Goal: Transaction & Acquisition: Book appointment/travel/reservation

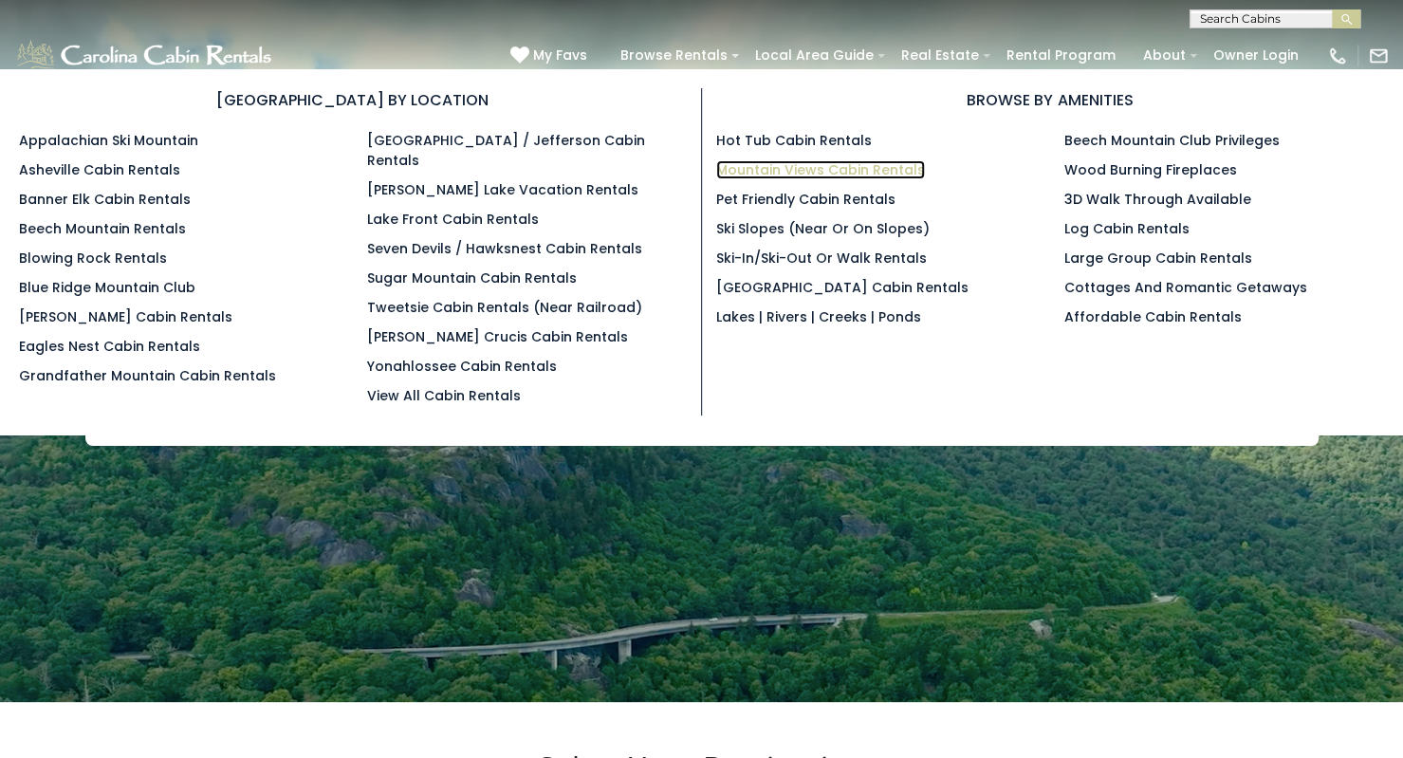
click at [815, 170] on link "Mountain Views Cabin Rentals" at bounding box center [820, 169] width 209 height 19
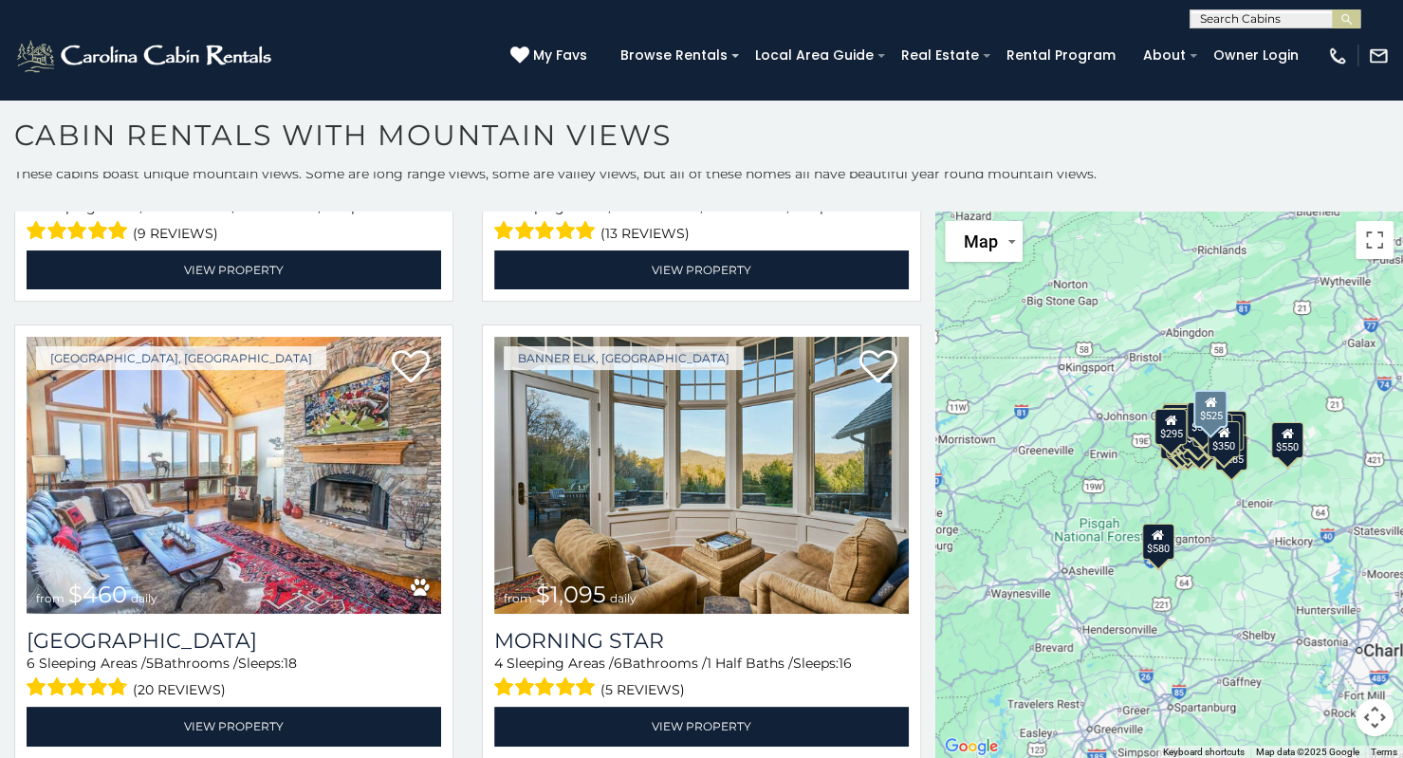
scroll to position [1757, 0]
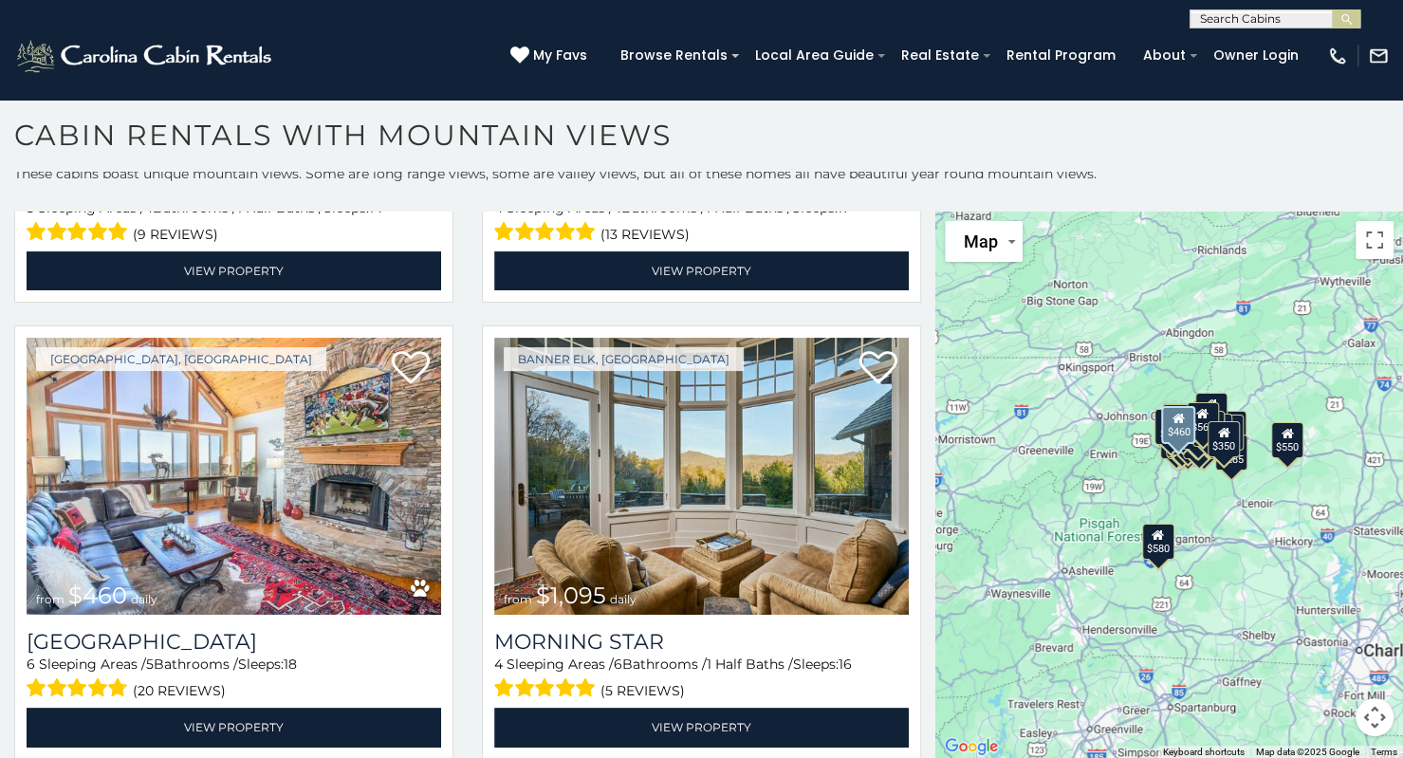
click at [0, 578] on div "Beech Mountain, NC from $460 daily Mile High Lodge 6 Sleeping Areas / 5 Bathroo…" at bounding box center [234, 548] width 468 height 446
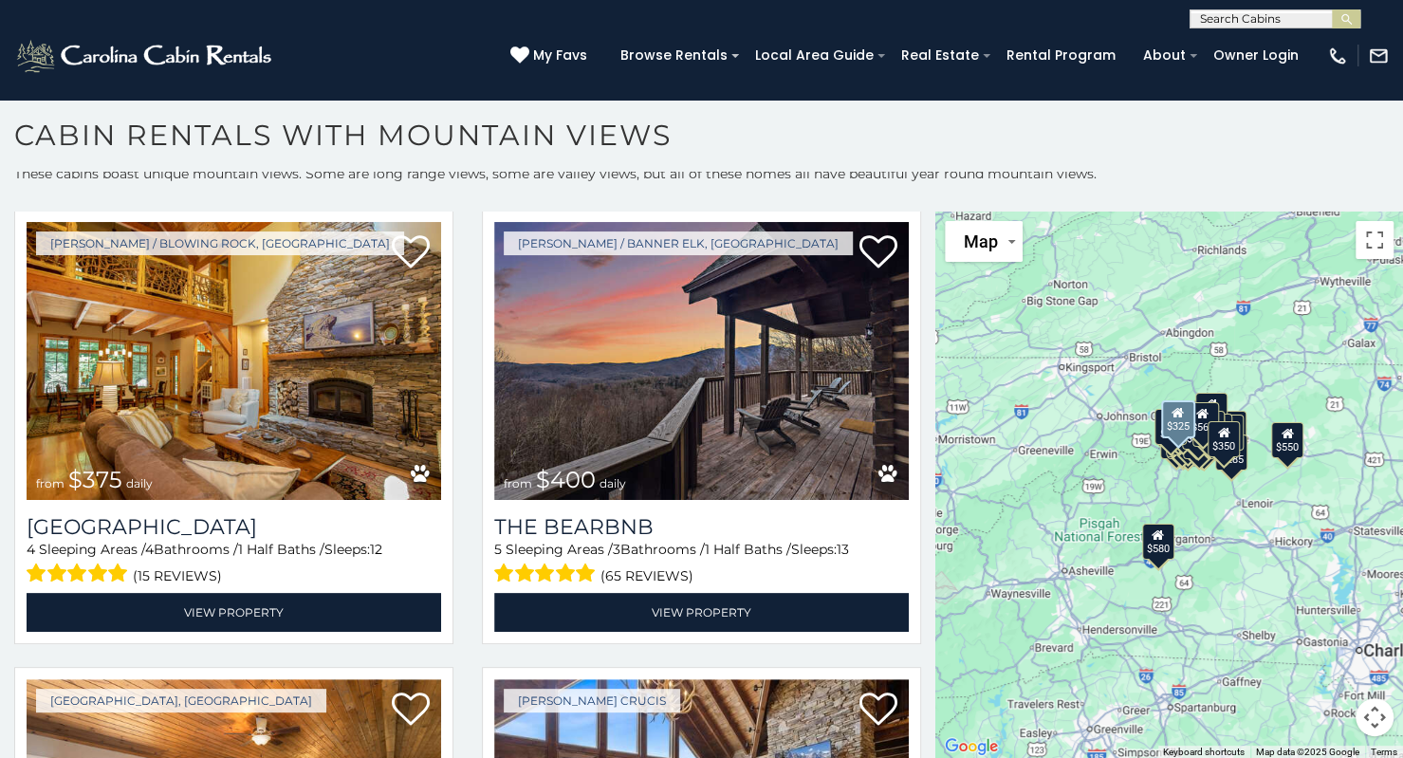
scroll to position [958, 0]
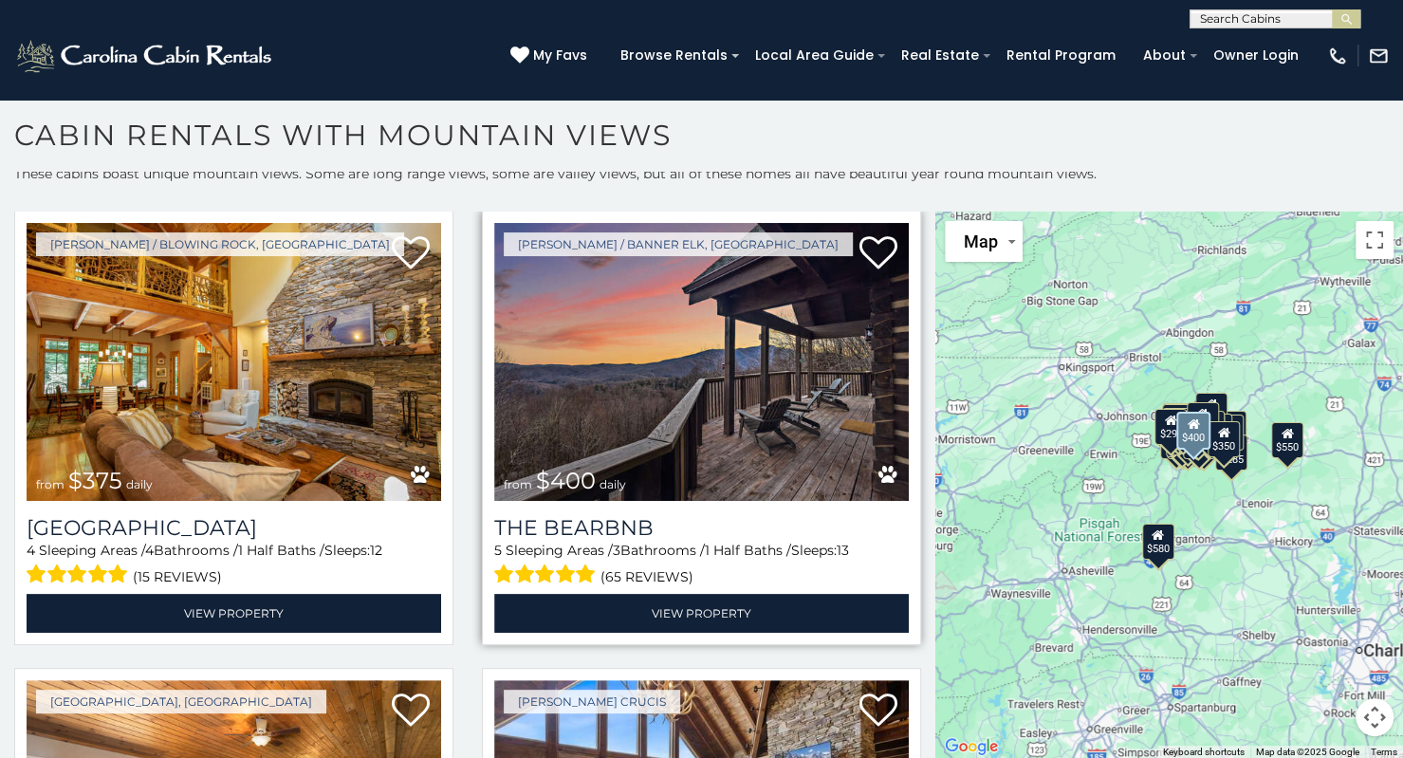
click at [621, 308] on img at bounding box center [701, 362] width 414 height 278
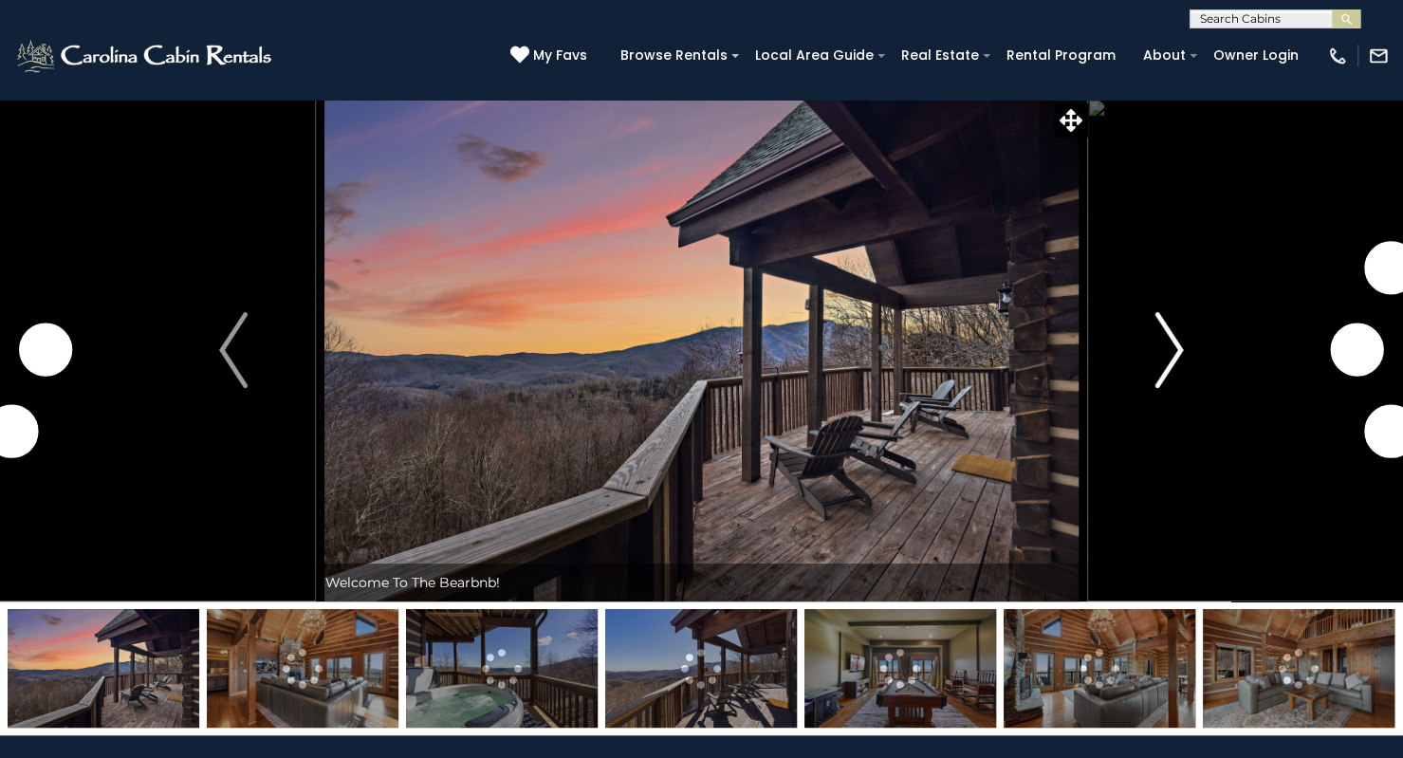
click at [1157, 344] on img "Next" at bounding box center [1169, 350] width 28 height 76
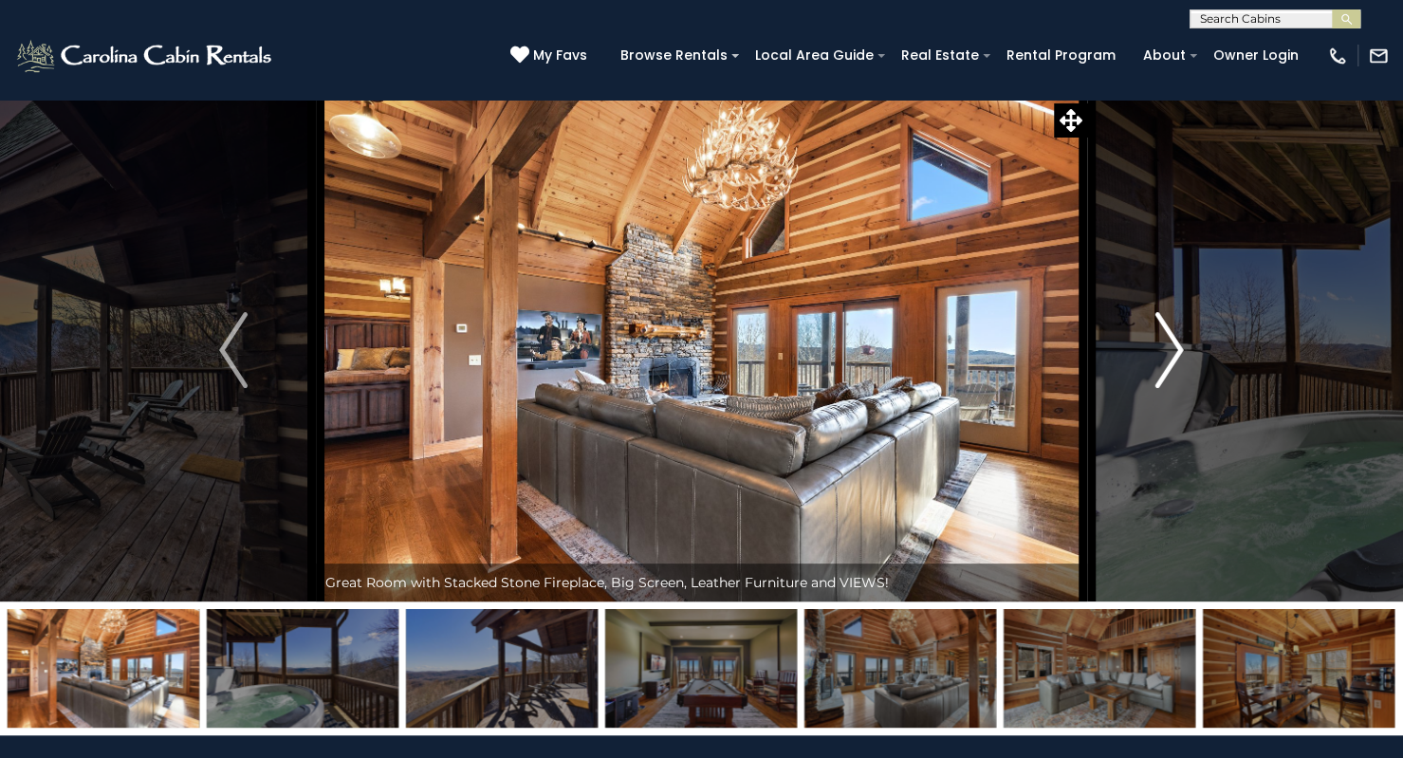
click at [1157, 344] on img "Next" at bounding box center [1169, 350] width 28 height 76
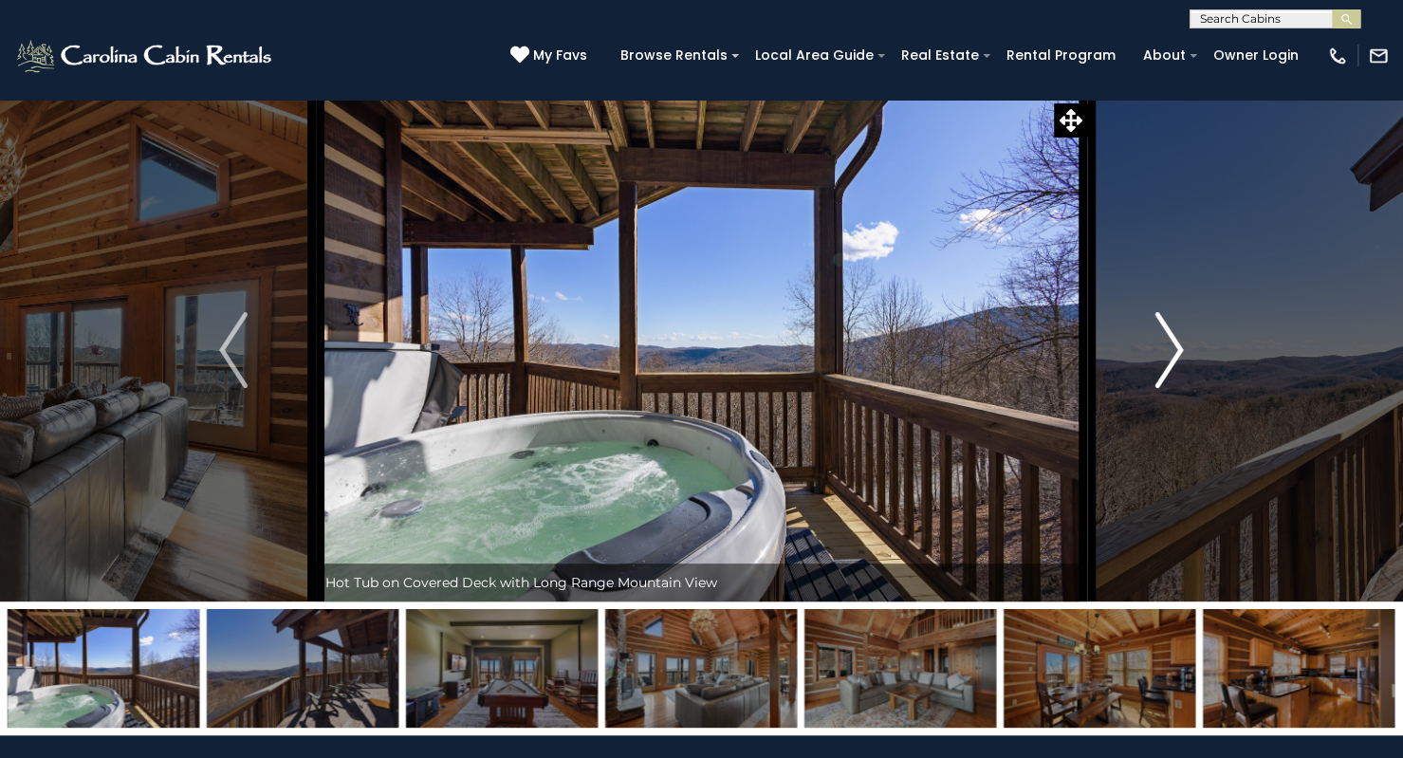
click at [1157, 344] on img "Next" at bounding box center [1169, 350] width 28 height 76
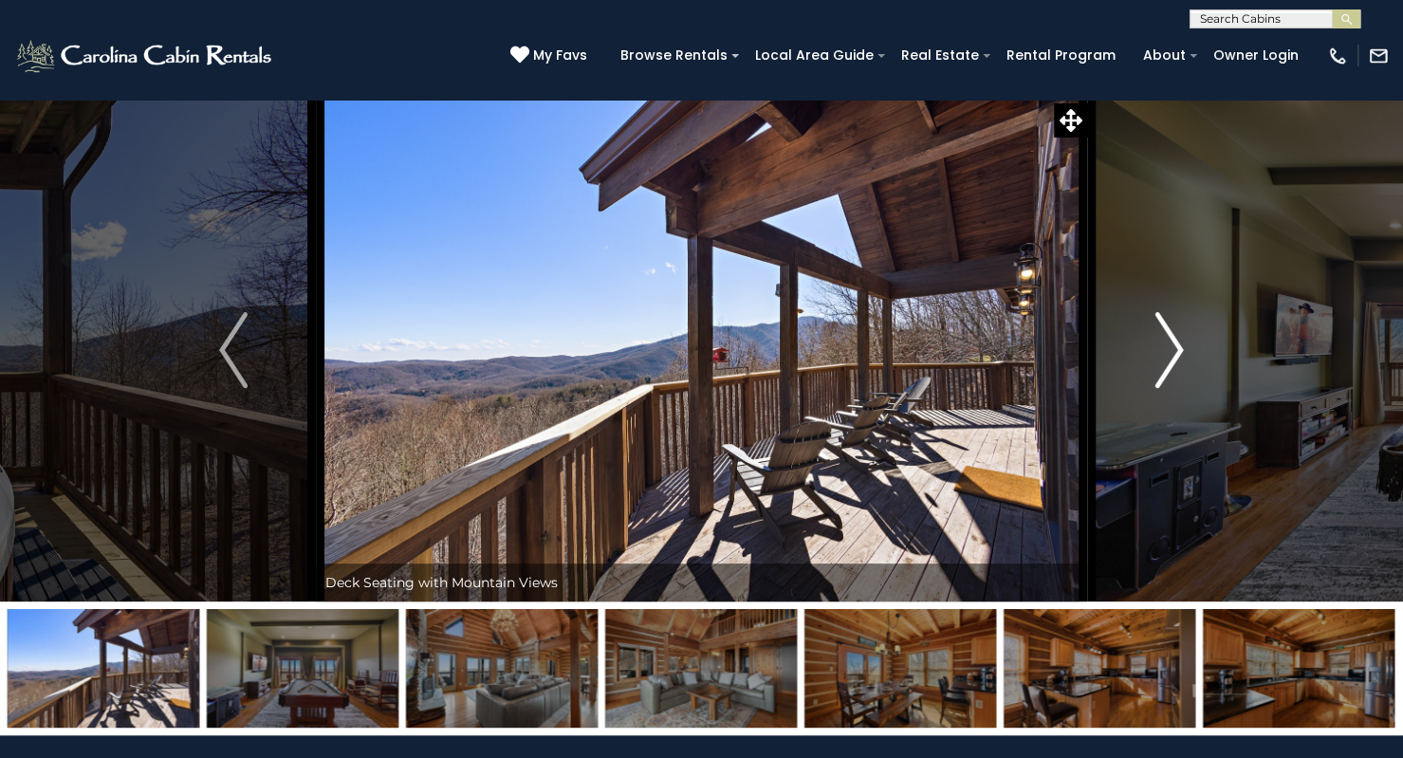
click at [1157, 344] on img "Next" at bounding box center [1169, 350] width 28 height 76
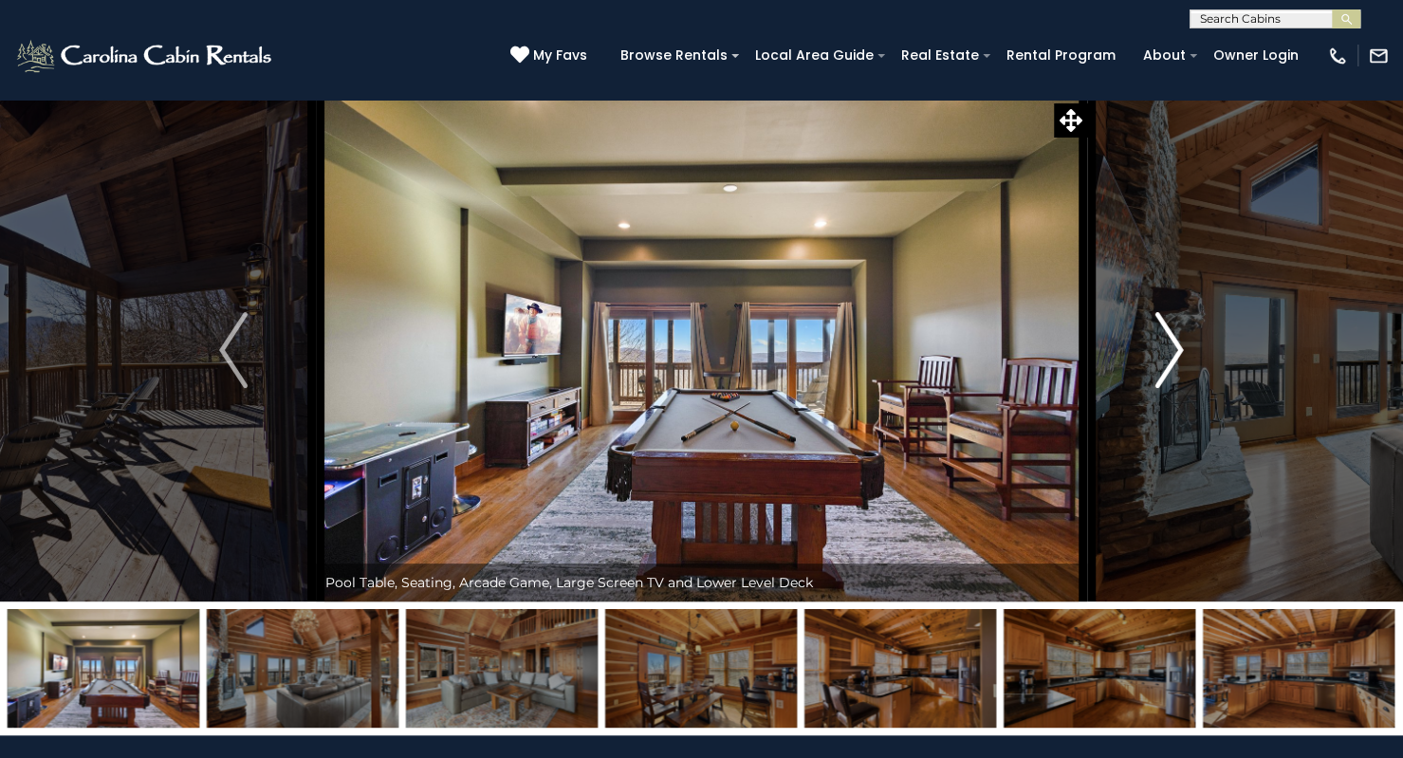
click at [1157, 344] on img "Next" at bounding box center [1169, 350] width 28 height 76
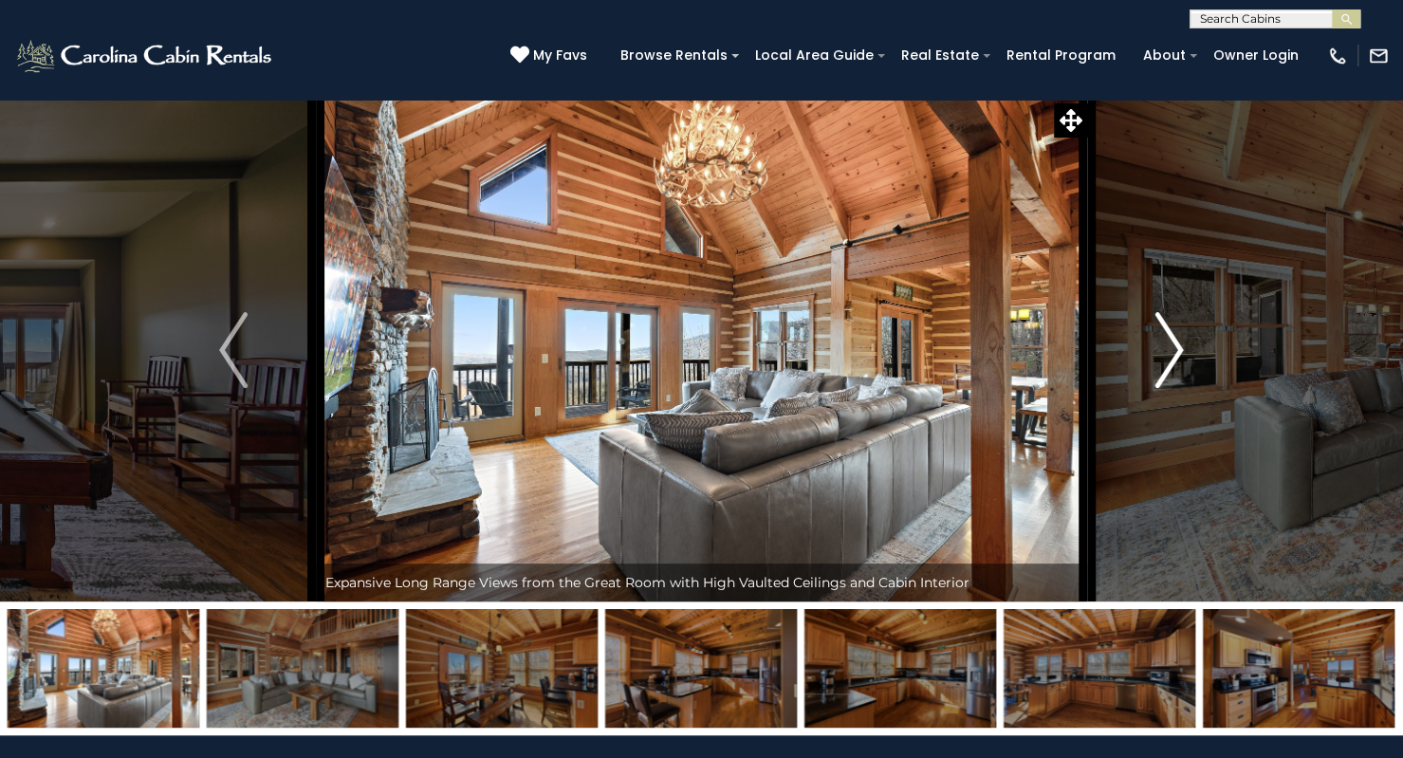
click at [1157, 344] on img "Next" at bounding box center [1169, 350] width 28 height 76
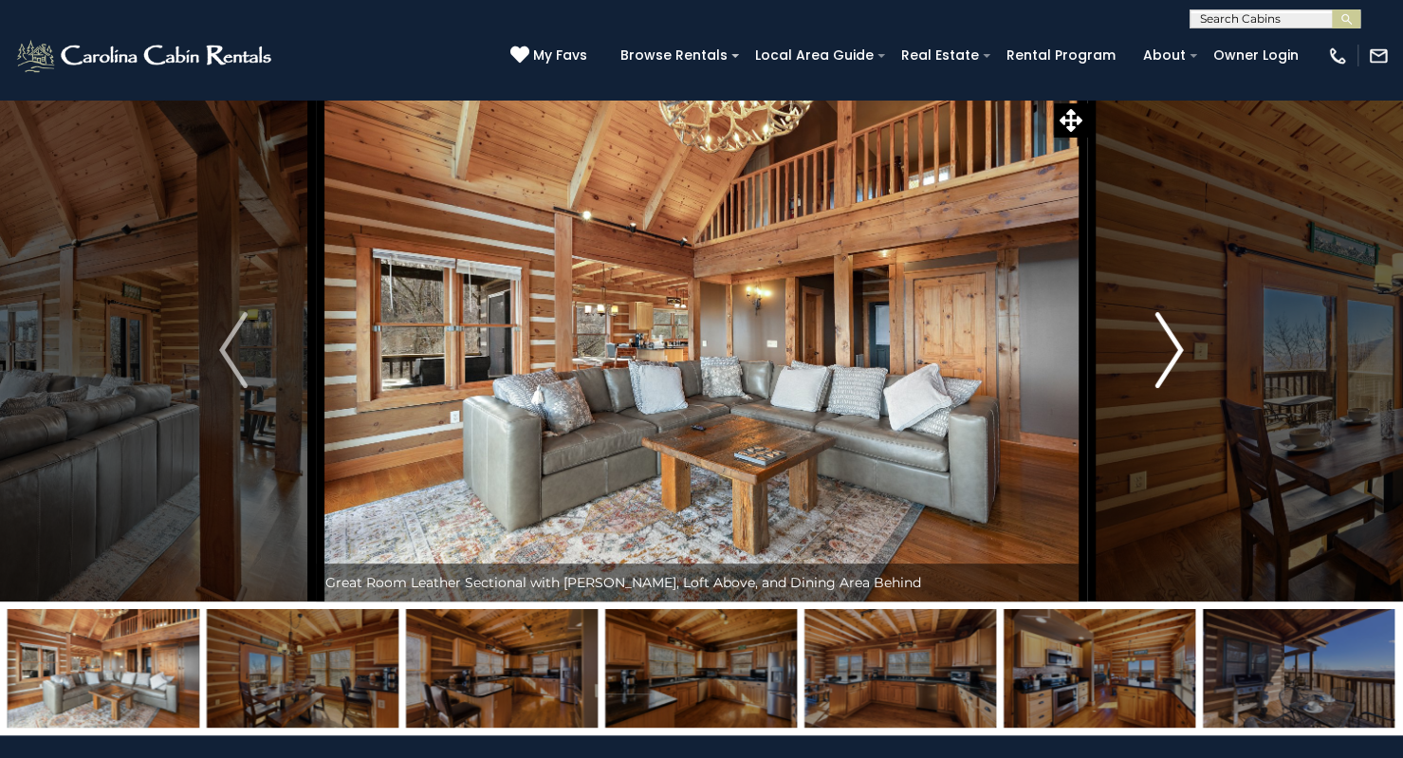
click at [1157, 344] on img "Next" at bounding box center [1169, 350] width 28 height 76
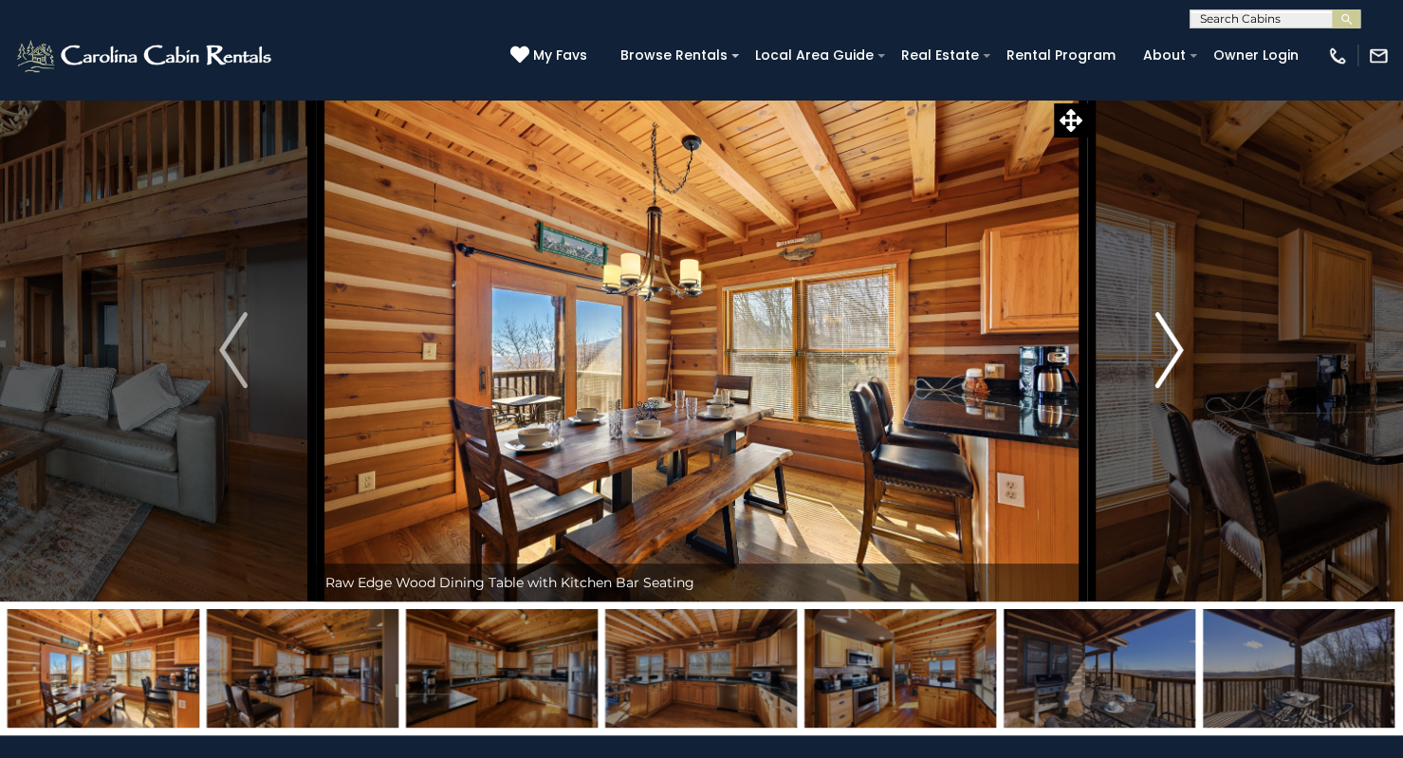
click at [1157, 344] on img "Next" at bounding box center [1169, 350] width 28 height 76
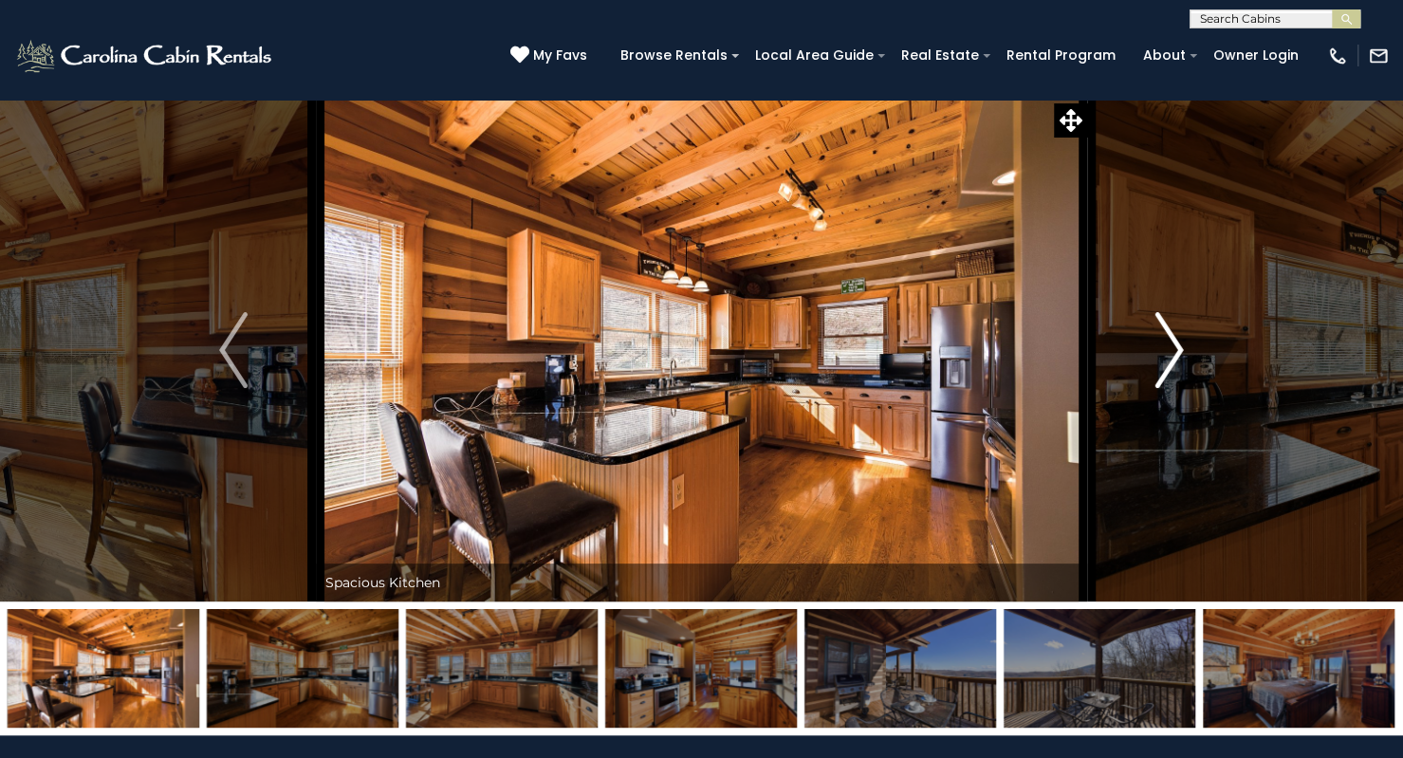
click at [1157, 344] on img "Next" at bounding box center [1169, 350] width 28 height 76
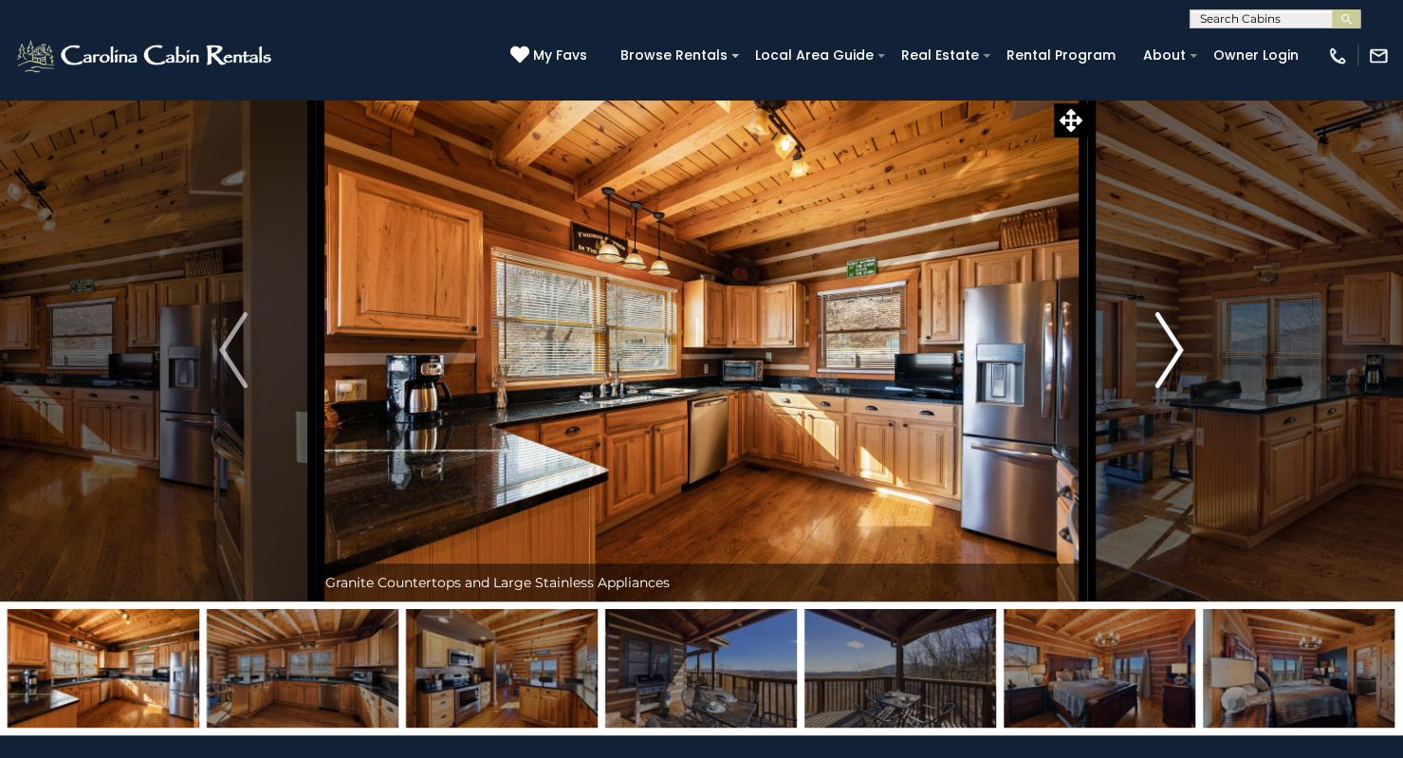
click at [1157, 344] on img "Next" at bounding box center [1169, 350] width 28 height 76
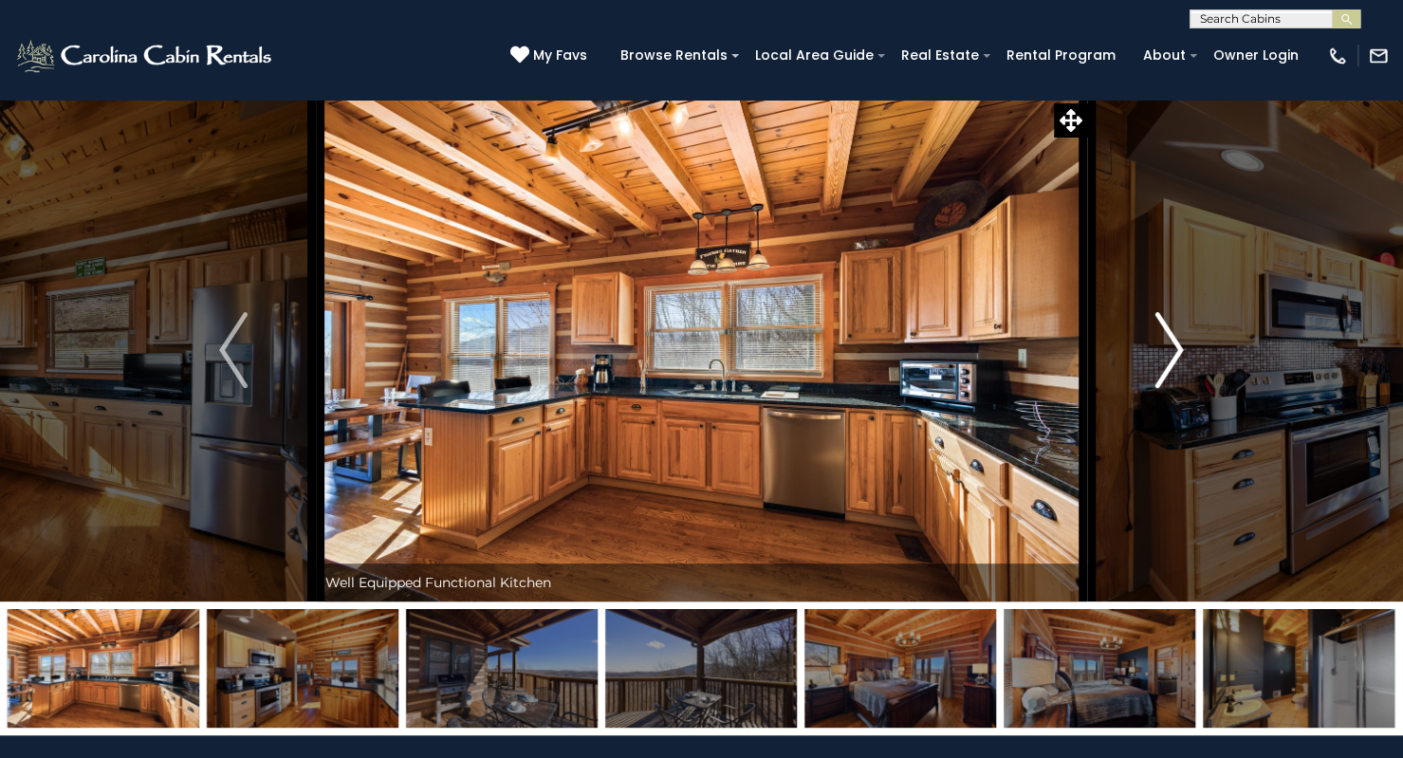
click at [1157, 344] on img "Next" at bounding box center [1169, 350] width 28 height 76
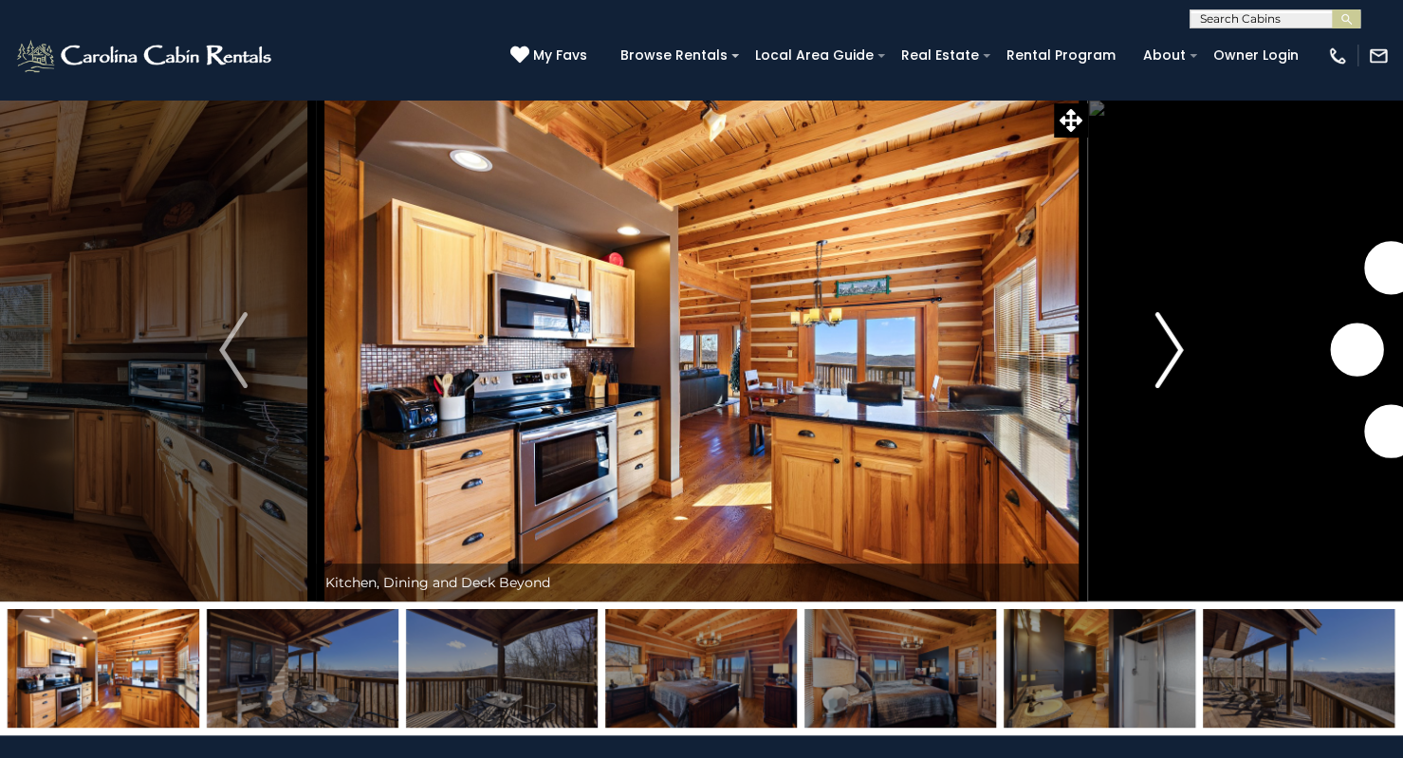
click at [1157, 344] on img "Next" at bounding box center [1169, 350] width 28 height 76
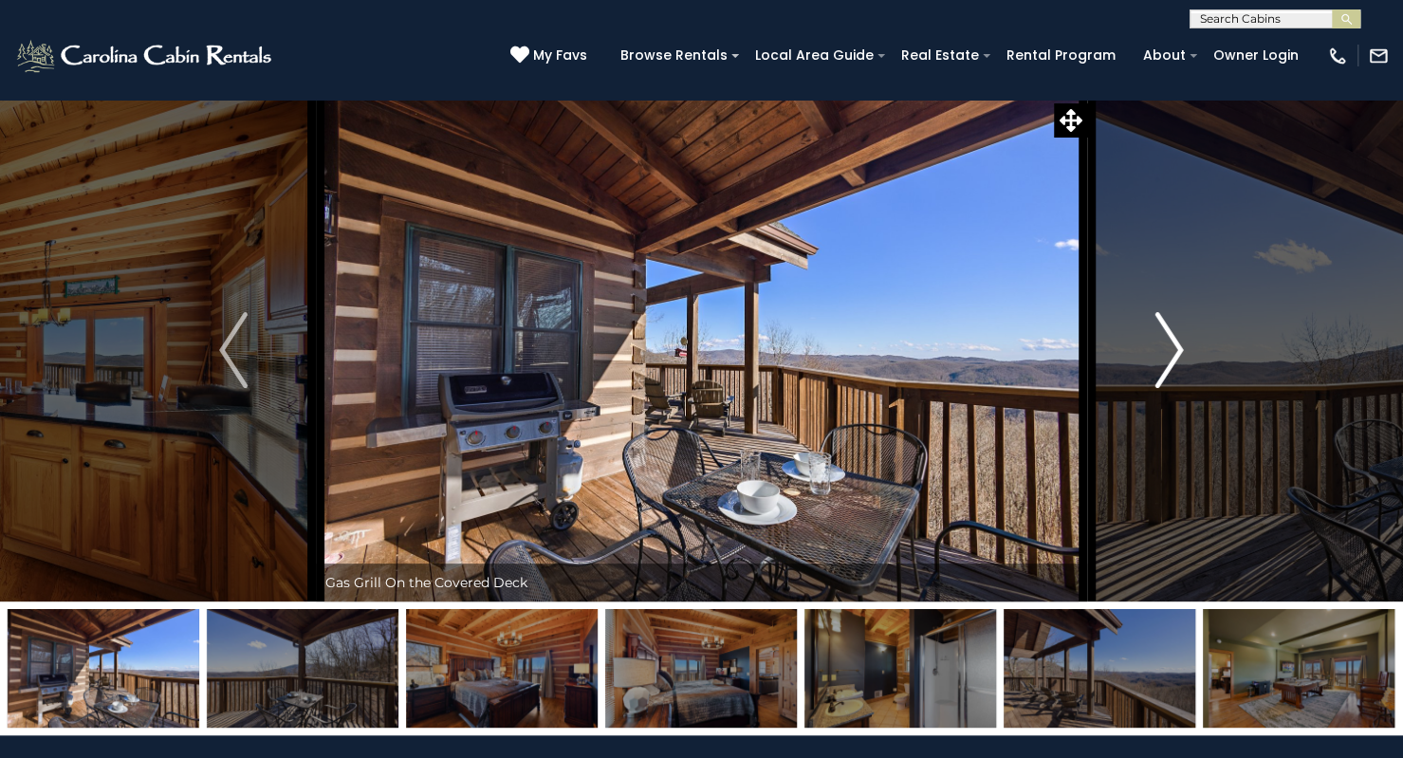
click at [1157, 344] on img "Next" at bounding box center [1169, 350] width 28 height 76
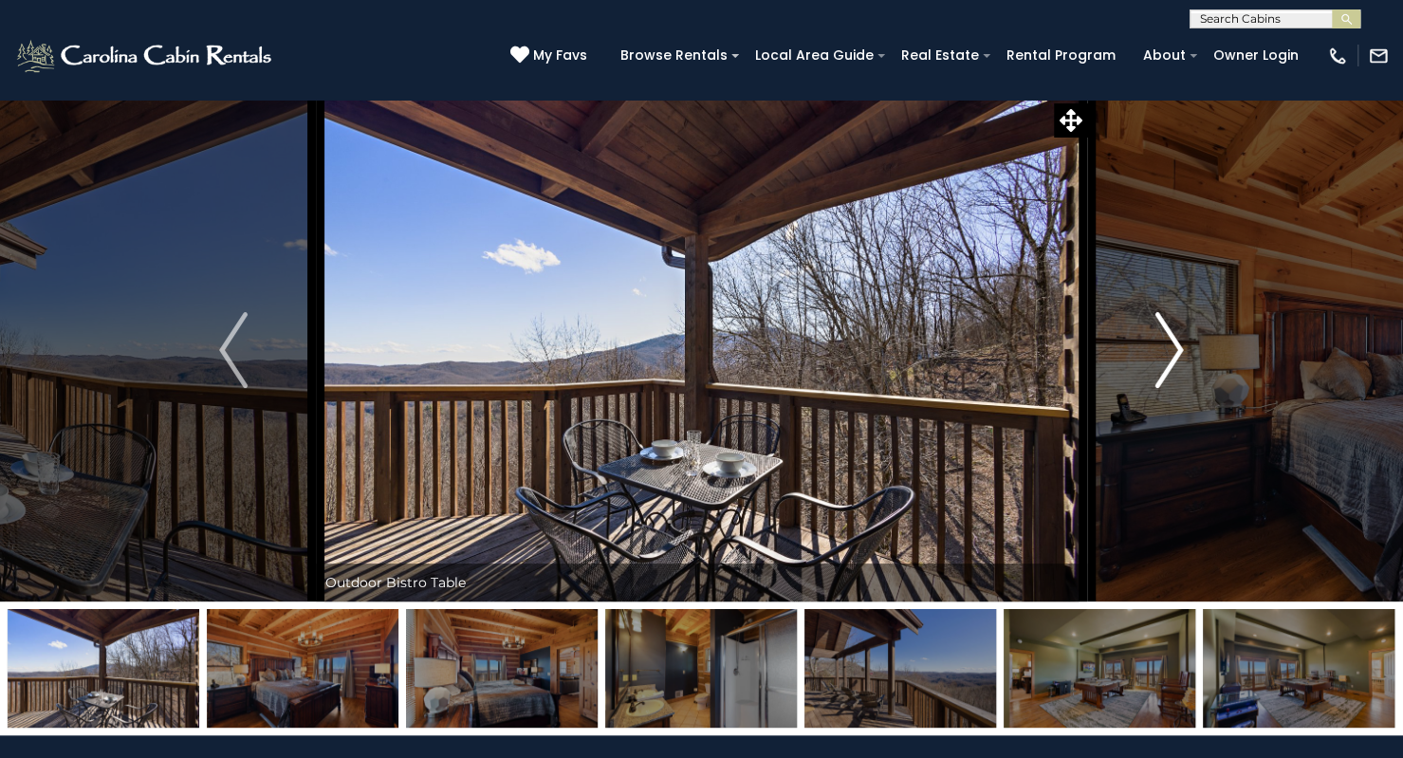
click at [1157, 344] on img "Next" at bounding box center [1169, 350] width 28 height 76
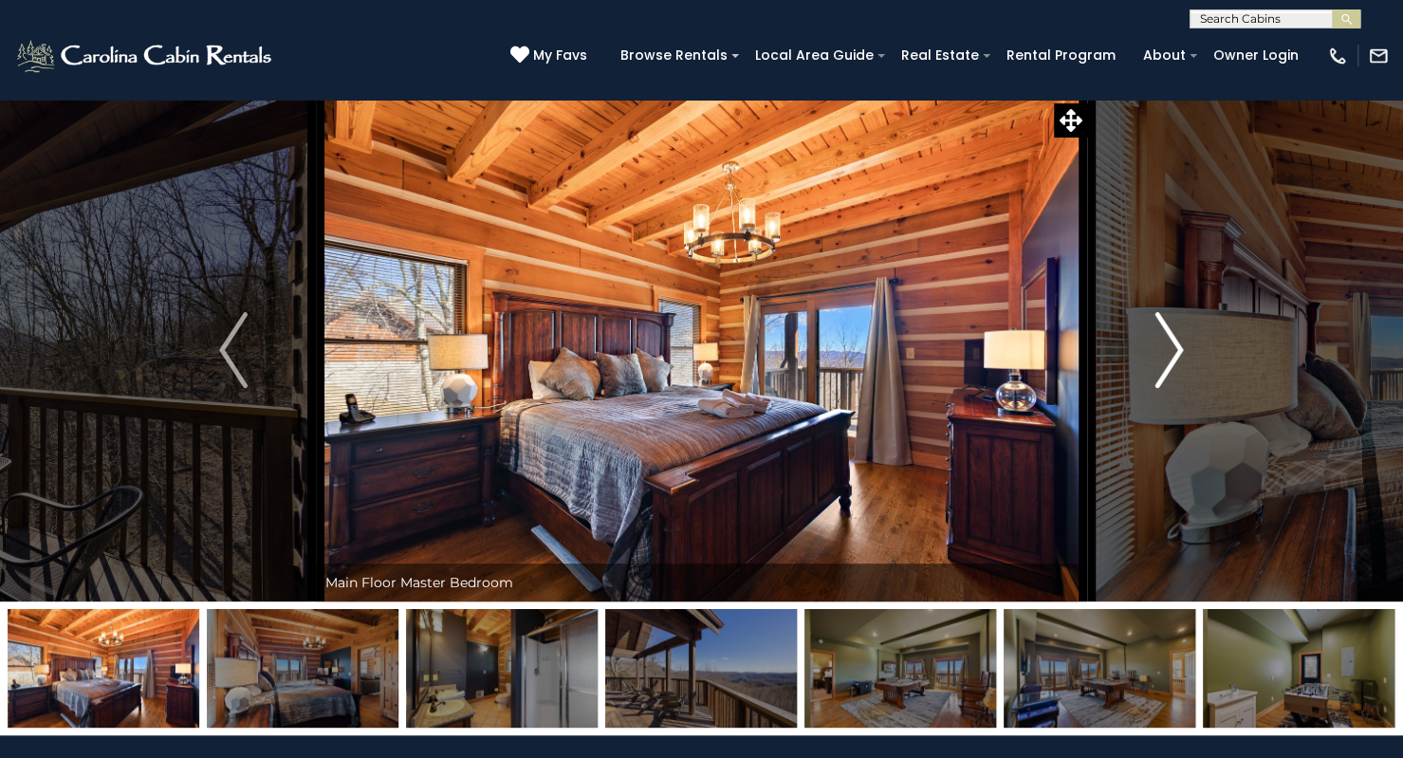
click at [1157, 344] on img "Next" at bounding box center [1169, 350] width 28 height 76
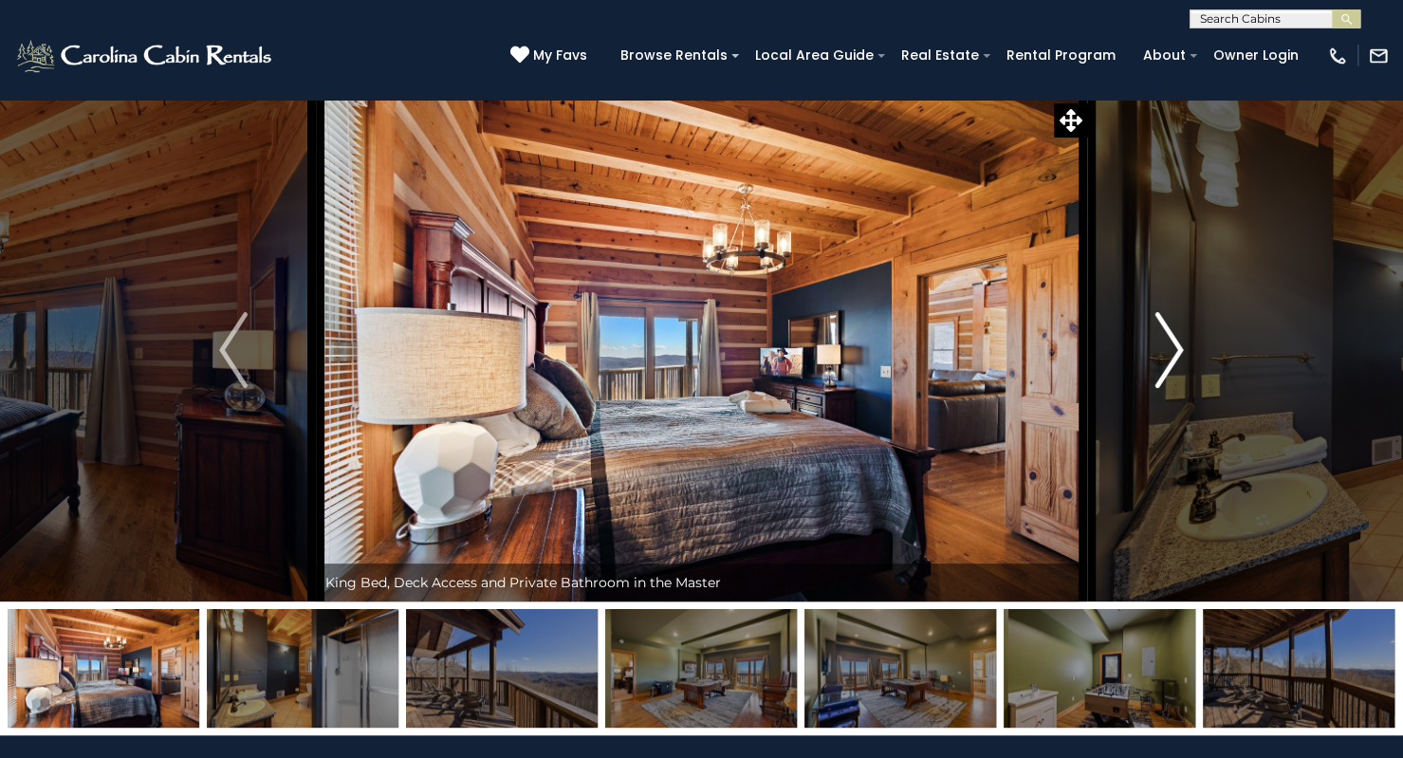
click at [1157, 344] on img "Next" at bounding box center [1169, 350] width 28 height 76
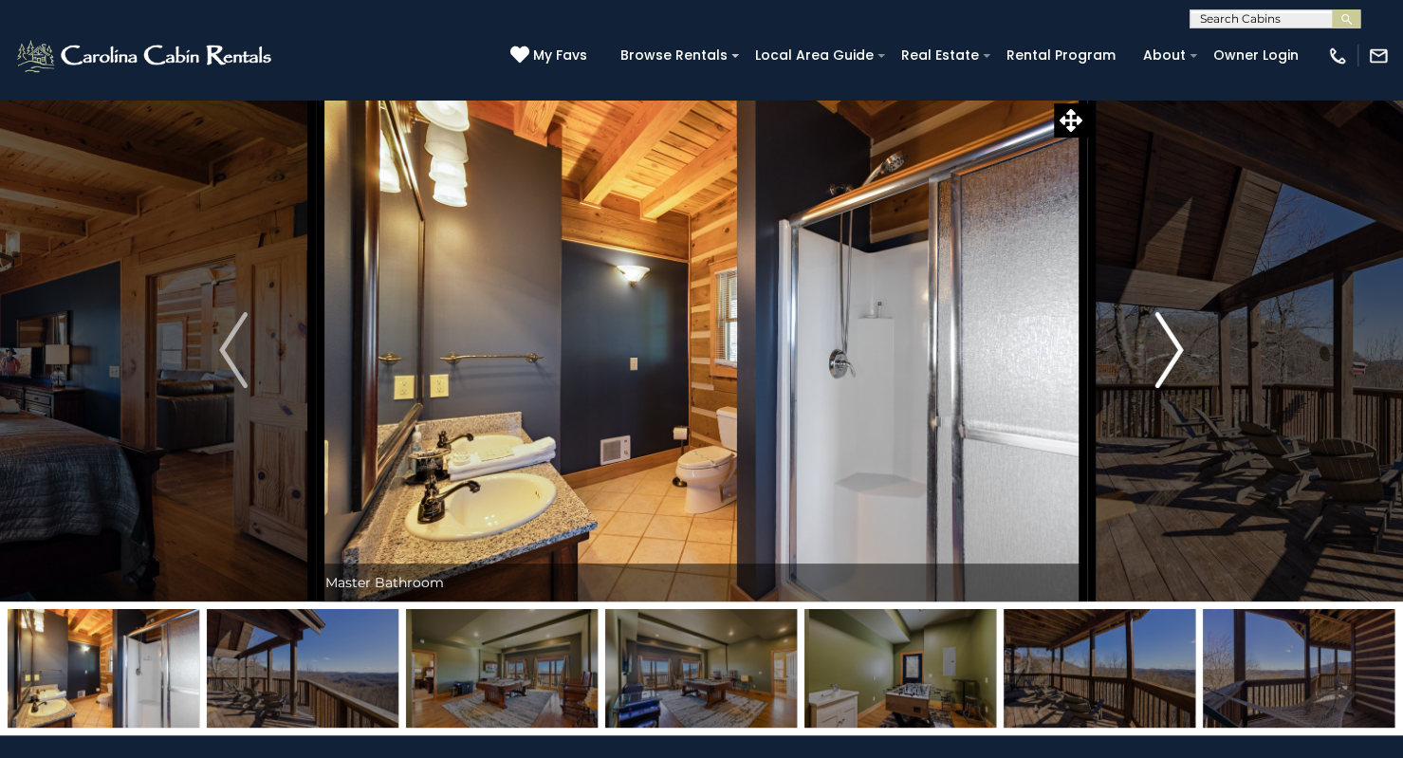
click at [1157, 344] on img "Next" at bounding box center [1169, 350] width 28 height 76
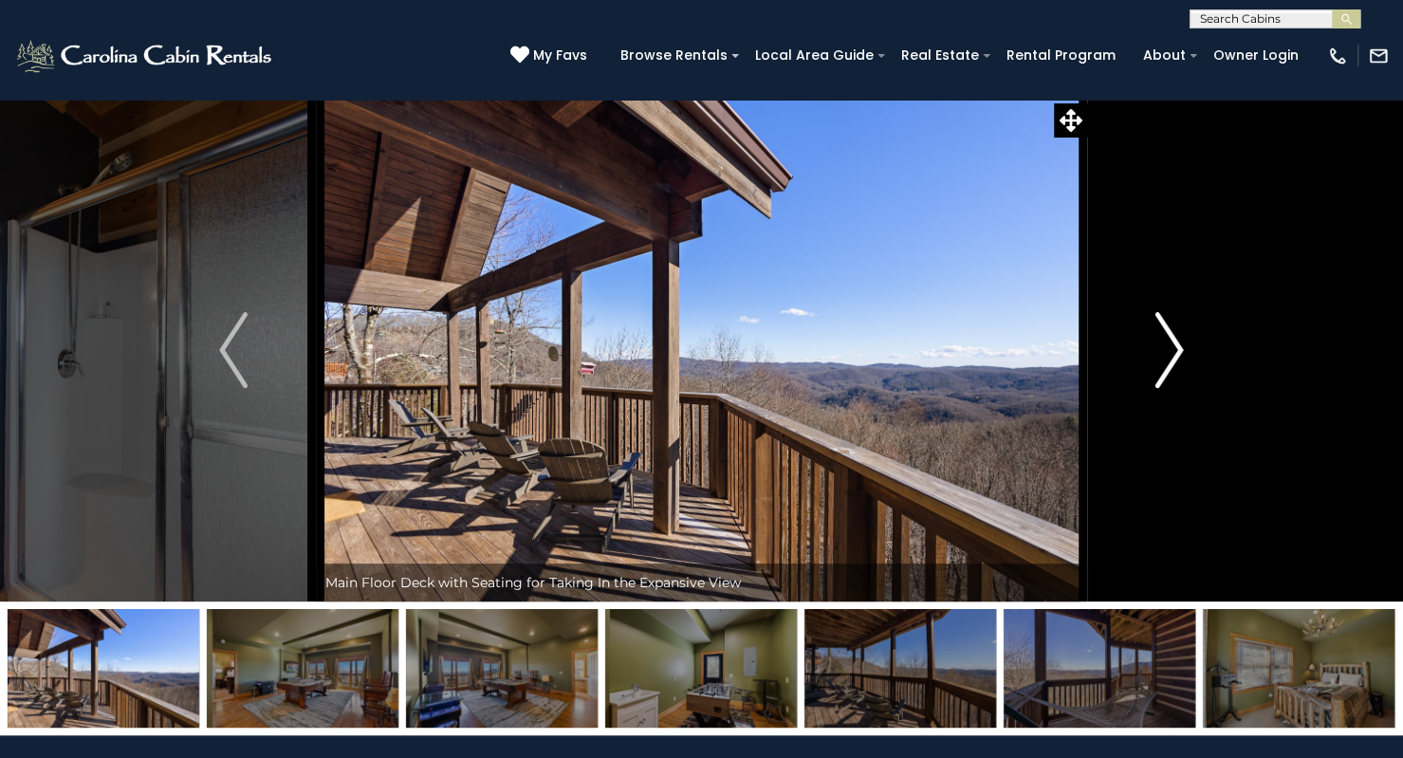
click at [1157, 344] on img "Next" at bounding box center [1169, 350] width 28 height 76
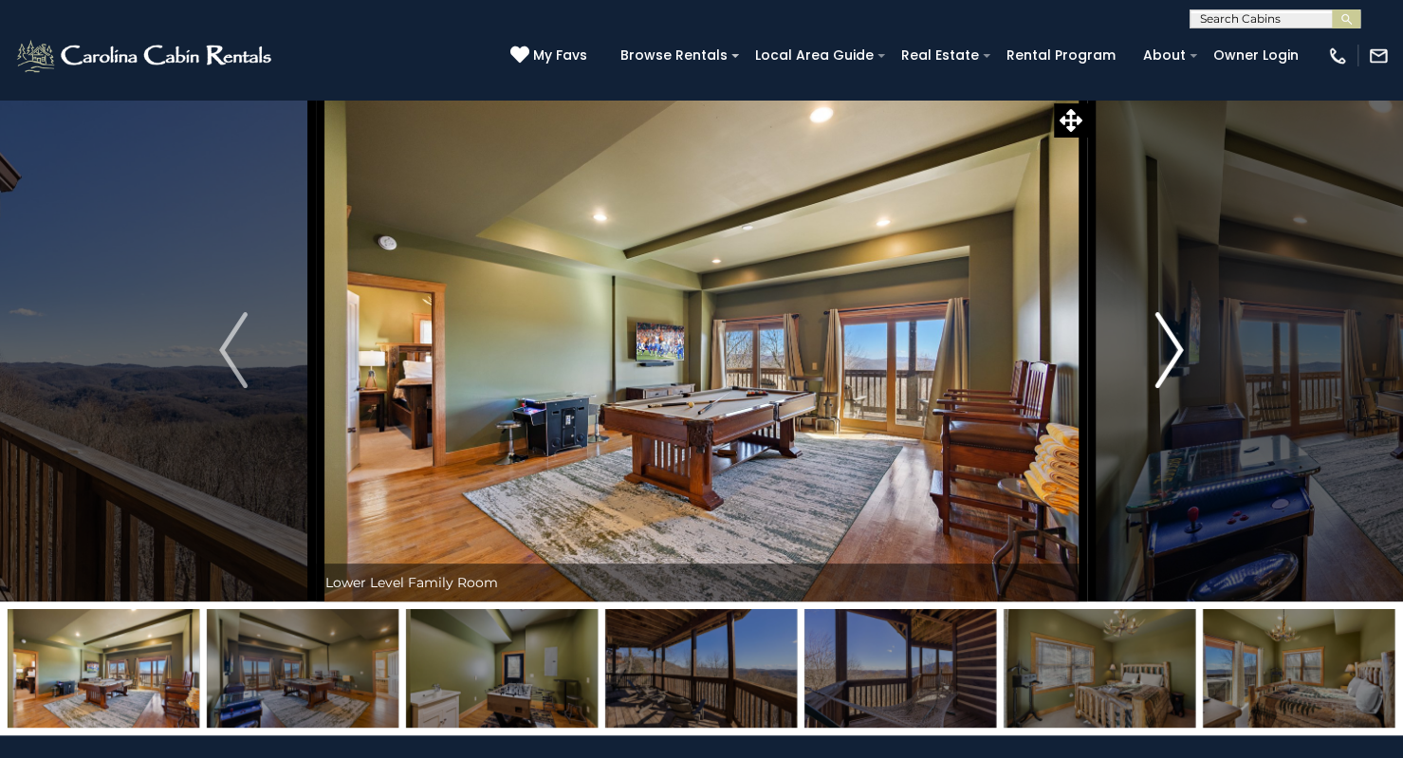
click at [1157, 344] on img "Next" at bounding box center [1169, 350] width 28 height 76
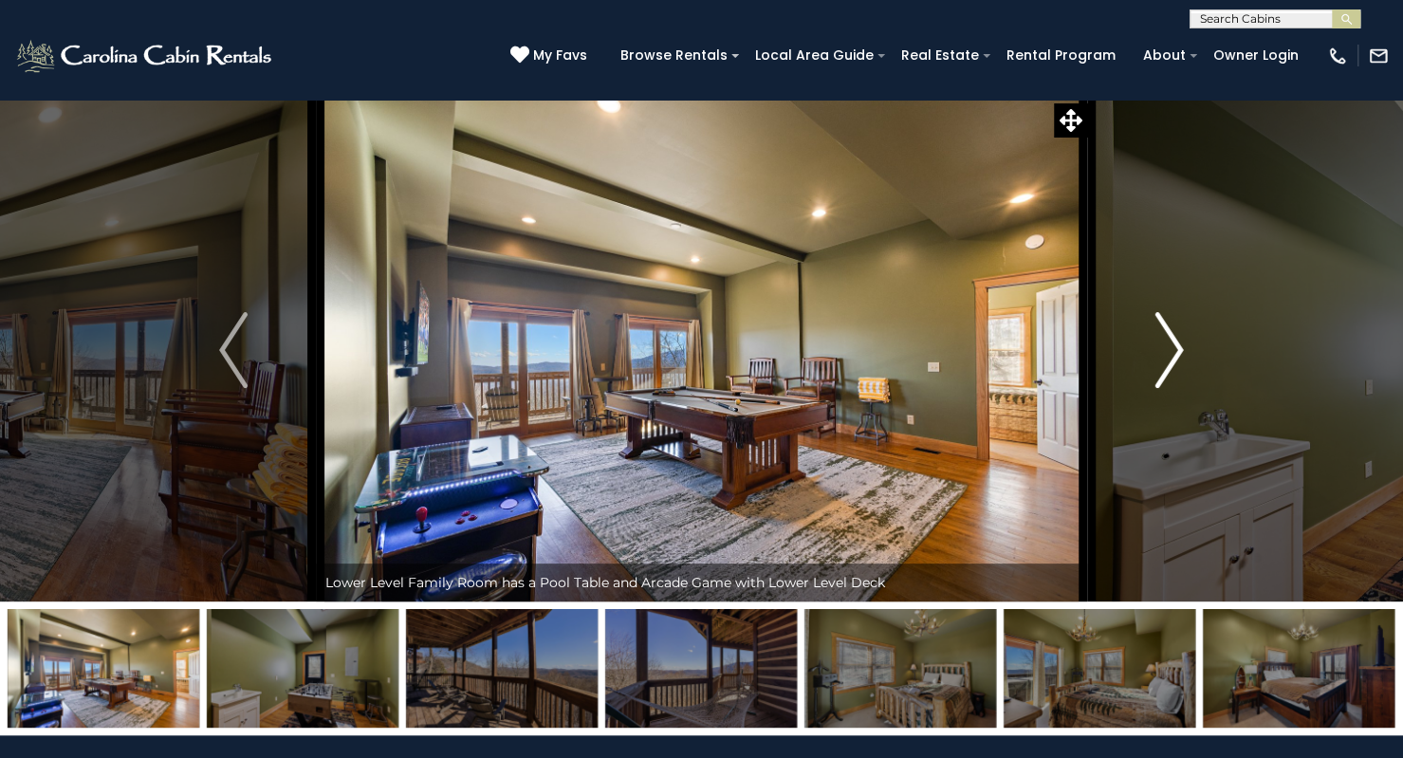
click at [1157, 344] on img "Next" at bounding box center [1169, 350] width 28 height 76
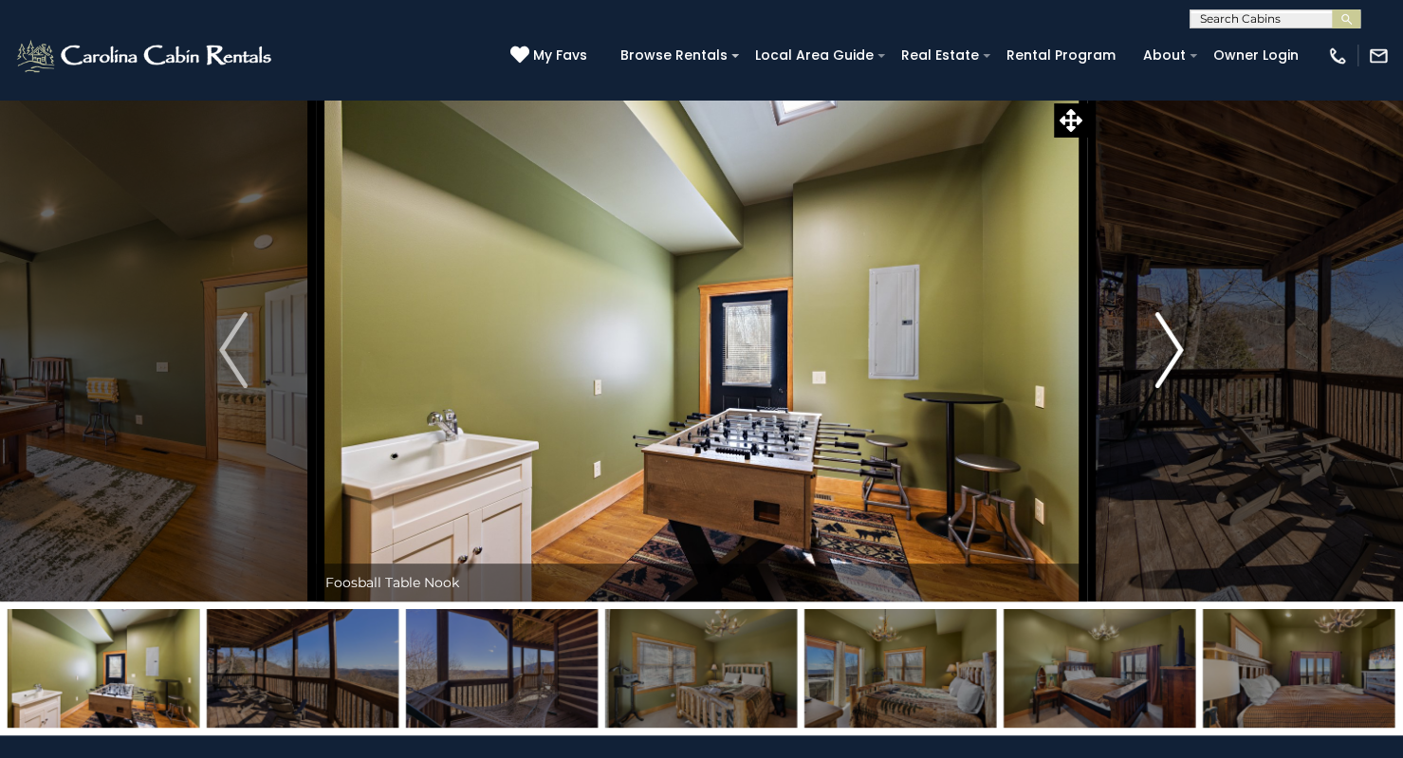
click at [1157, 344] on img "Next" at bounding box center [1169, 350] width 28 height 76
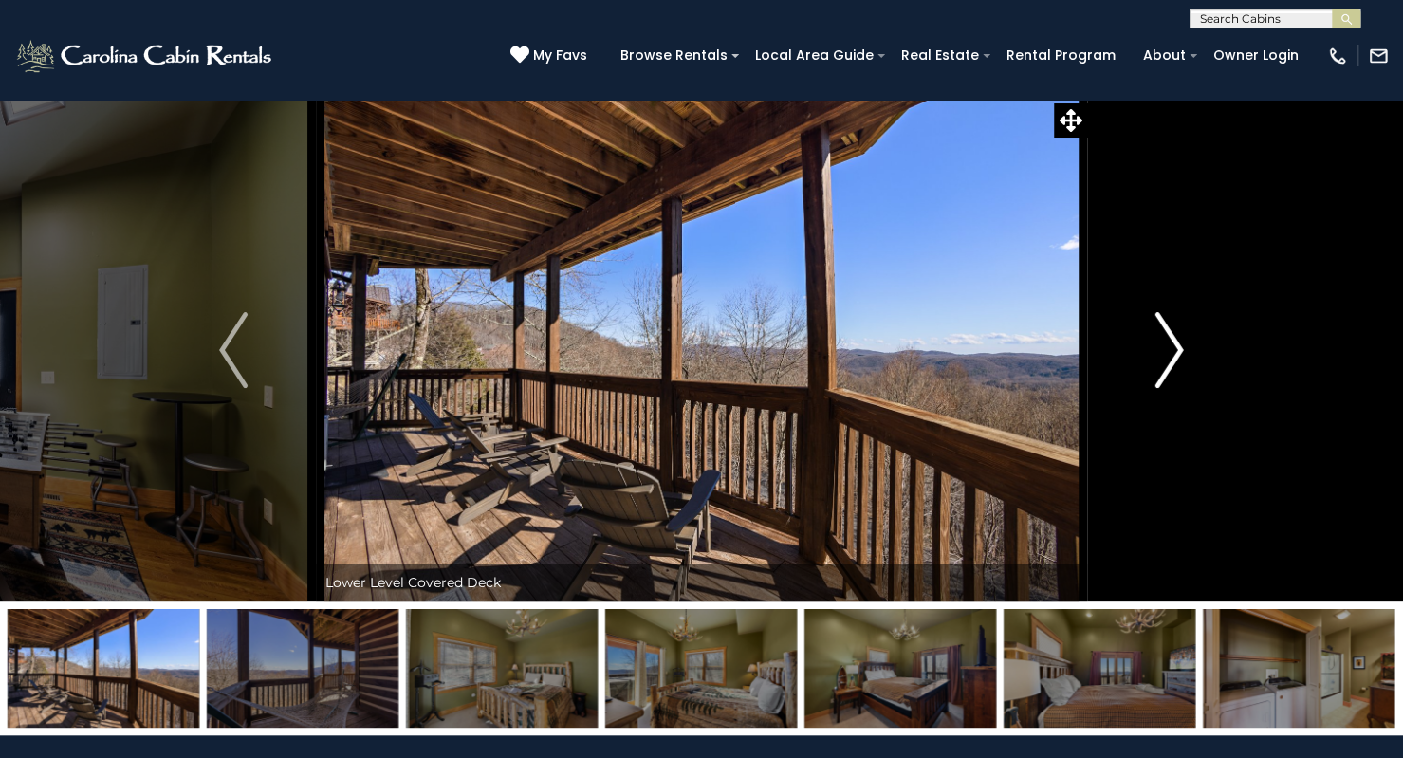
click at [1157, 344] on img "Next" at bounding box center [1169, 350] width 28 height 76
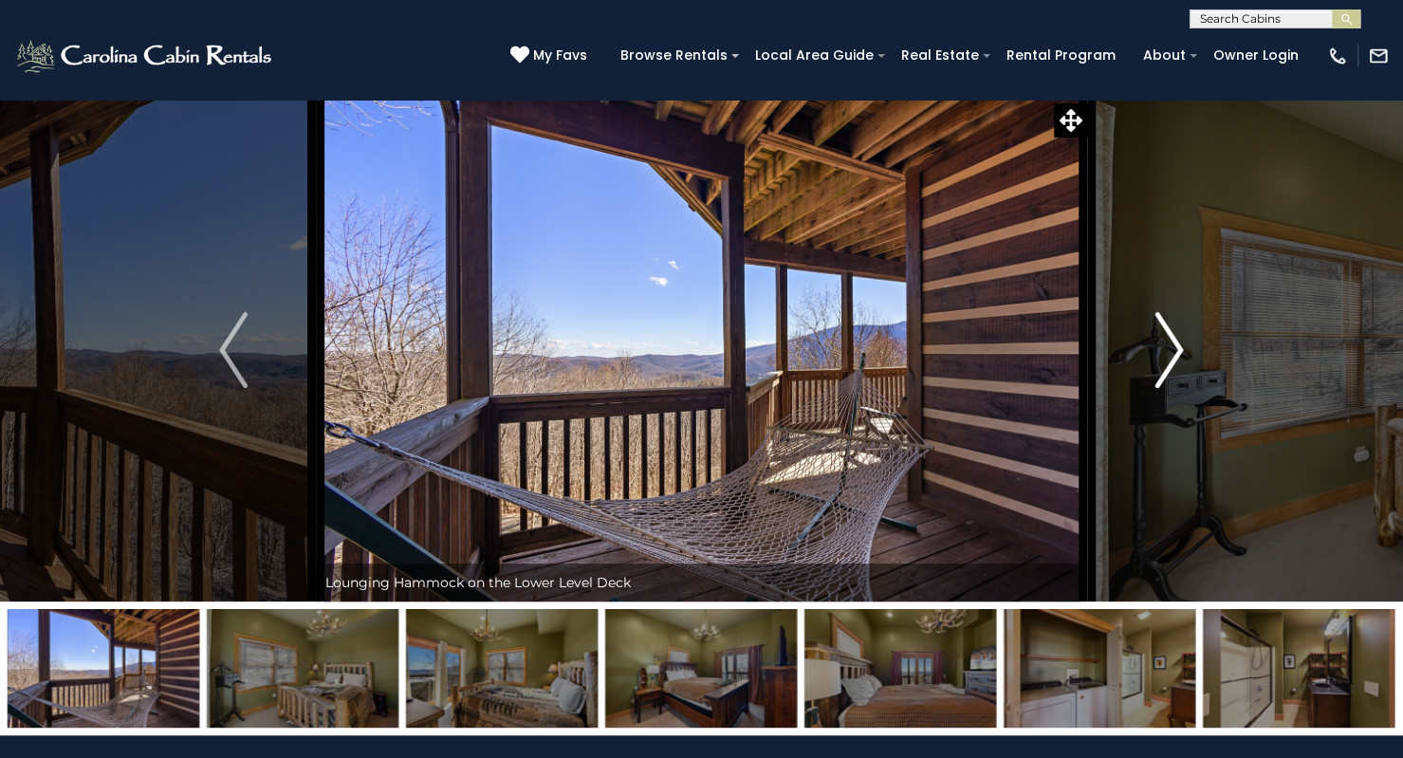
click at [1157, 344] on img "Next" at bounding box center [1169, 350] width 28 height 76
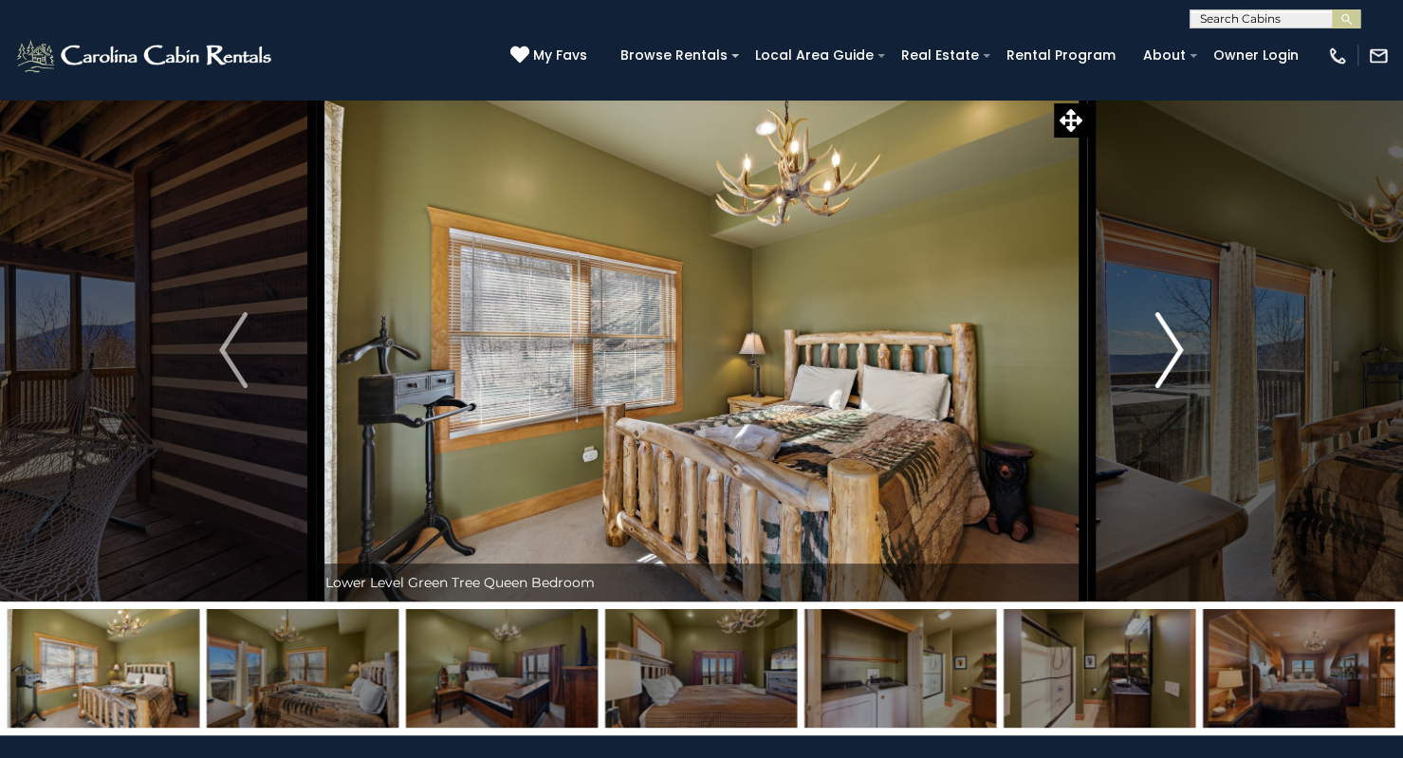
click at [1157, 344] on img "Next" at bounding box center [1169, 350] width 28 height 76
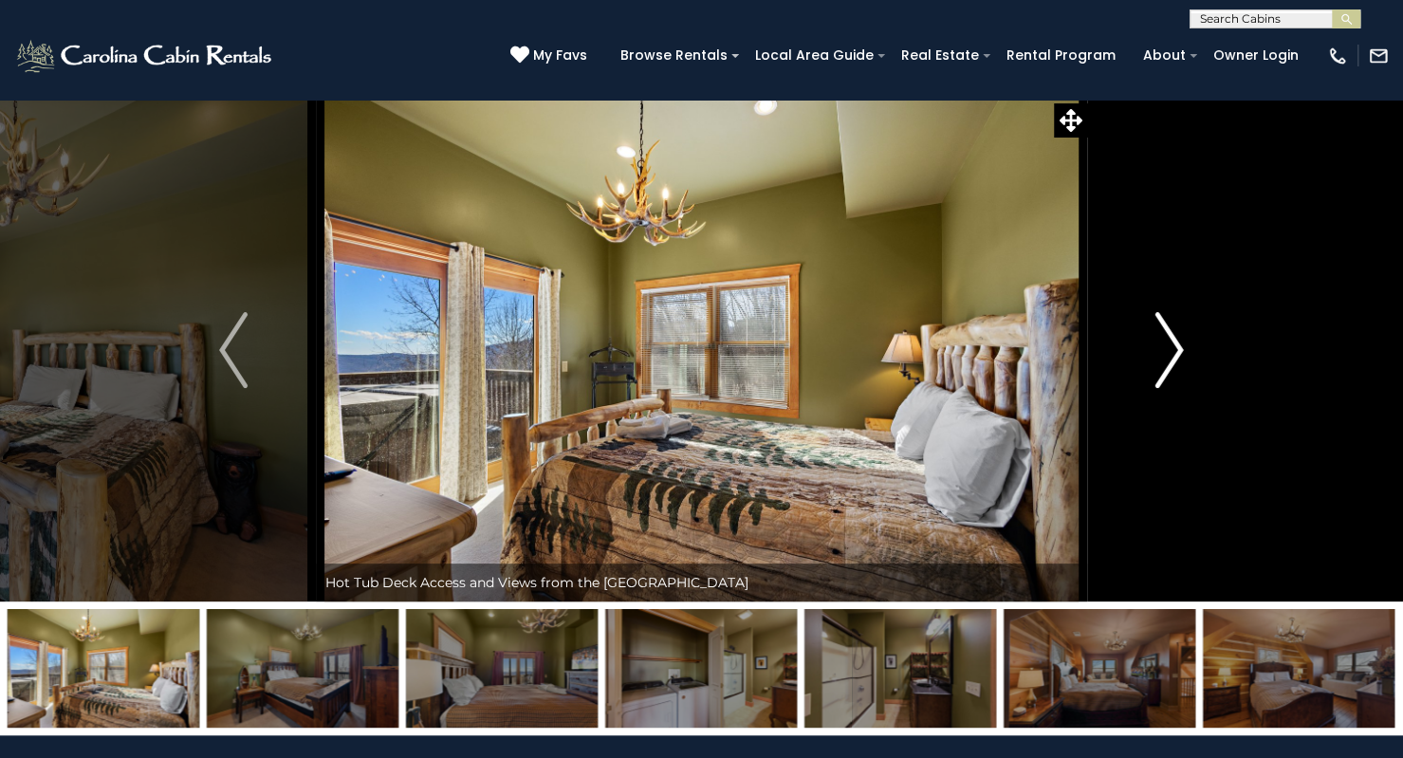
click at [1157, 344] on img "Next" at bounding box center [1169, 350] width 28 height 76
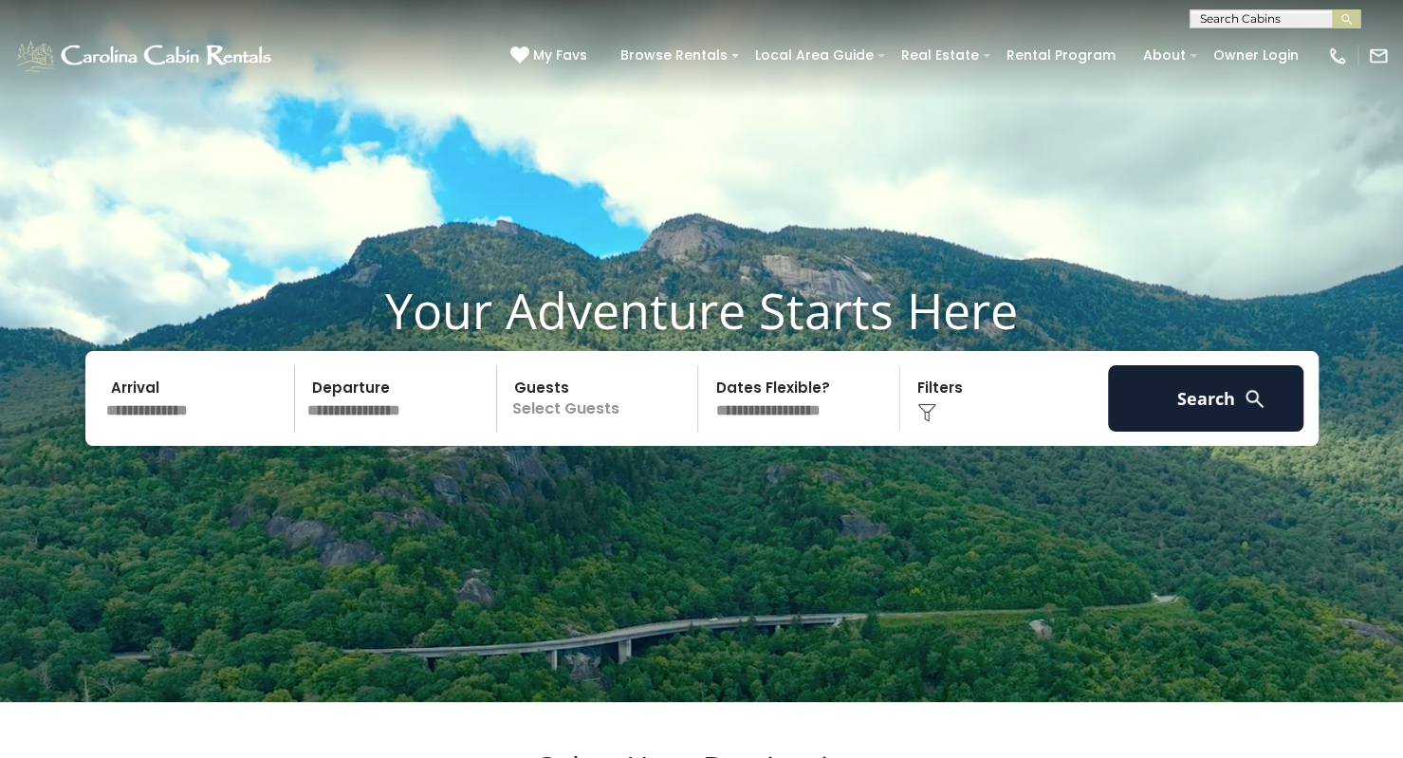
click at [929, 420] on div "Click to Choose" at bounding box center [1004, 398] width 196 height 66
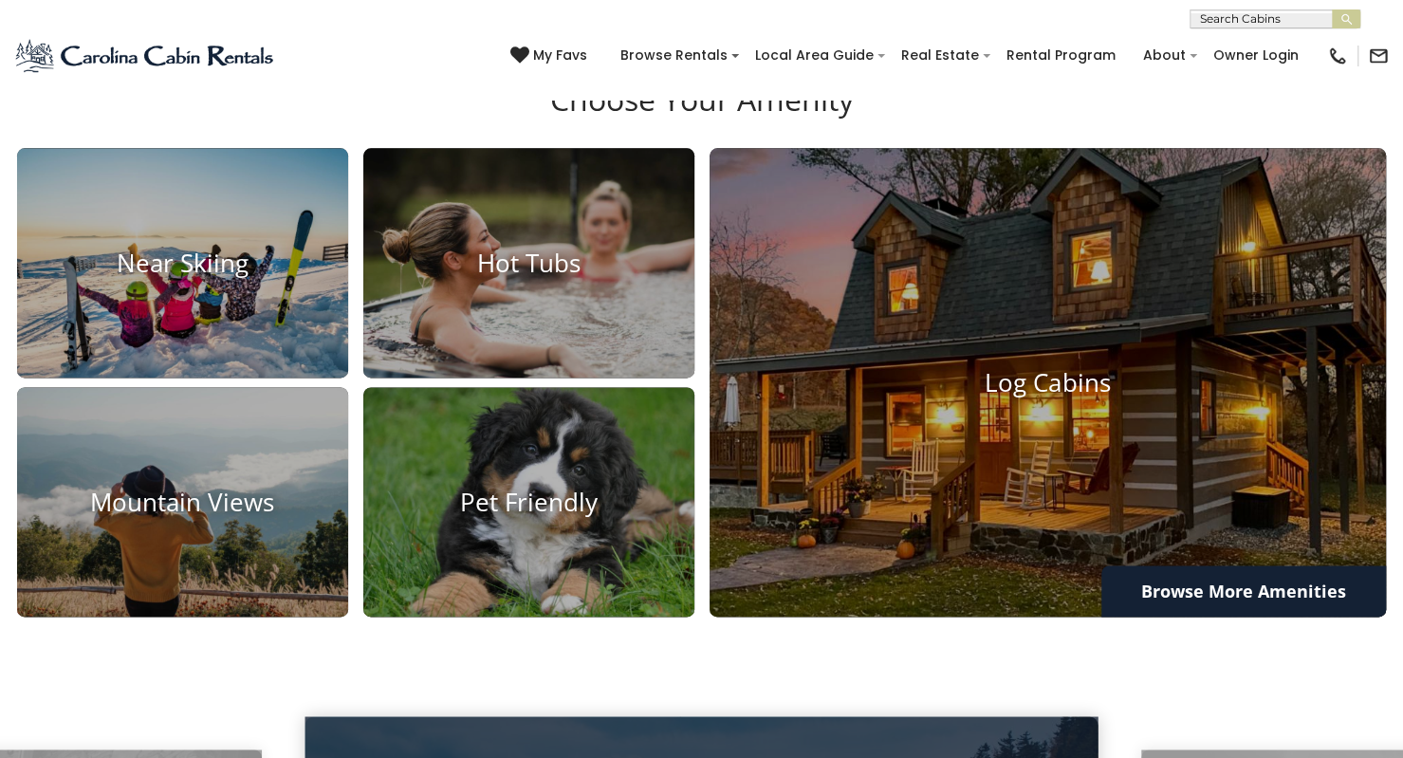
scroll to position [903, 0]
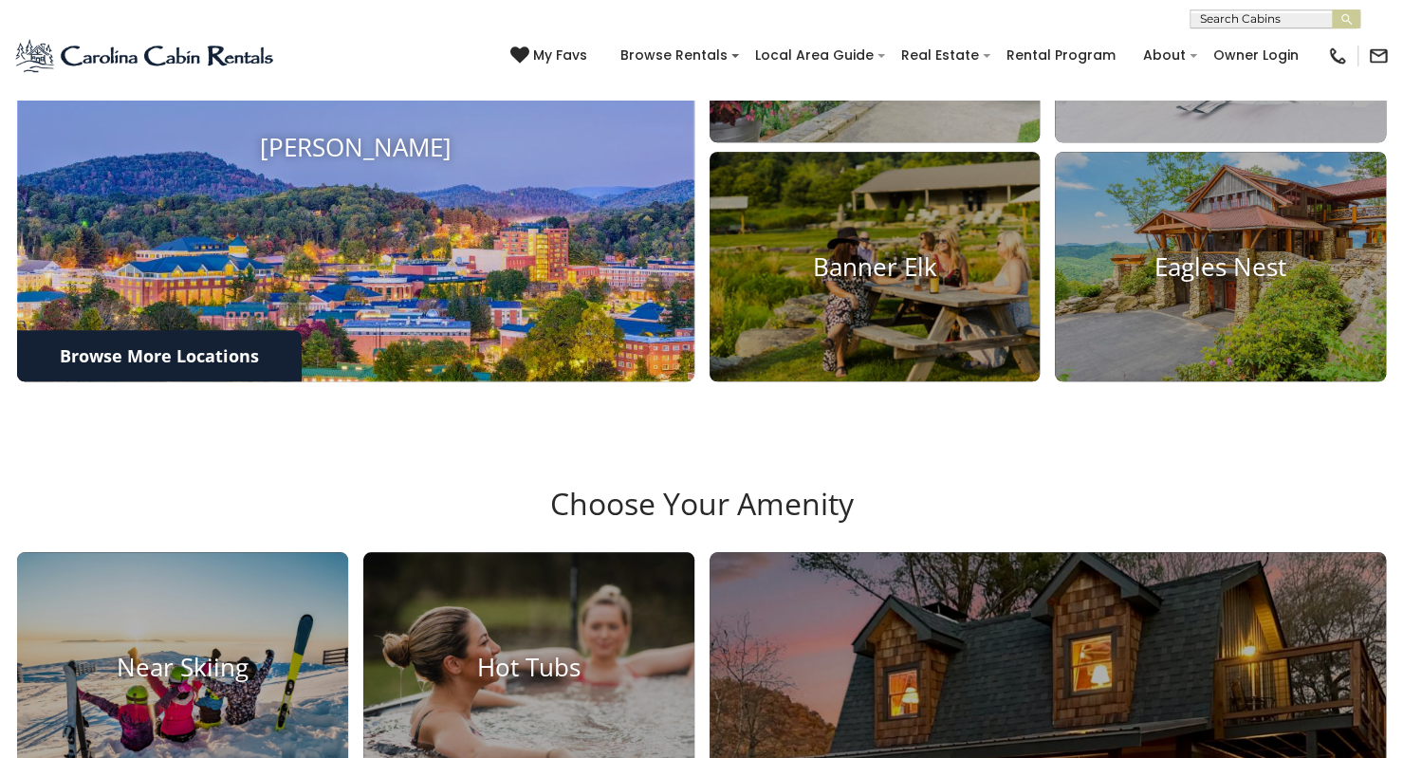
click at [266, 316] on img at bounding box center [355, 146] width 744 height 515
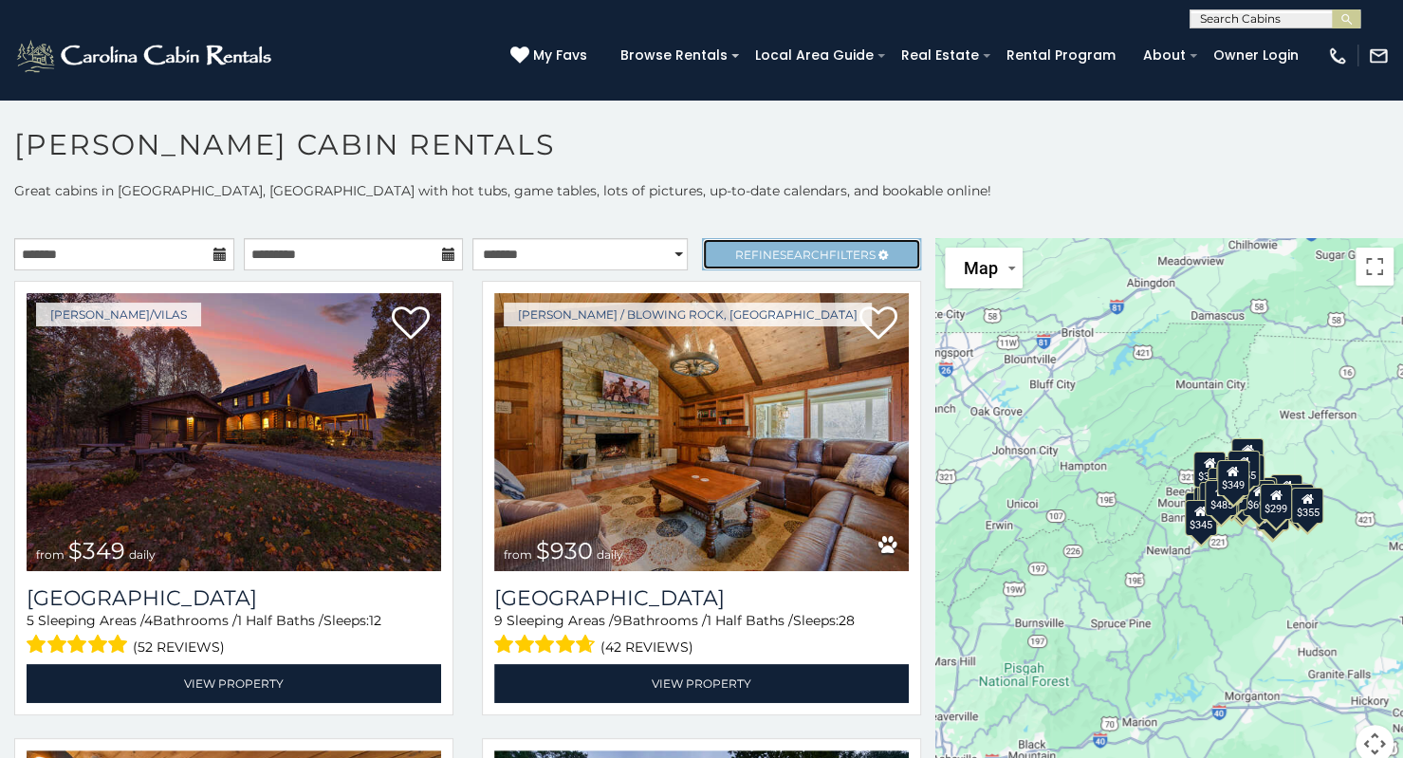
click at [831, 243] on link "Refine Search Filters" at bounding box center [812, 254] width 220 height 32
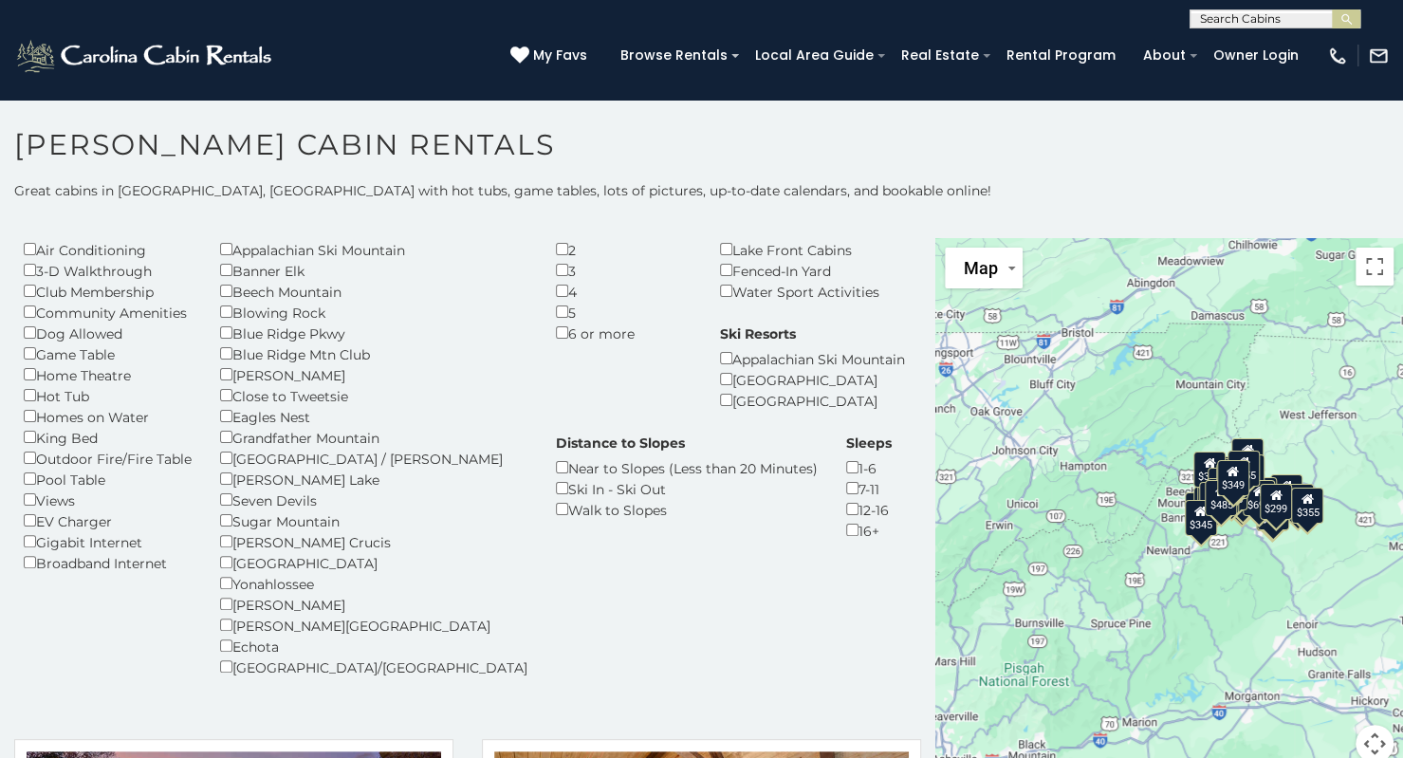
scroll to position [91, 0]
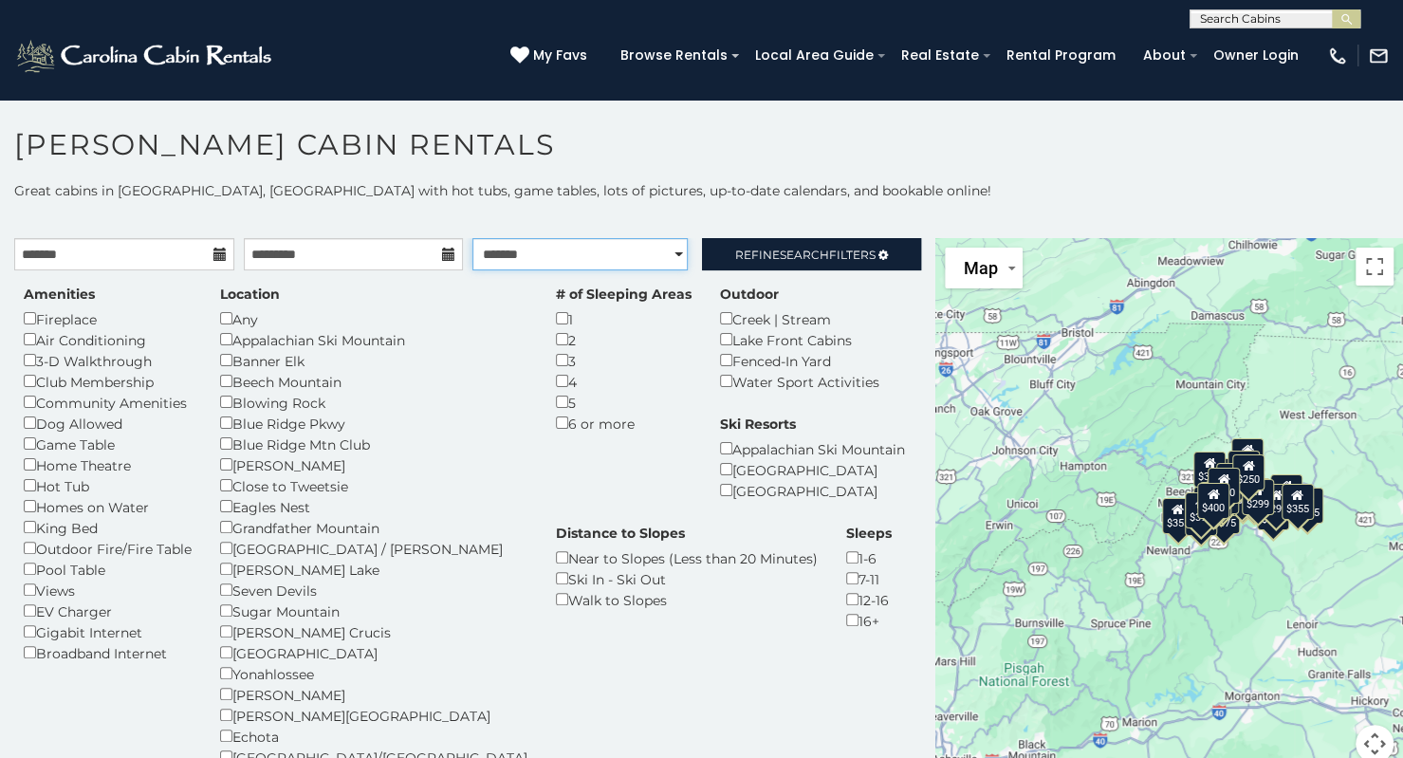
click at [668, 252] on select "**********" at bounding box center [579, 254] width 215 height 32
click at [472, 238] on select "**********" at bounding box center [579, 254] width 215 height 32
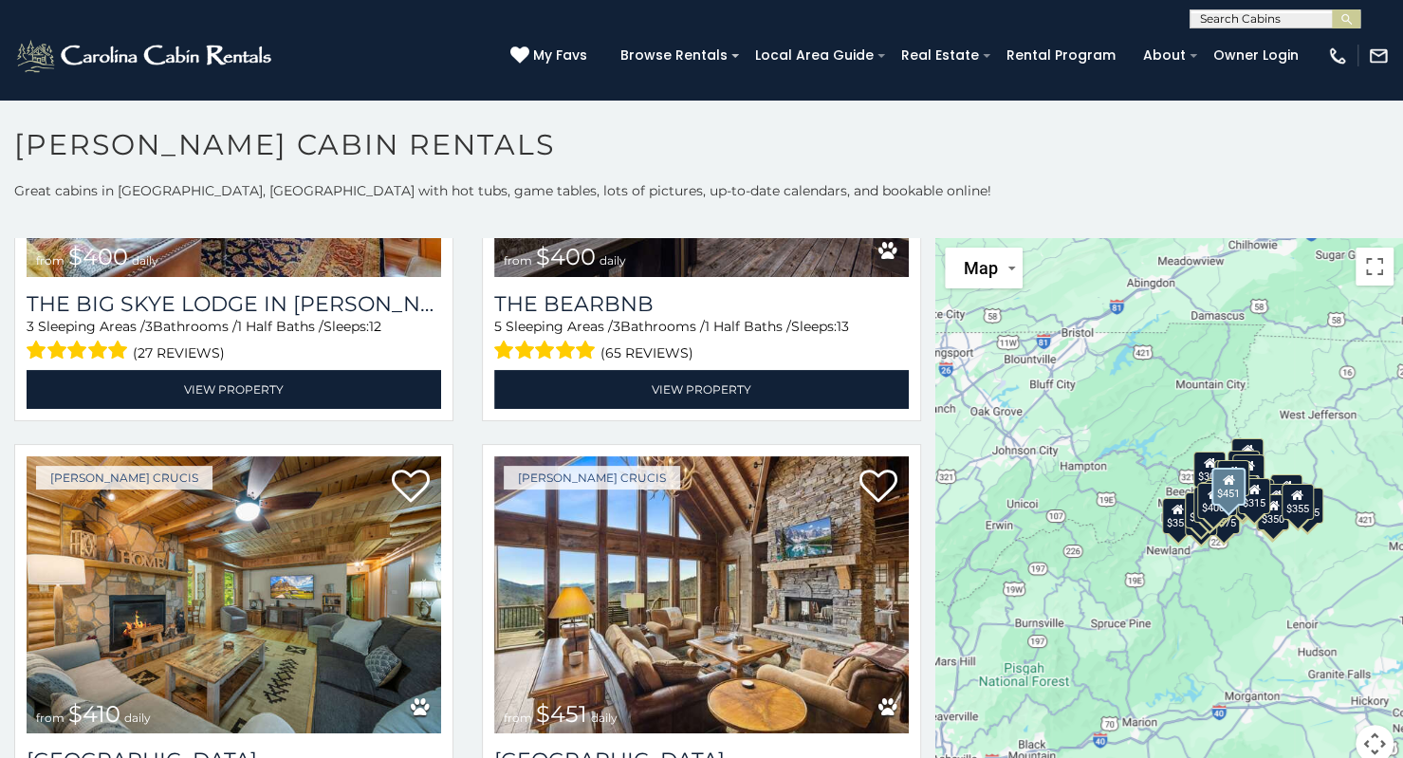
scroll to position [2214, 0]
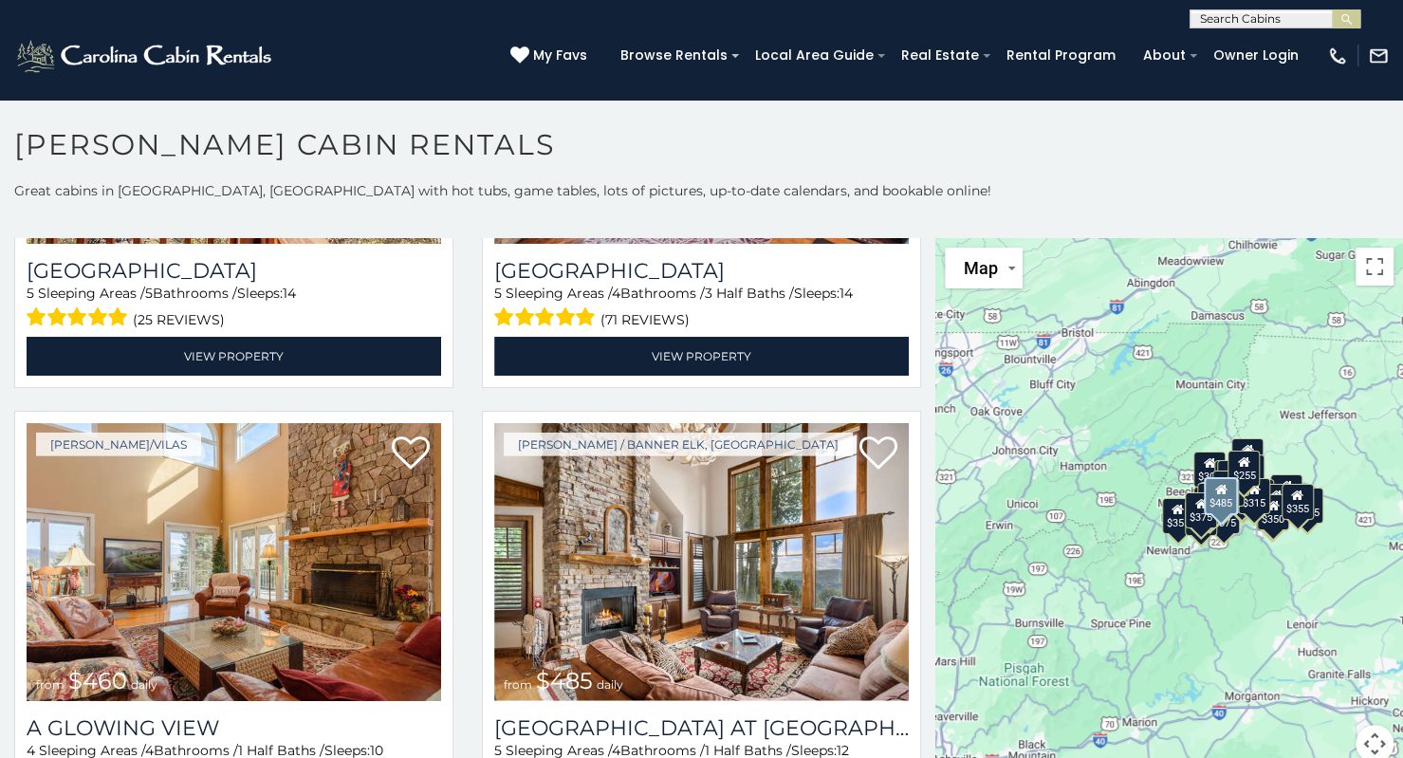
scroll to position [17, 0]
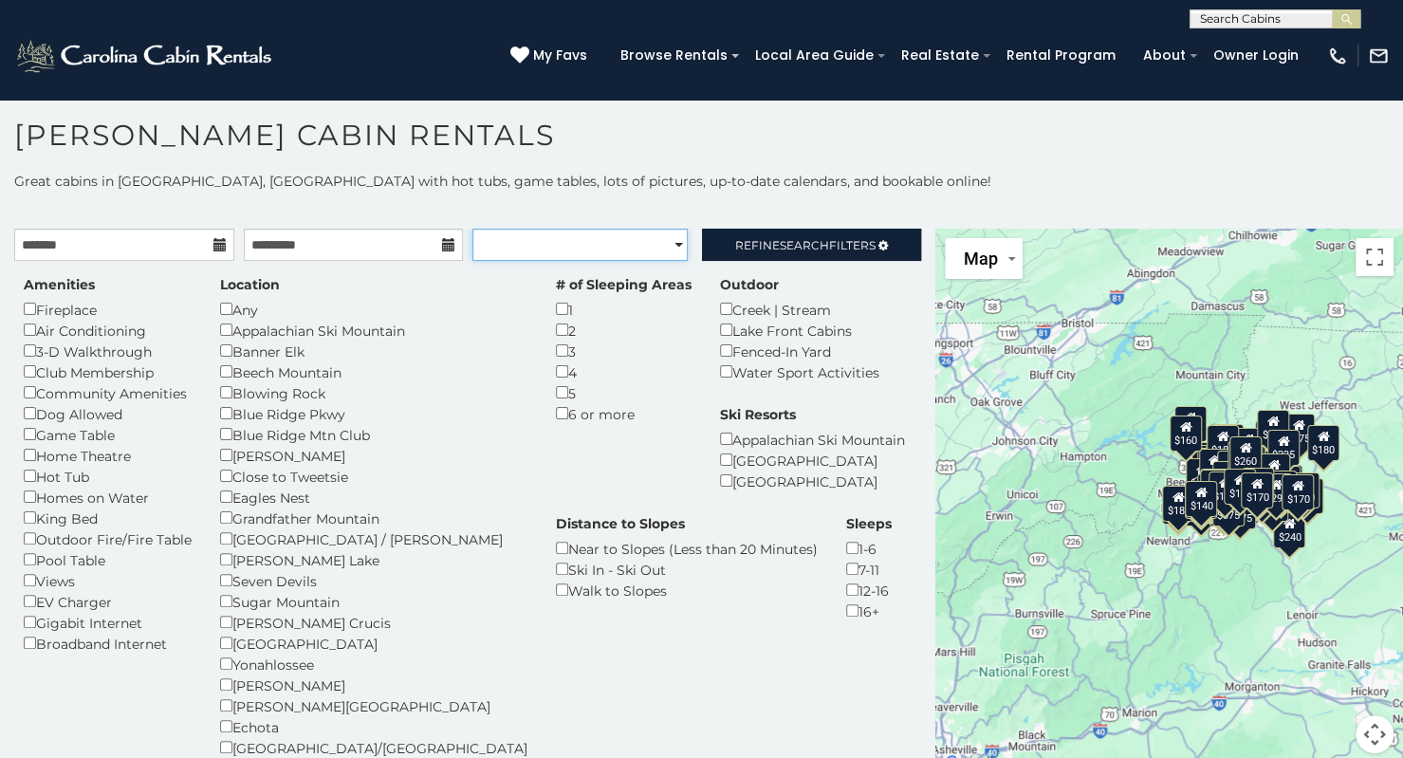
click at [672, 240] on select "**********" at bounding box center [579, 245] width 215 height 32
select select "*****"
click at [472, 229] on select "**********" at bounding box center [579, 245] width 215 height 32
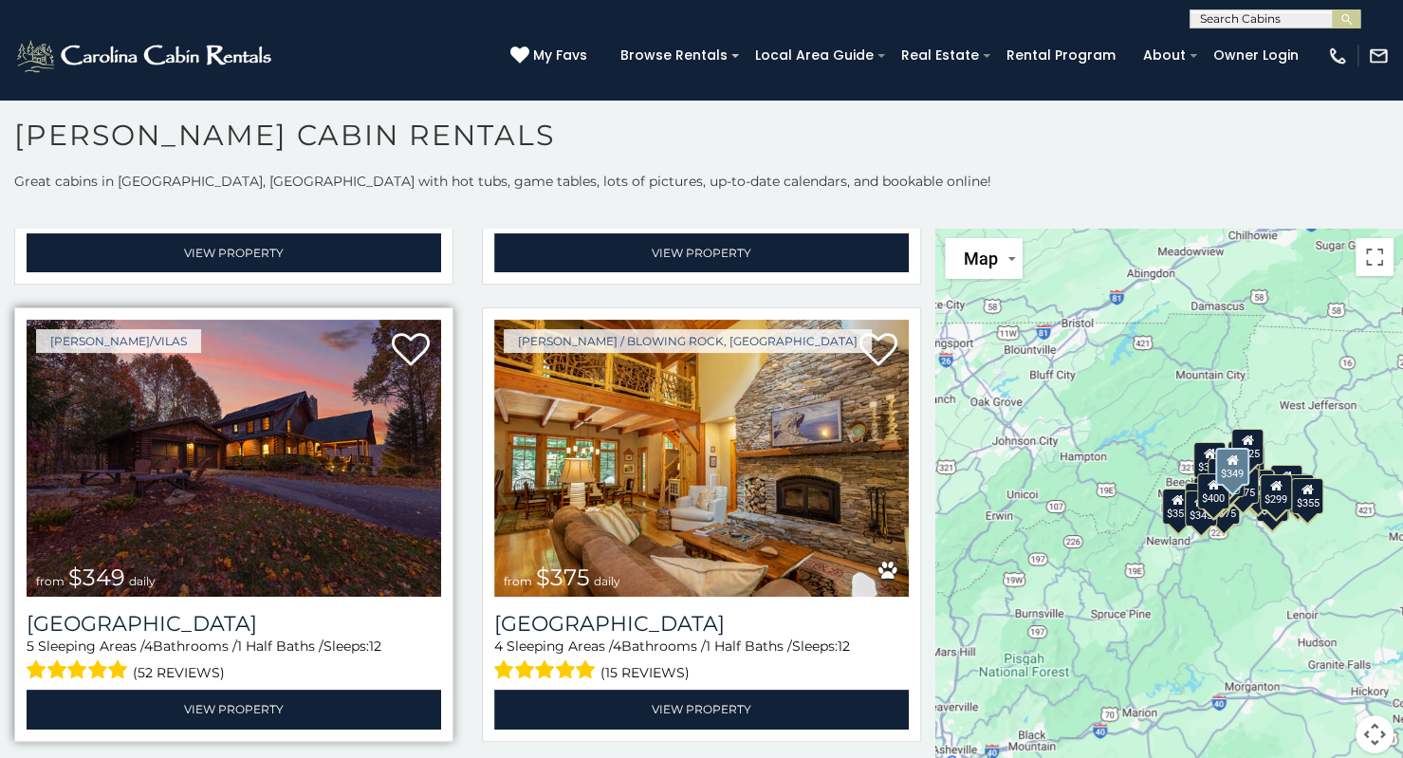
scroll to position [2366, 0]
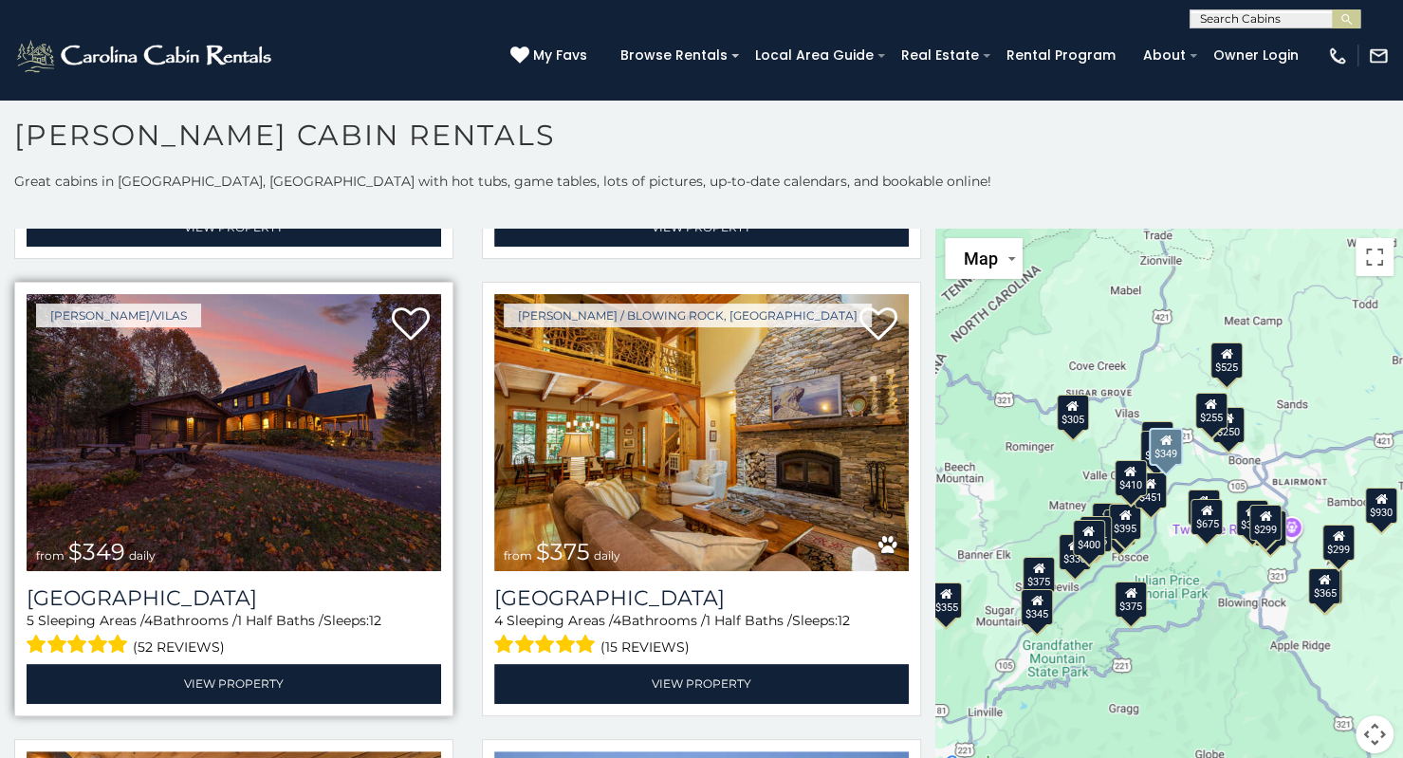
click at [339, 367] on img at bounding box center [234, 433] width 414 height 278
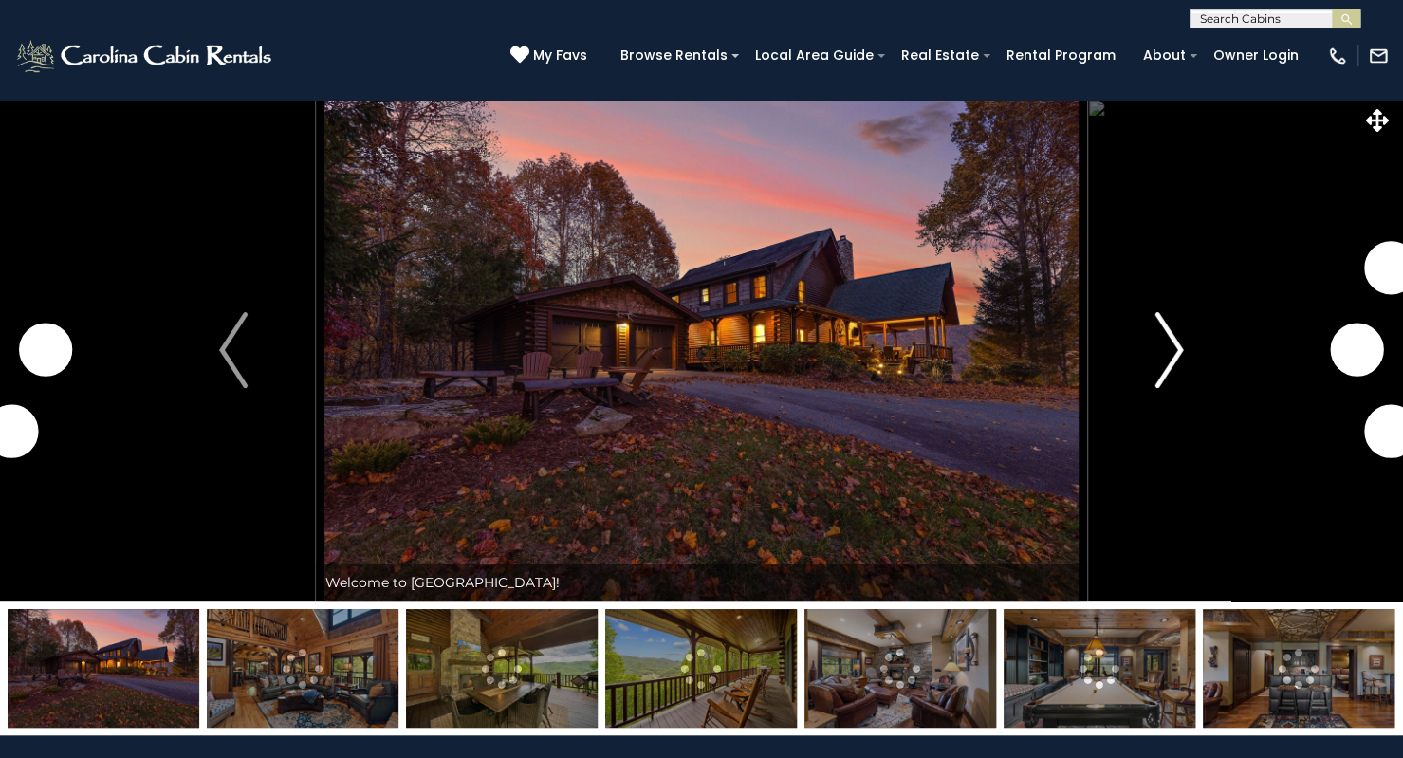
click at [1174, 350] on img "Next" at bounding box center [1169, 350] width 28 height 76
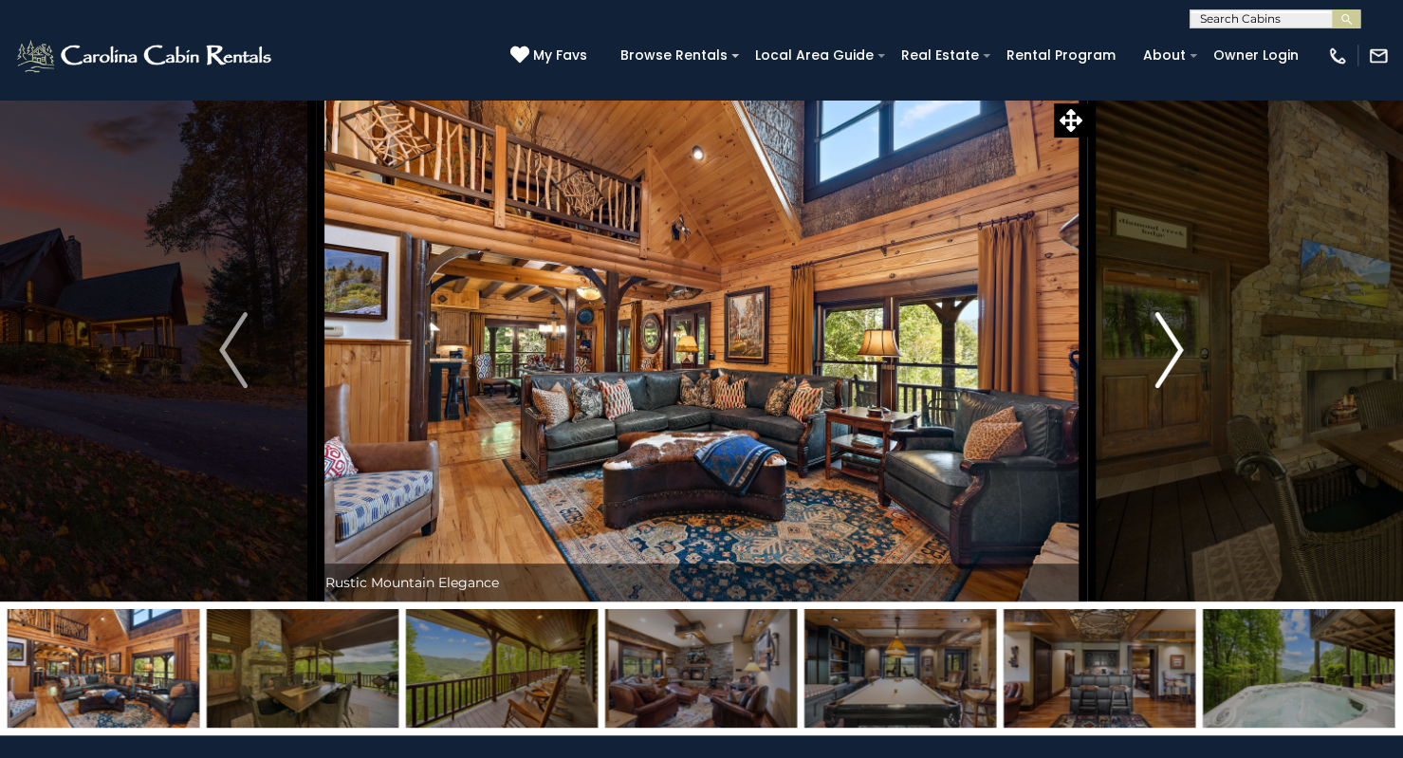
click at [1174, 350] on img "Next" at bounding box center [1169, 350] width 28 height 76
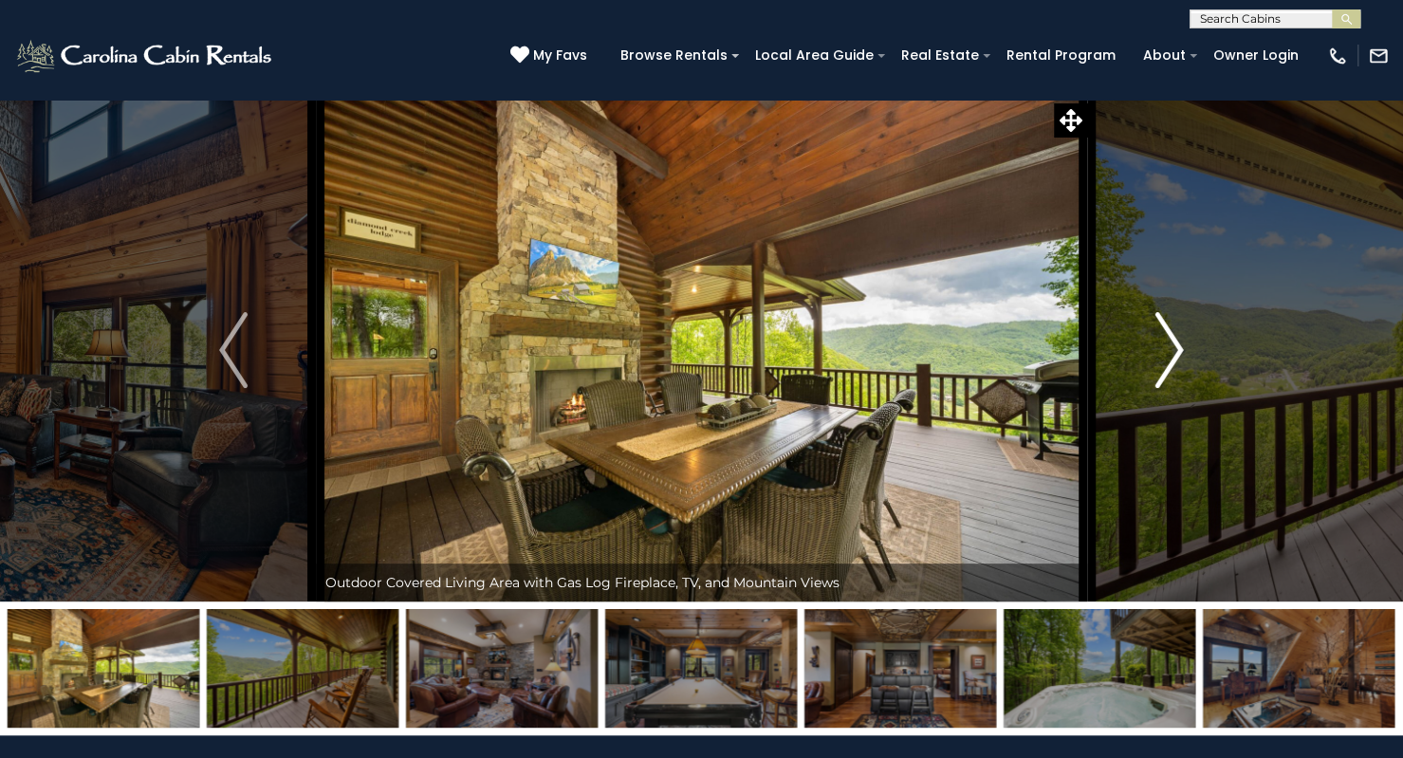
click at [1174, 350] on img "Next" at bounding box center [1169, 350] width 28 height 76
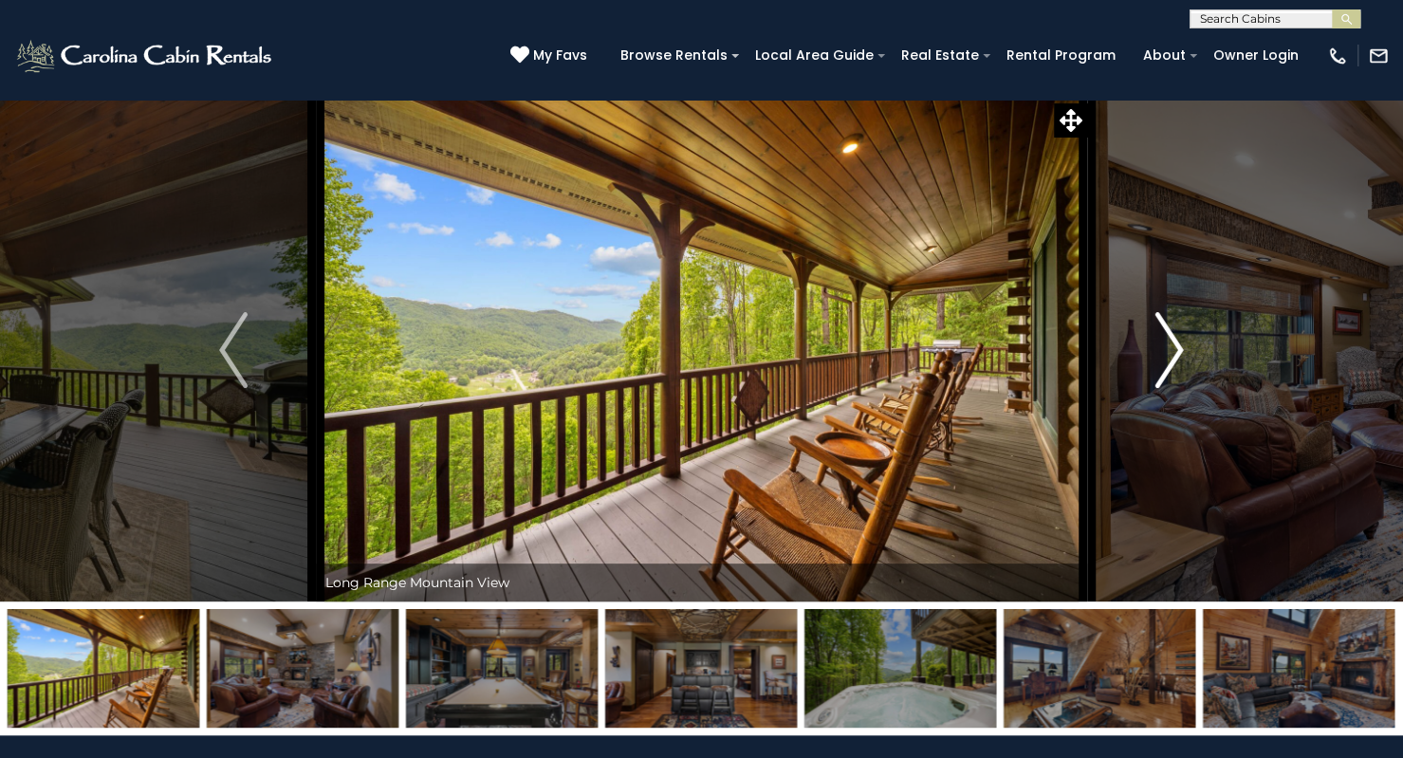
click at [1174, 350] on img "Next" at bounding box center [1169, 350] width 28 height 76
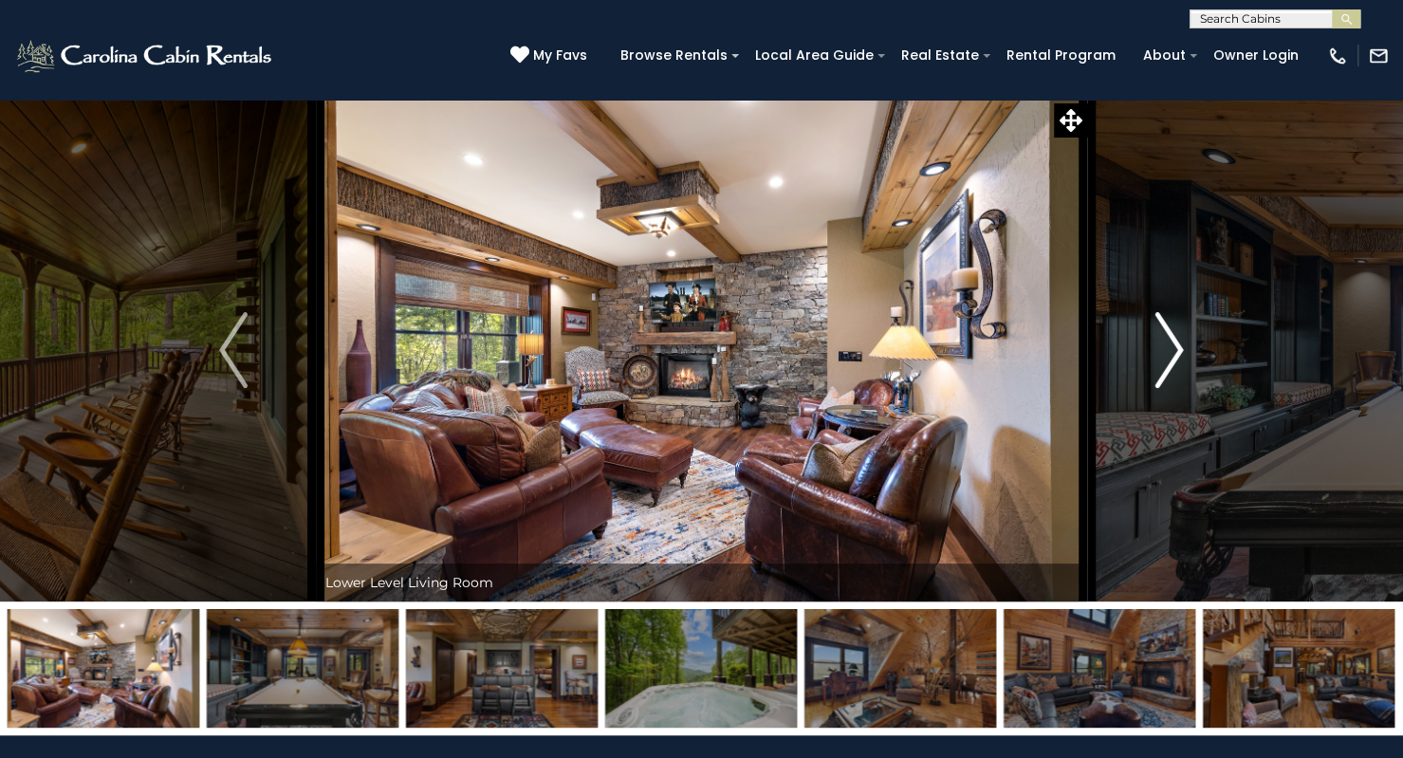
click at [1174, 350] on img "Next" at bounding box center [1169, 350] width 28 height 76
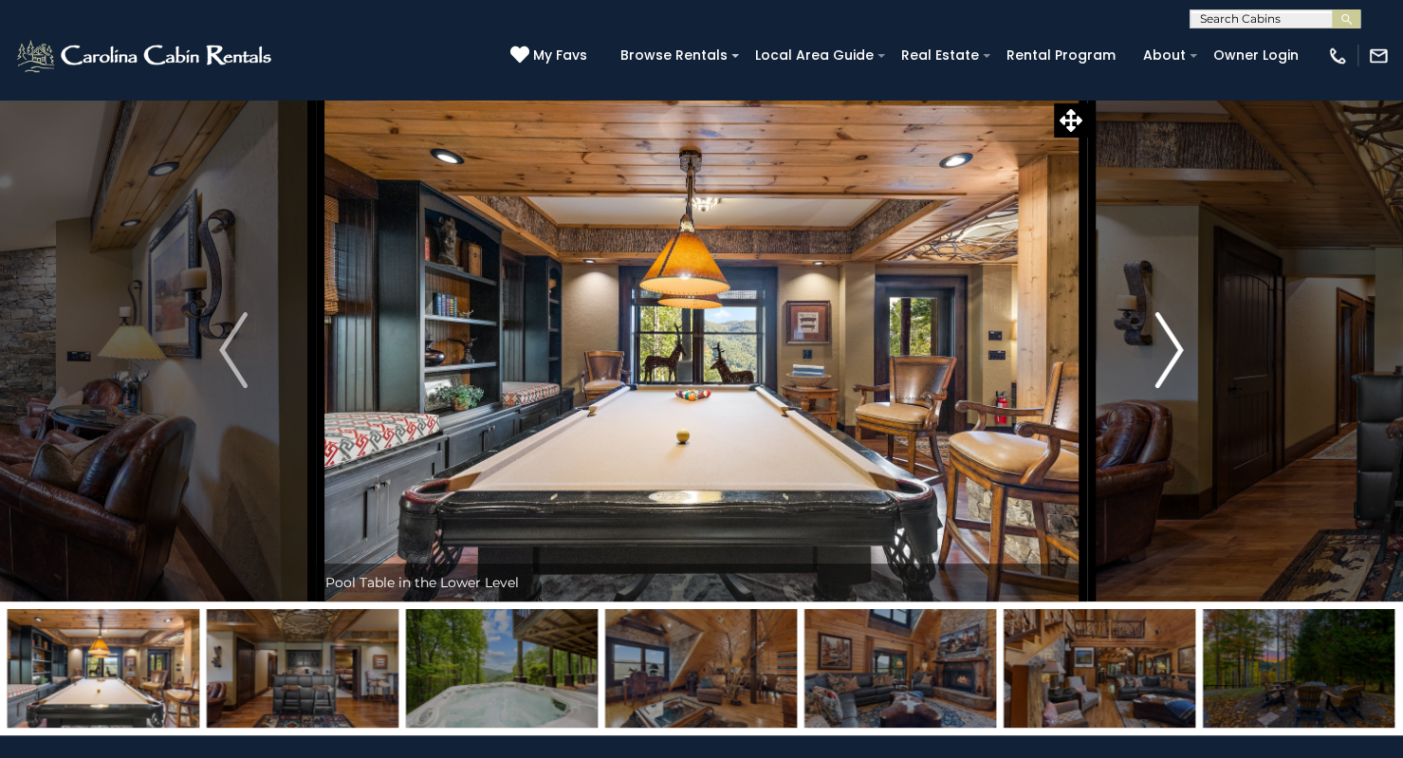
click at [1174, 350] on img "Next" at bounding box center [1169, 350] width 28 height 76
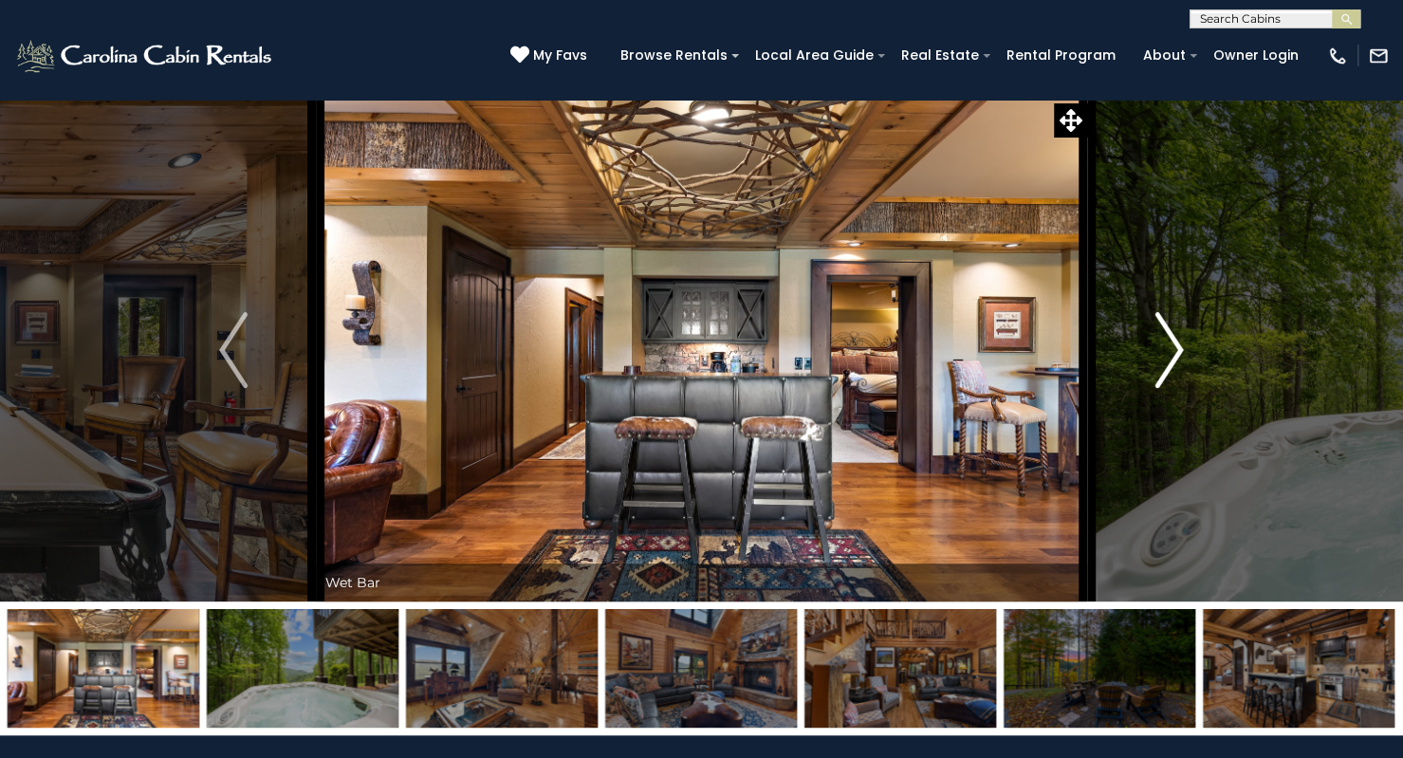
click at [1174, 350] on img "Next" at bounding box center [1169, 350] width 28 height 76
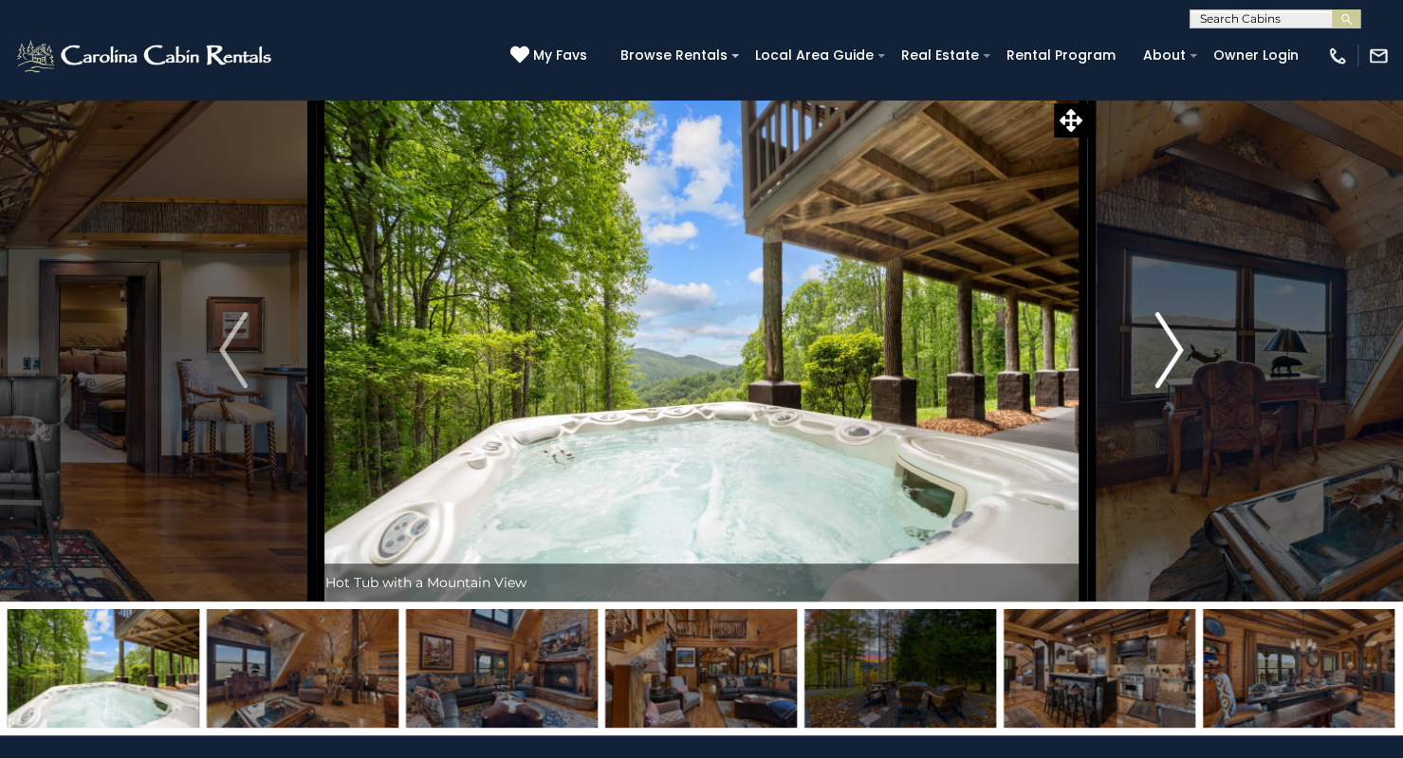
click at [1174, 350] on img "Next" at bounding box center [1169, 350] width 28 height 76
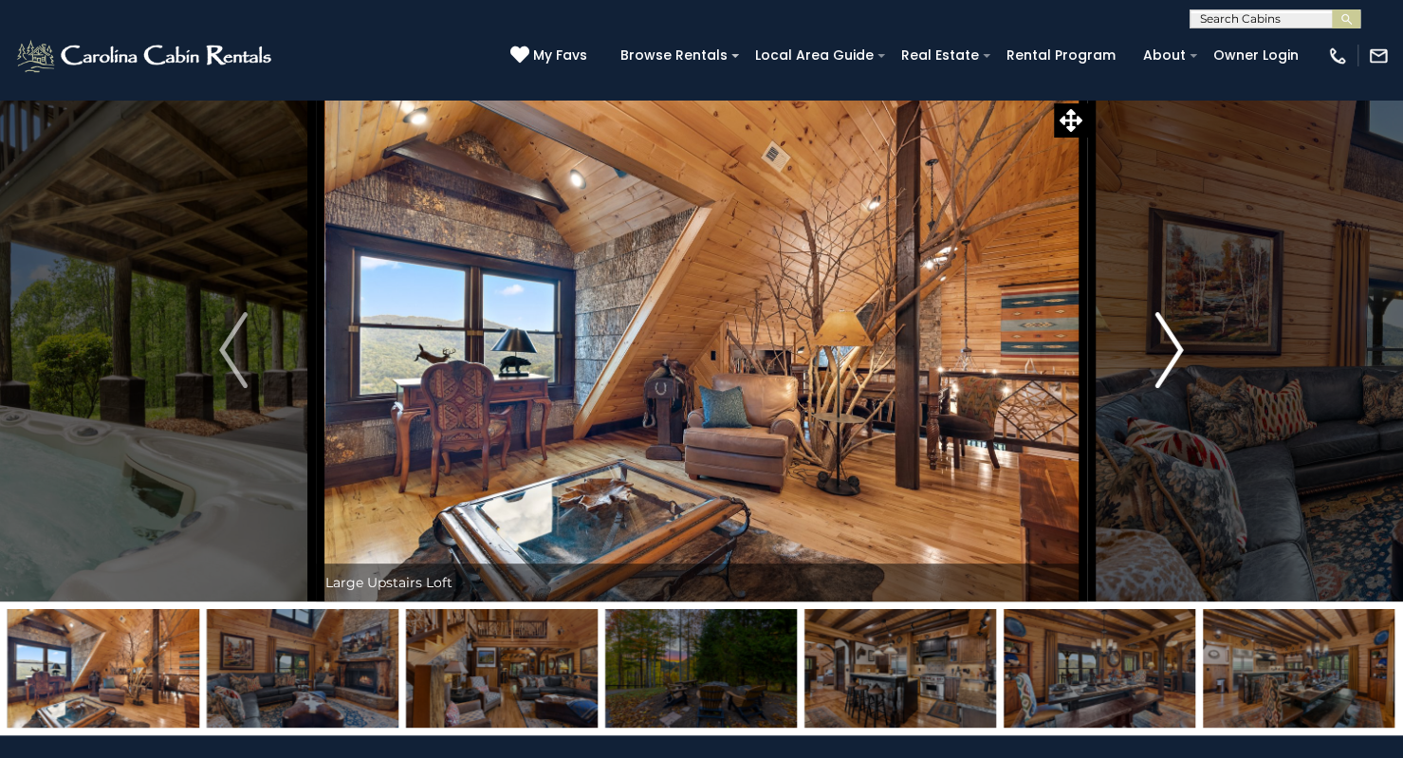
click at [1174, 350] on img "Next" at bounding box center [1169, 350] width 28 height 76
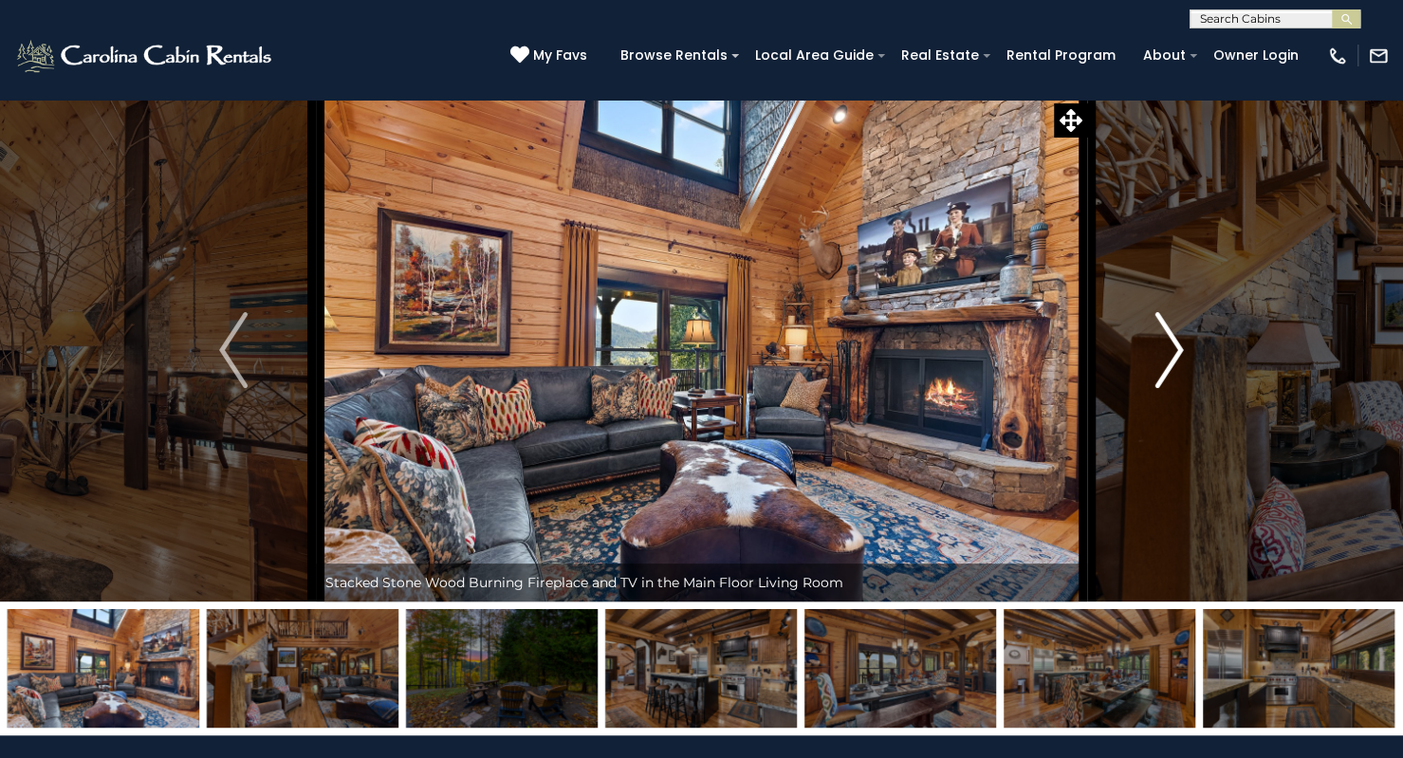
click at [1174, 350] on img "Next" at bounding box center [1169, 350] width 28 height 76
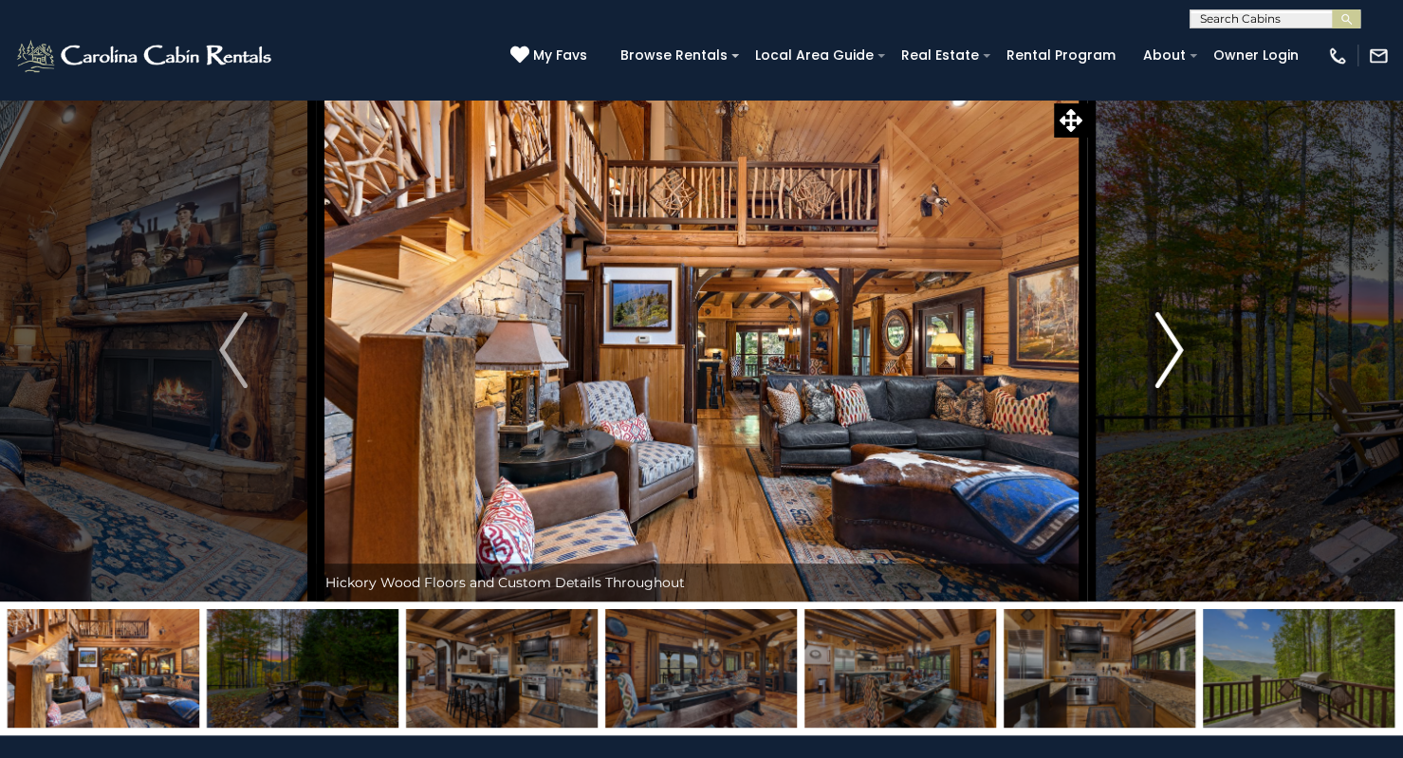
click at [1174, 350] on img "Next" at bounding box center [1169, 350] width 28 height 76
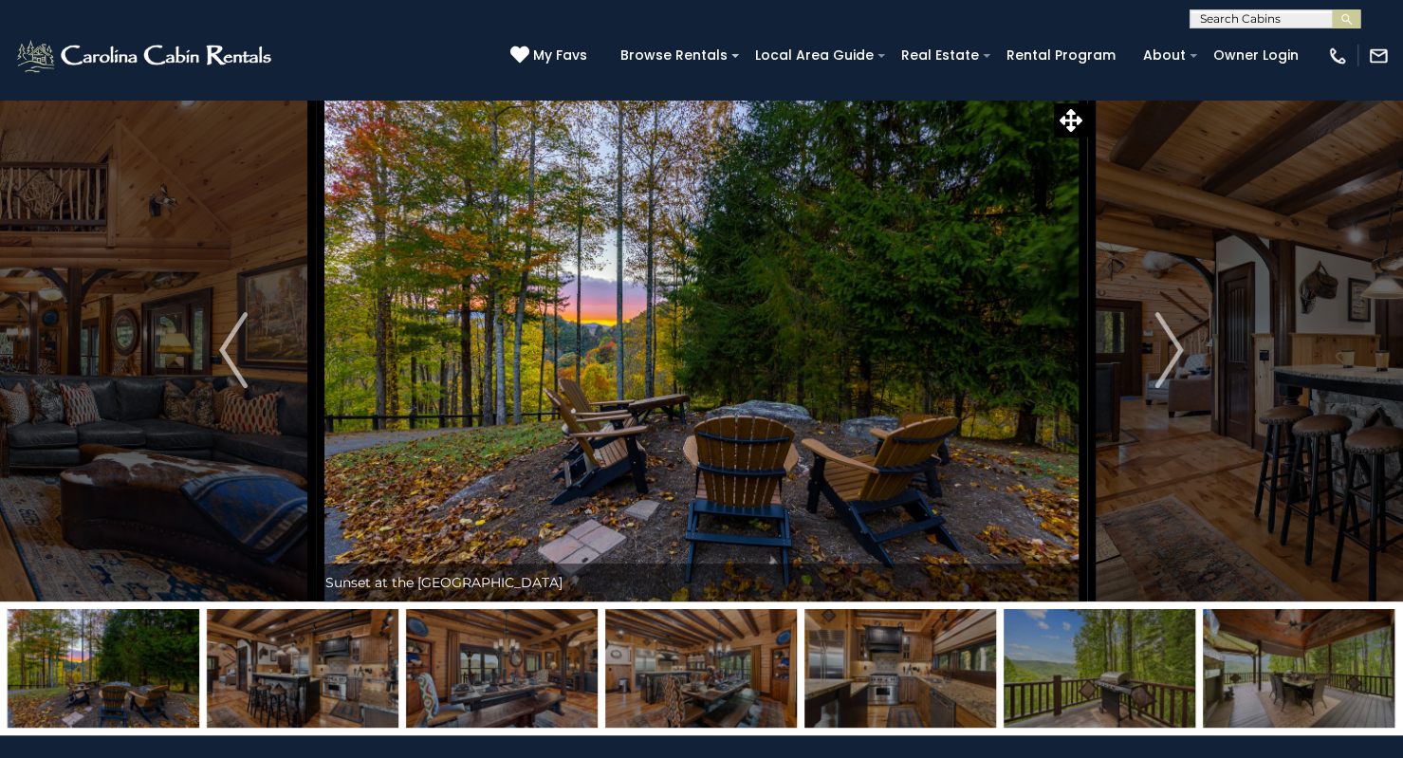
click at [724, 414] on img at bounding box center [701, 350] width 771 height 503
click at [1072, 115] on icon at bounding box center [1070, 120] width 23 height 23
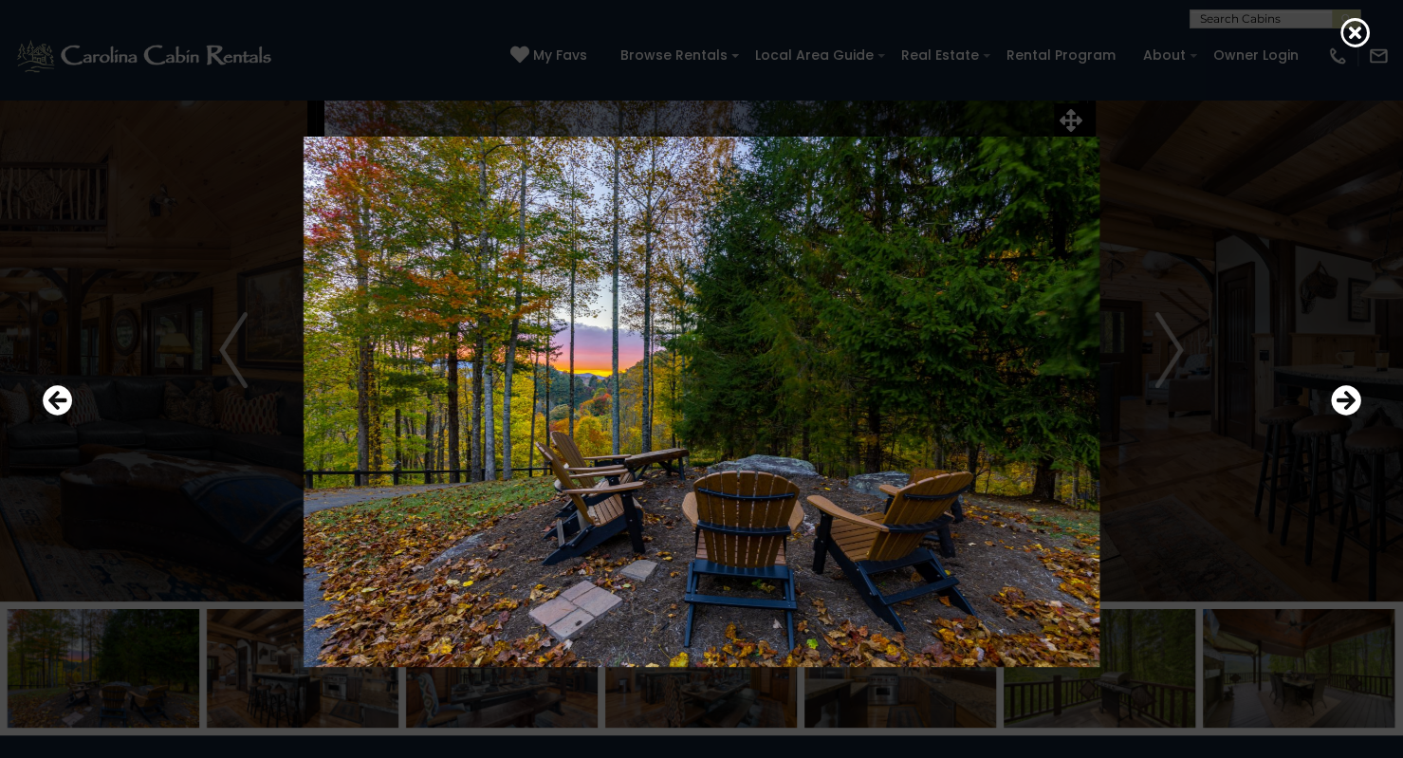
click at [1159, 352] on img at bounding box center [702, 402] width 1140 height 530
click at [1339, 387] on icon "Next" at bounding box center [1346, 401] width 30 height 30
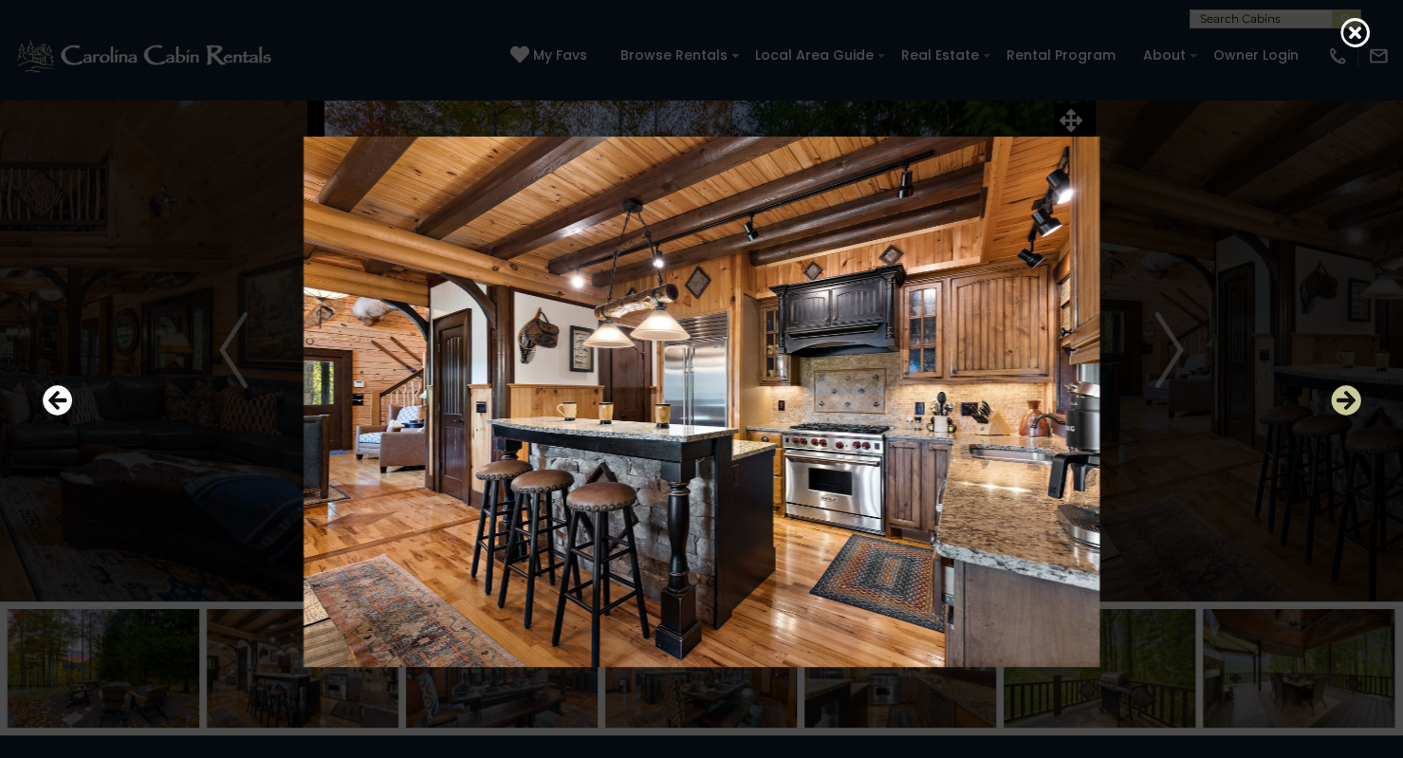
click at [1339, 387] on icon "Next" at bounding box center [1346, 401] width 30 height 30
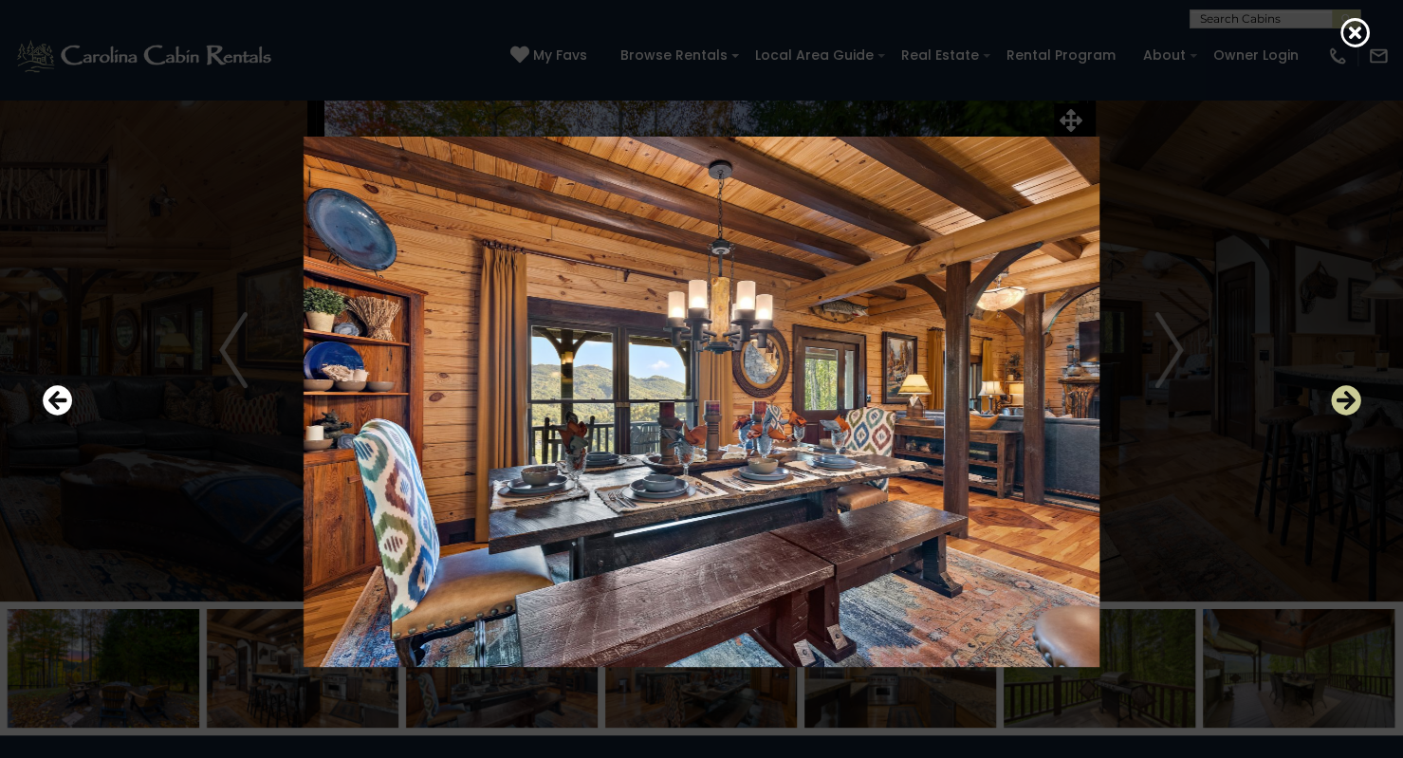
click at [1339, 387] on icon "Next" at bounding box center [1346, 401] width 30 height 30
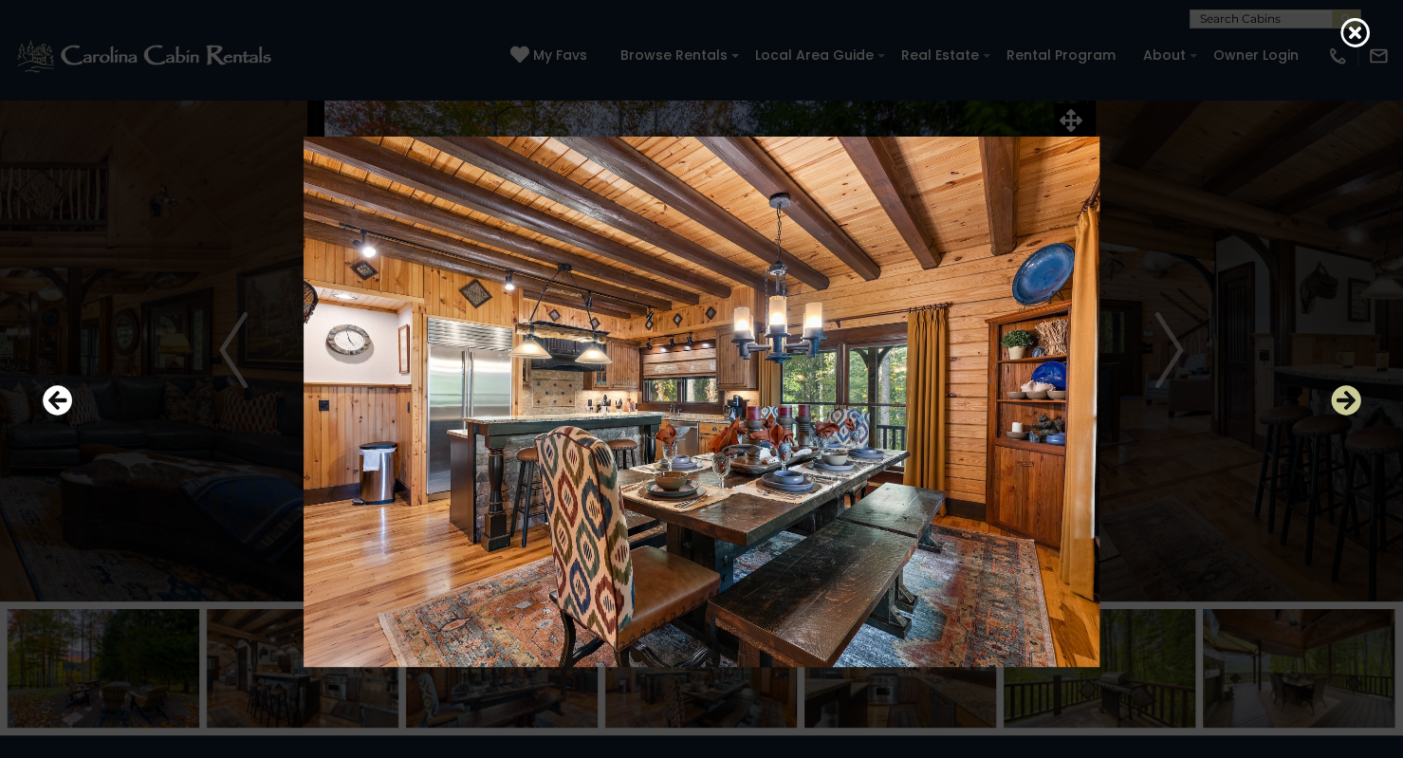
click at [1339, 387] on icon "Next" at bounding box center [1346, 401] width 30 height 30
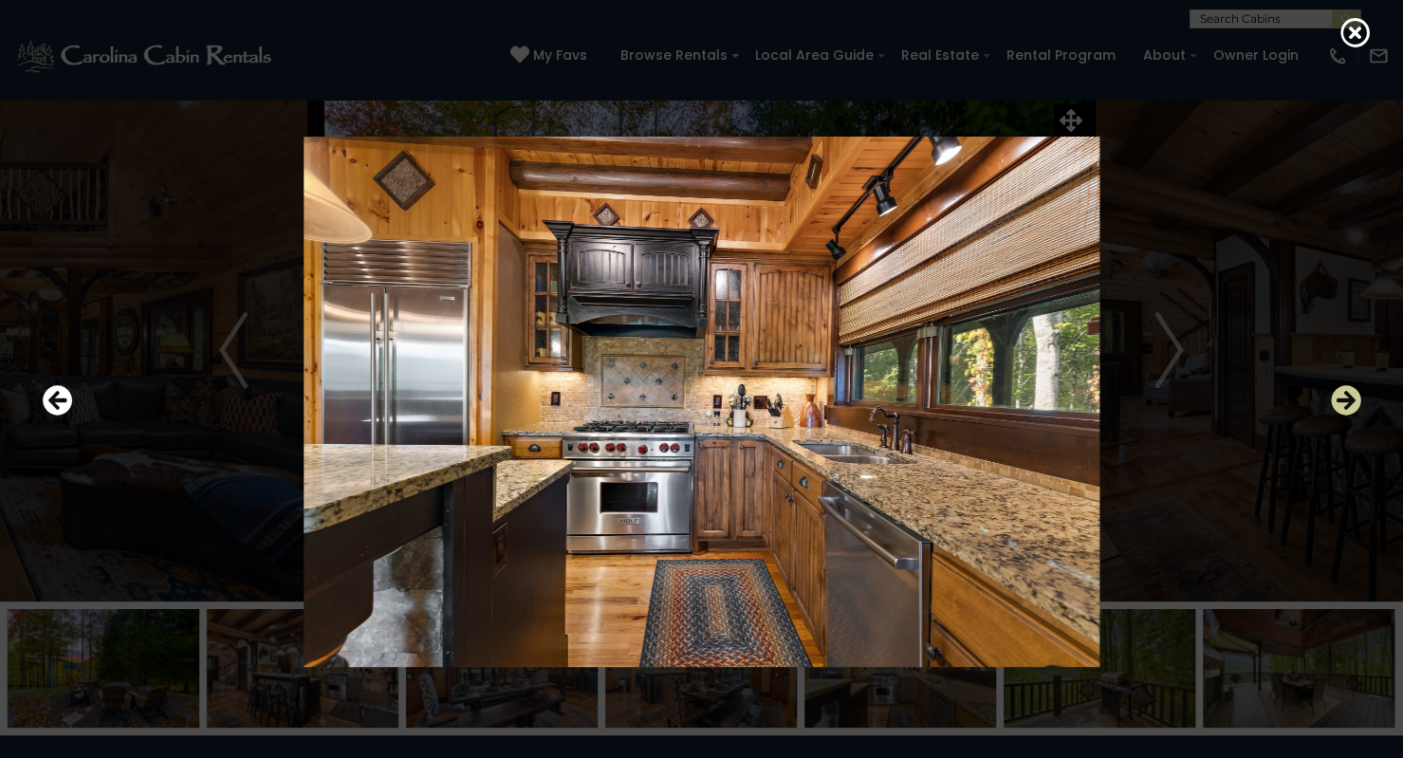
click at [1339, 387] on icon "Next" at bounding box center [1346, 401] width 30 height 30
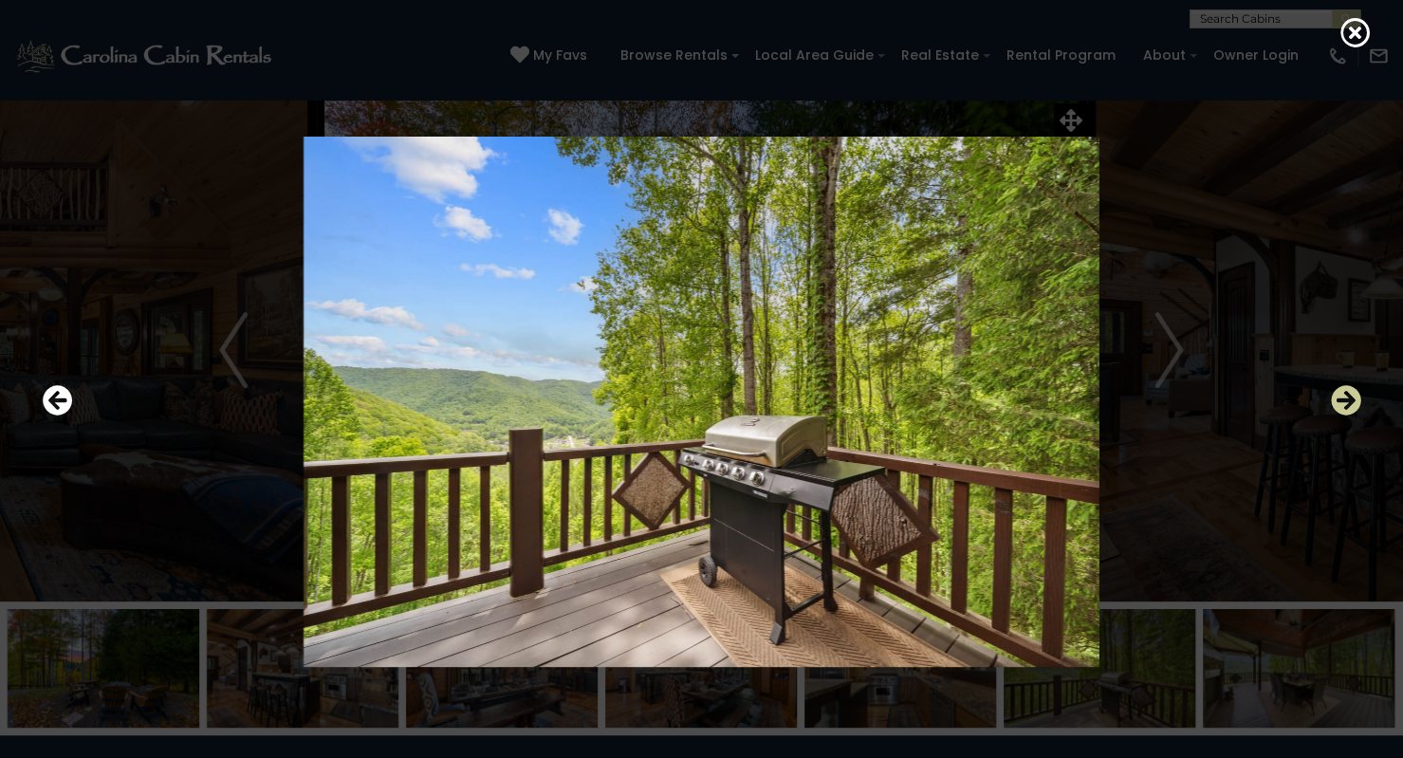
click at [1339, 387] on icon "Next" at bounding box center [1346, 401] width 30 height 30
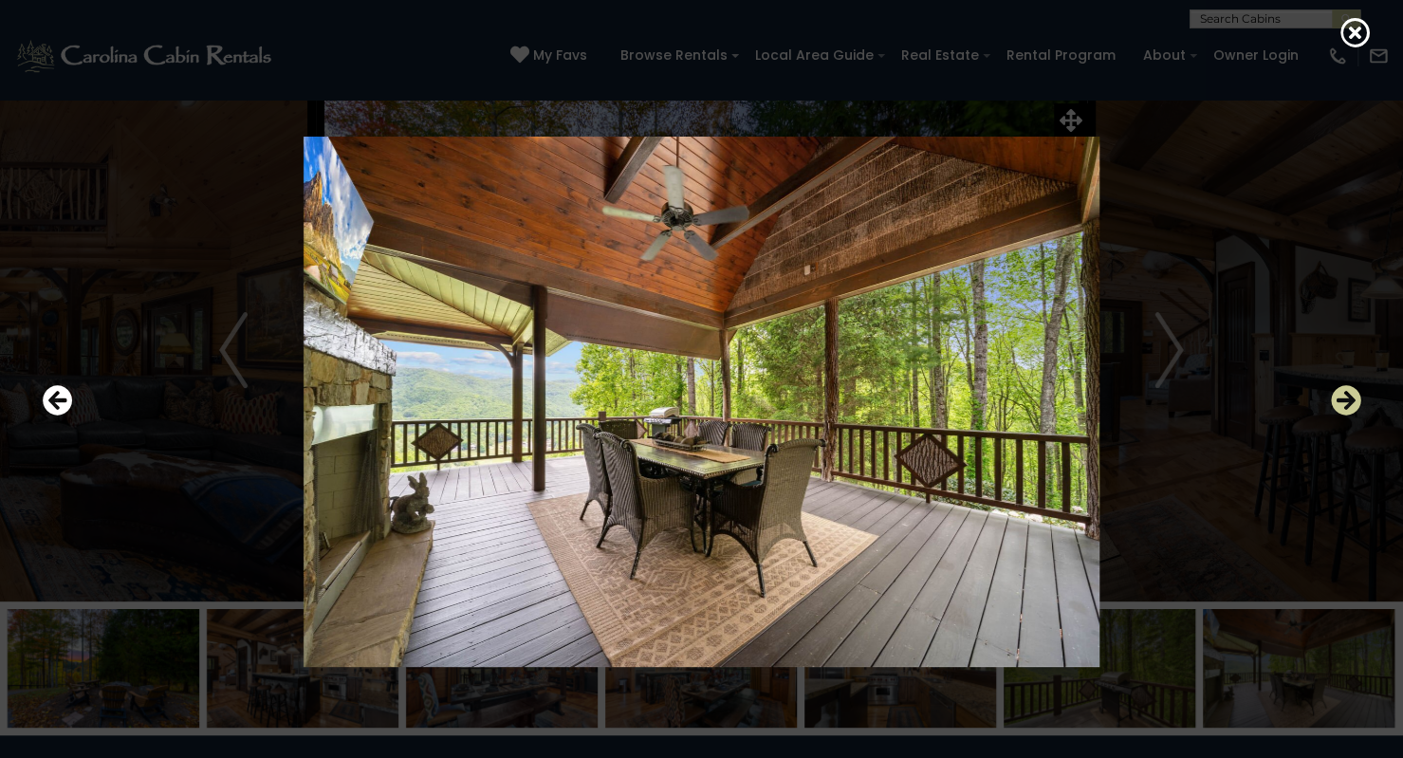
click at [1339, 387] on icon "Next" at bounding box center [1346, 401] width 30 height 30
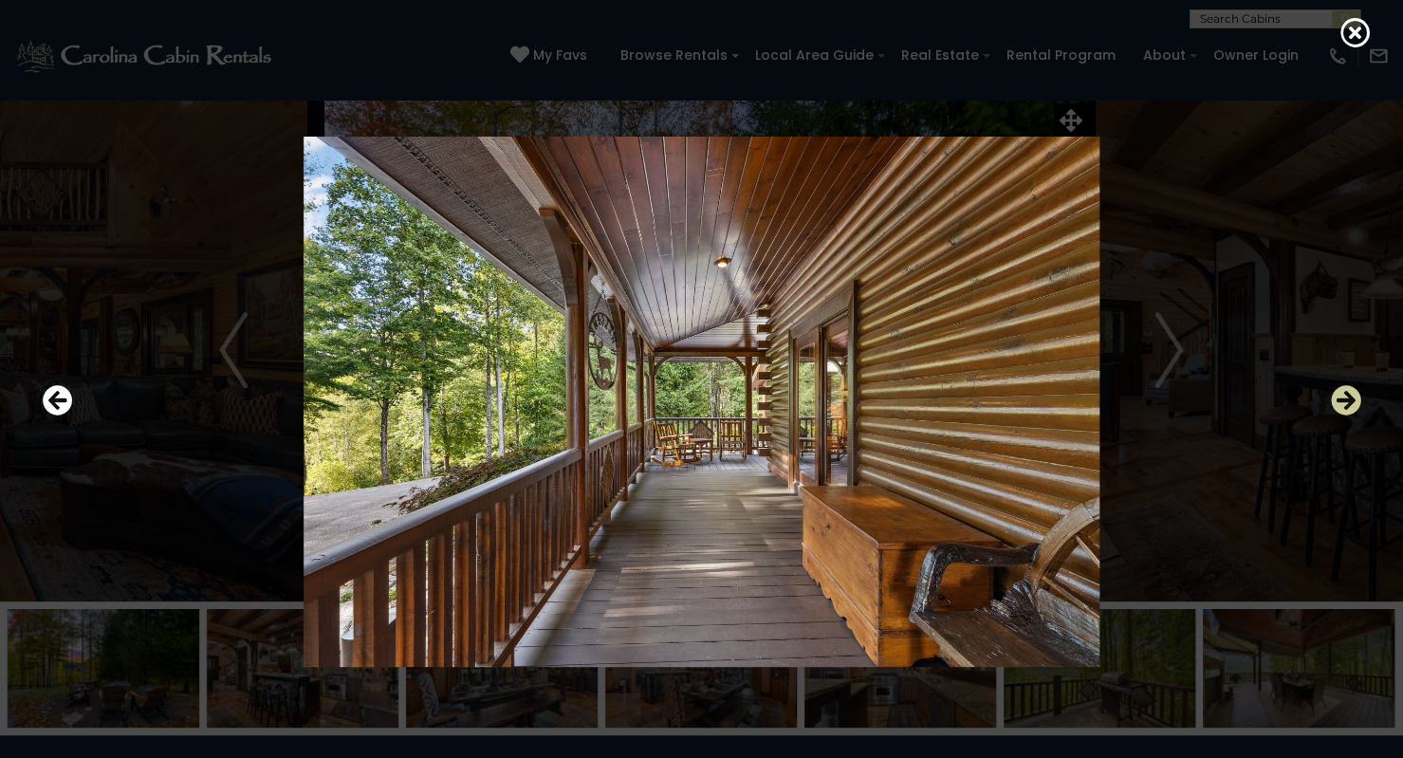
click at [1339, 387] on icon "Next" at bounding box center [1346, 401] width 30 height 30
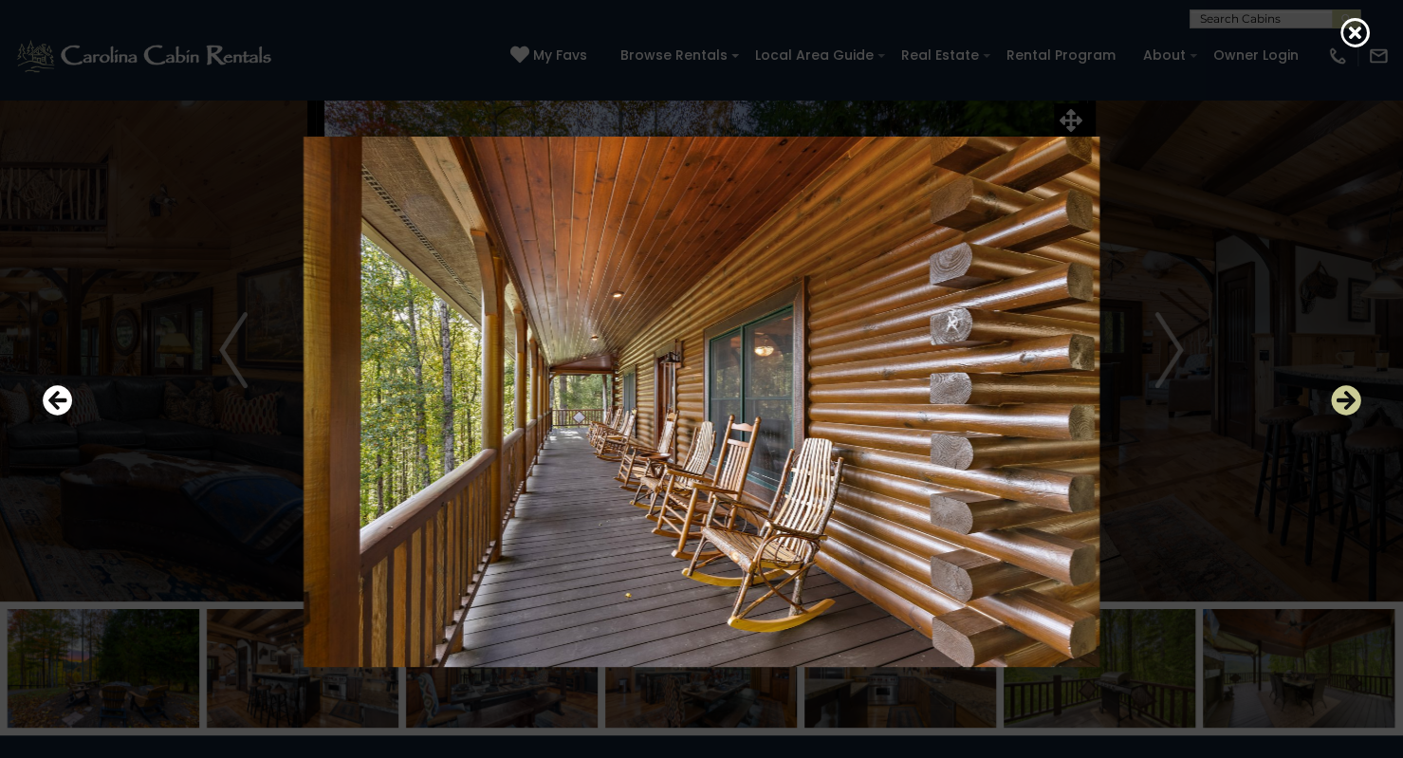
click at [1339, 387] on icon "Next" at bounding box center [1346, 401] width 30 height 30
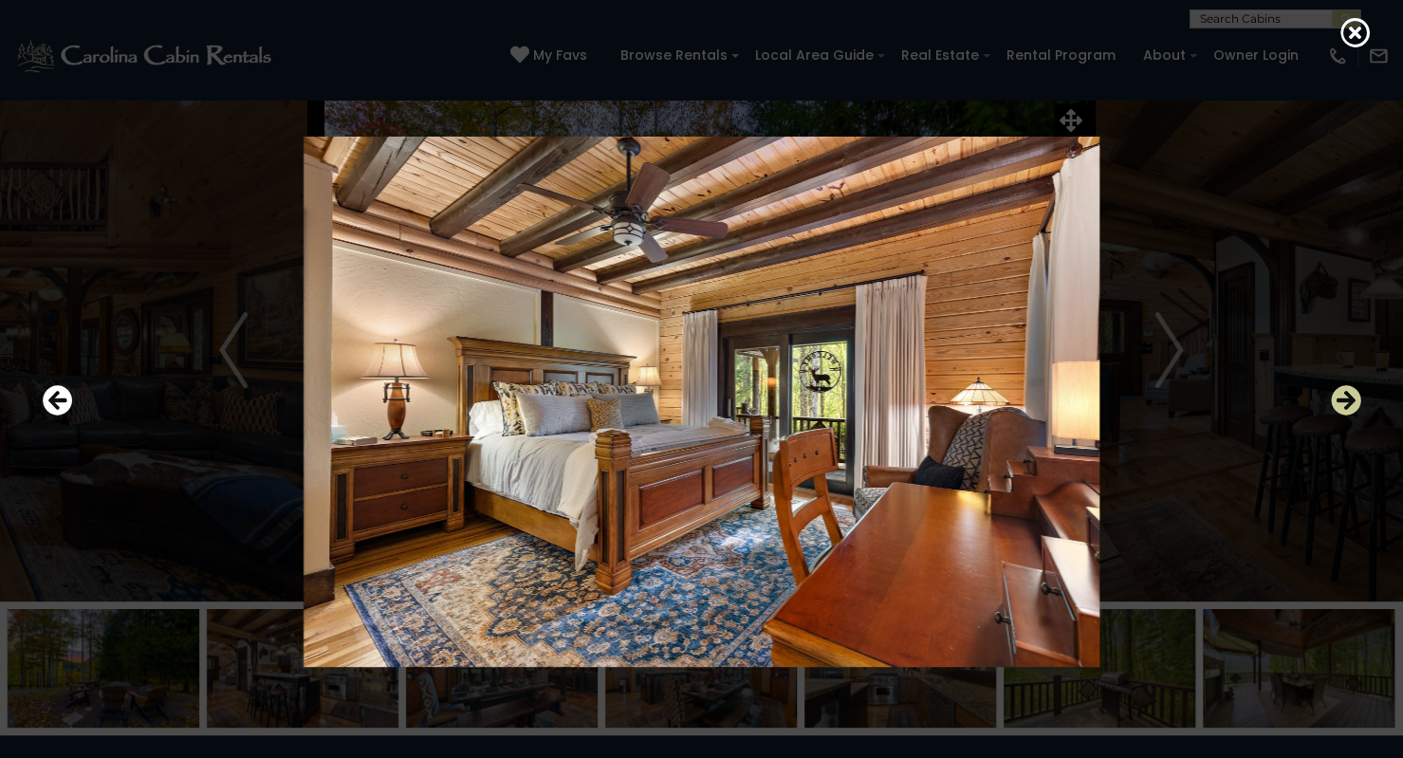
click at [1339, 387] on icon "Next" at bounding box center [1346, 401] width 30 height 30
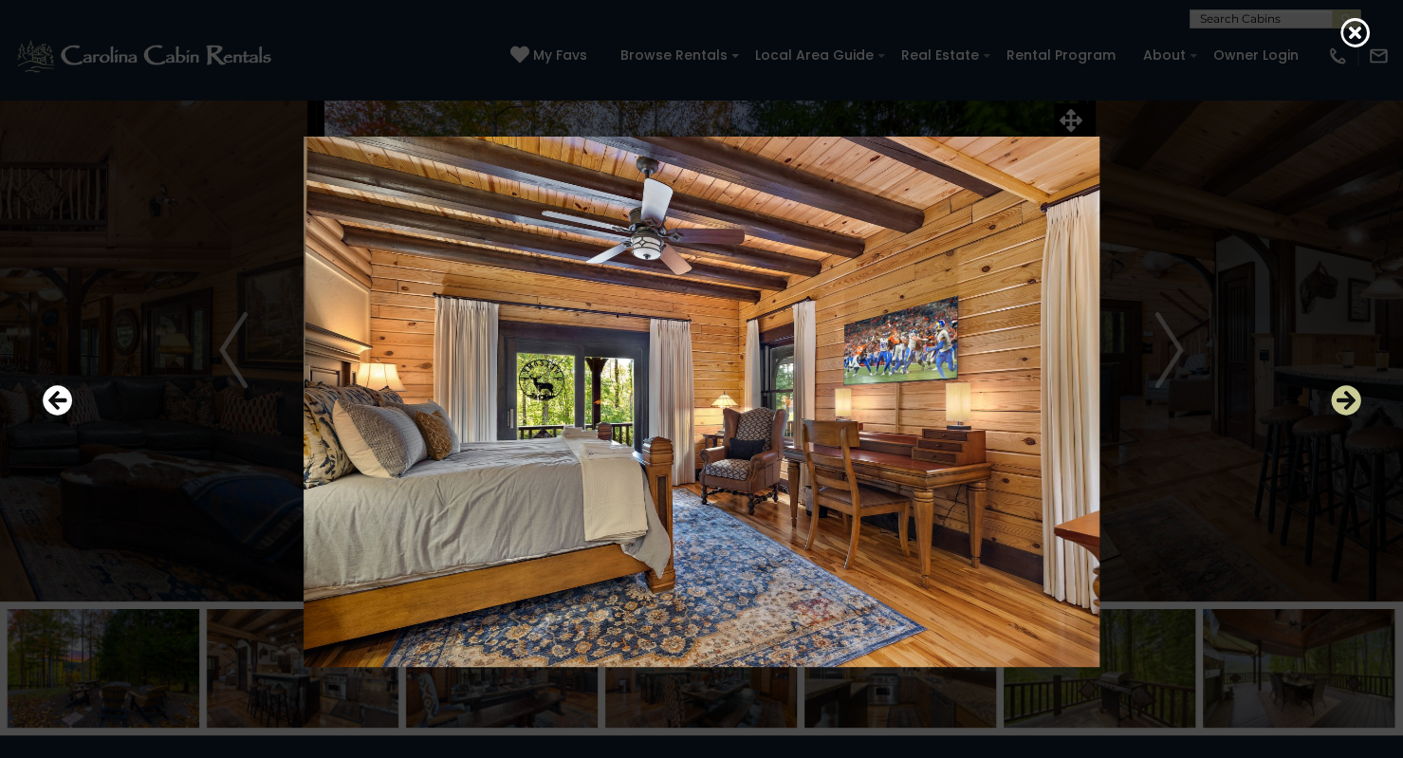
click at [1339, 387] on icon "Next" at bounding box center [1346, 401] width 30 height 30
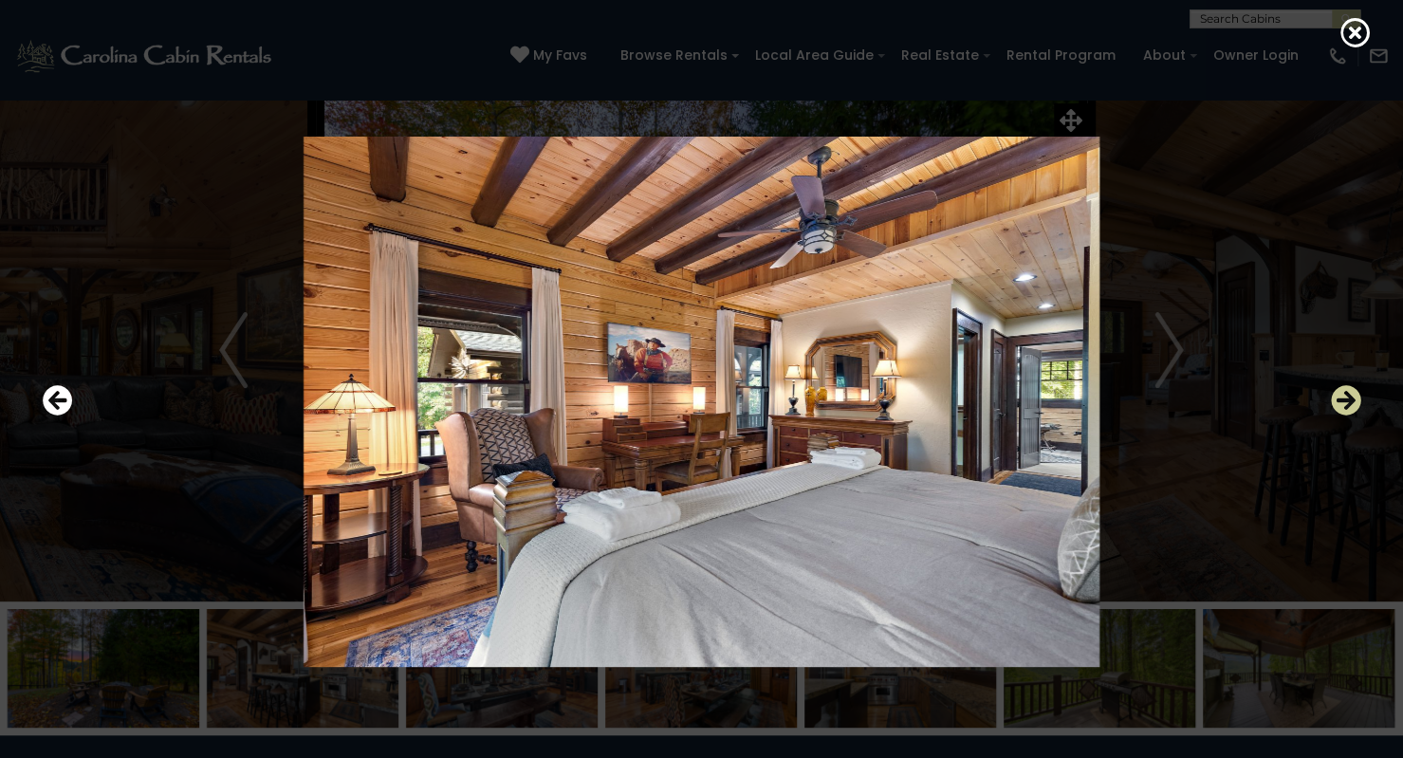
click at [1339, 387] on icon "Next" at bounding box center [1346, 401] width 30 height 30
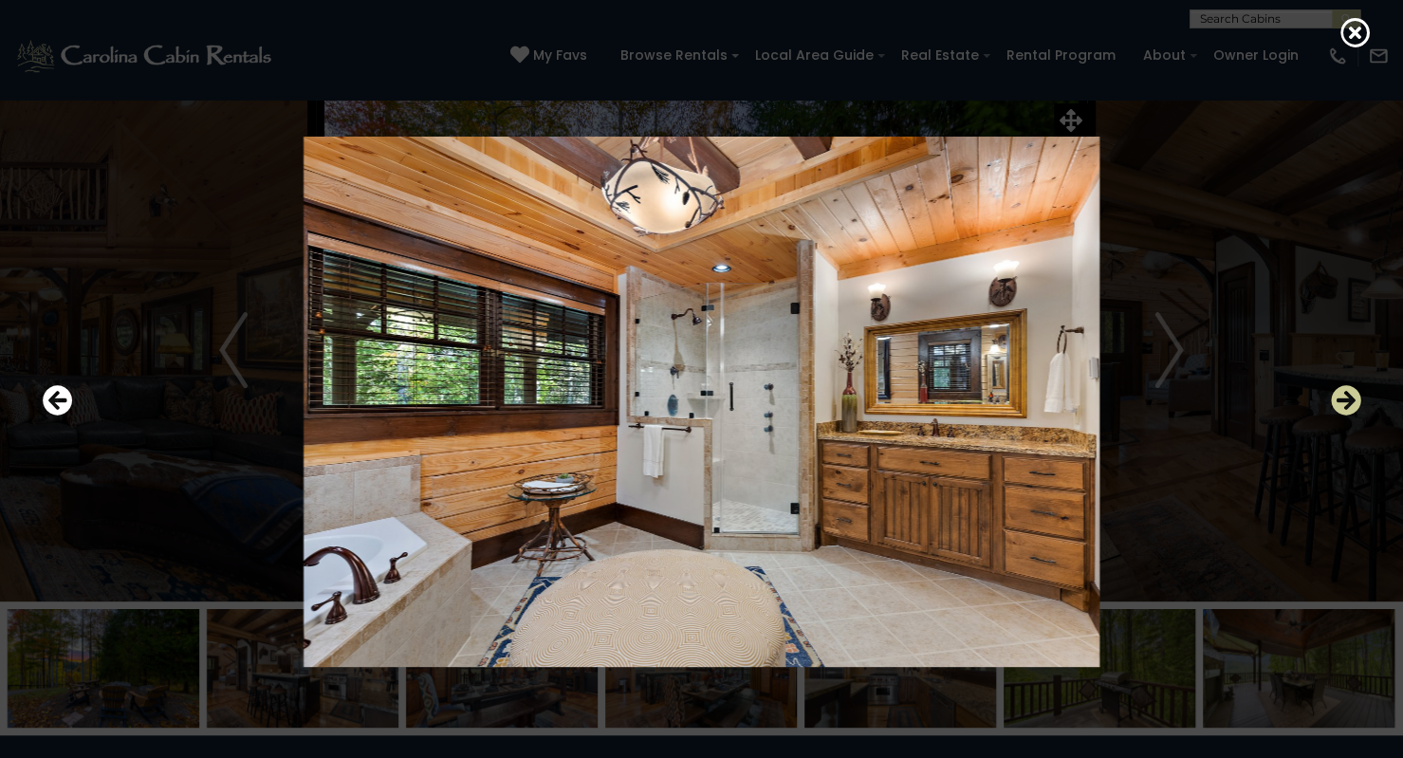
click at [1339, 387] on icon "Next" at bounding box center [1346, 401] width 30 height 30
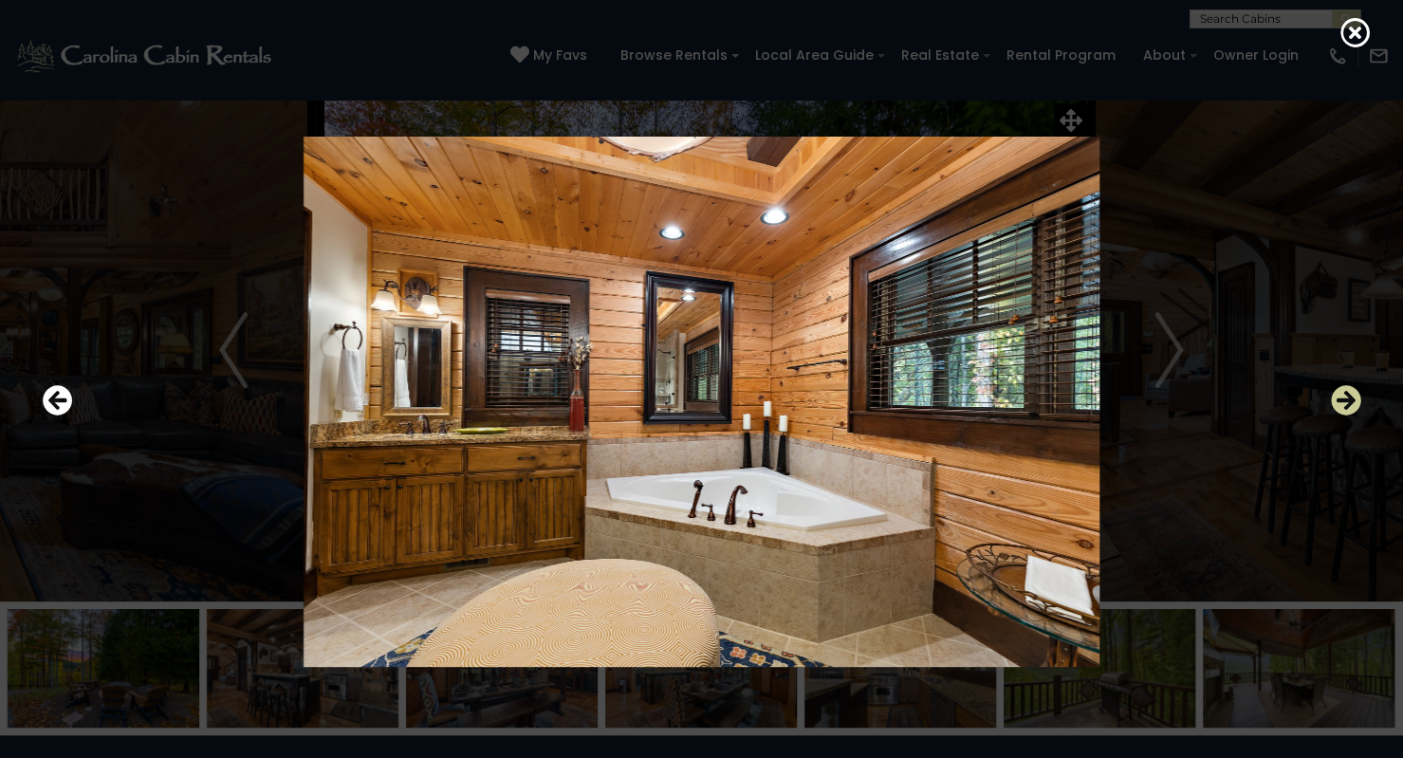
click at [1339, 387] on icon "Next" at bounding box center [1346, 401] width 30 height 30
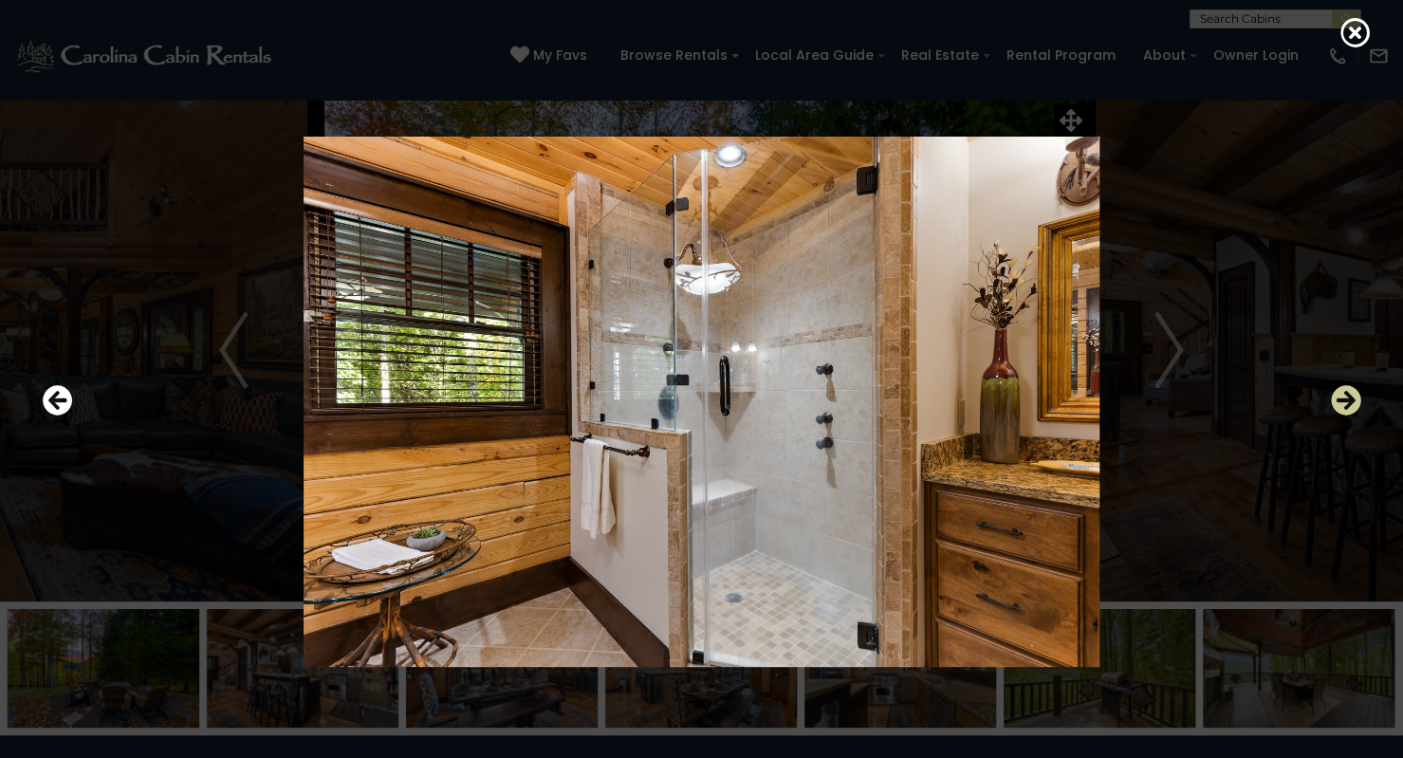
click at [1339, 387] on icon "Next" at bounding box center [1346, 401] width 30 height 30
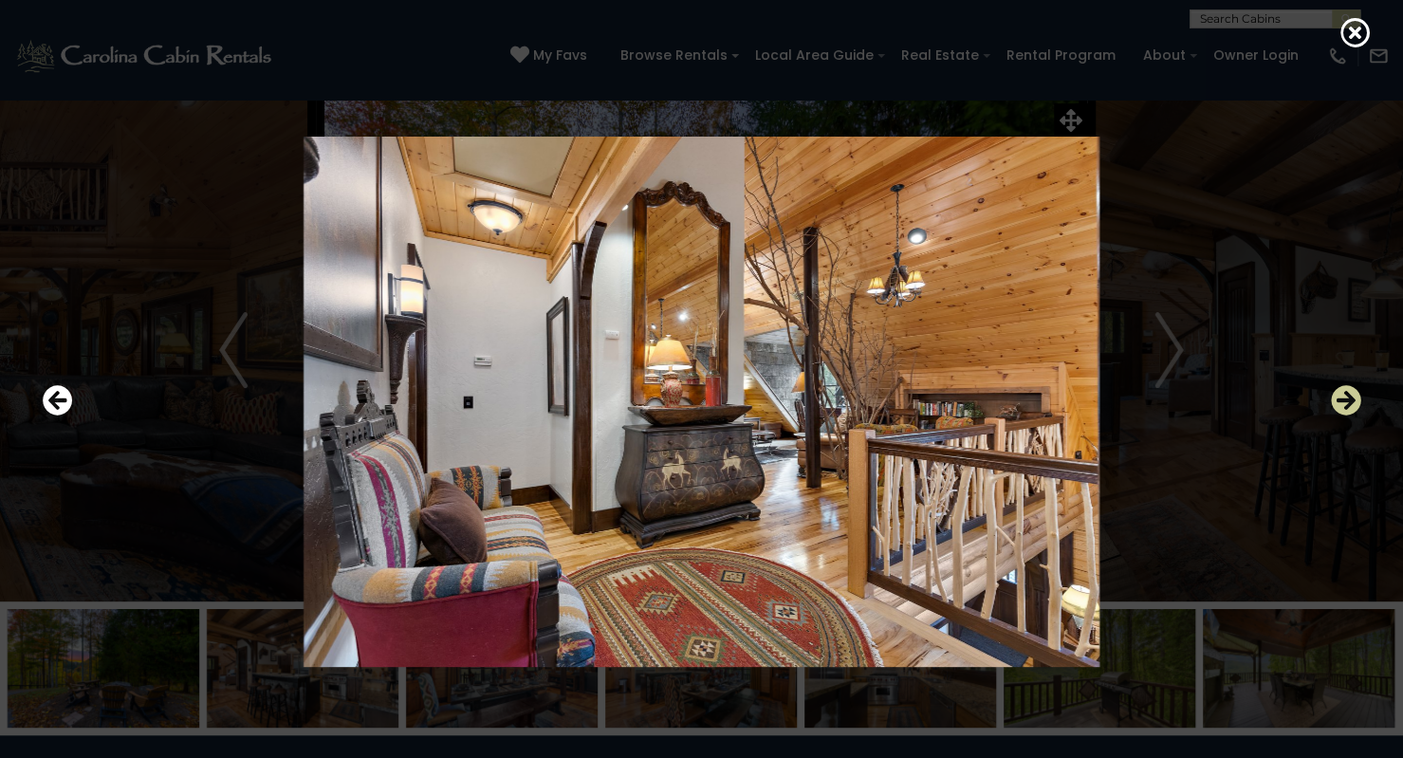
click at [1339, 387] on icon "Next" at bounding box center [1346, 401] width 30 height 30
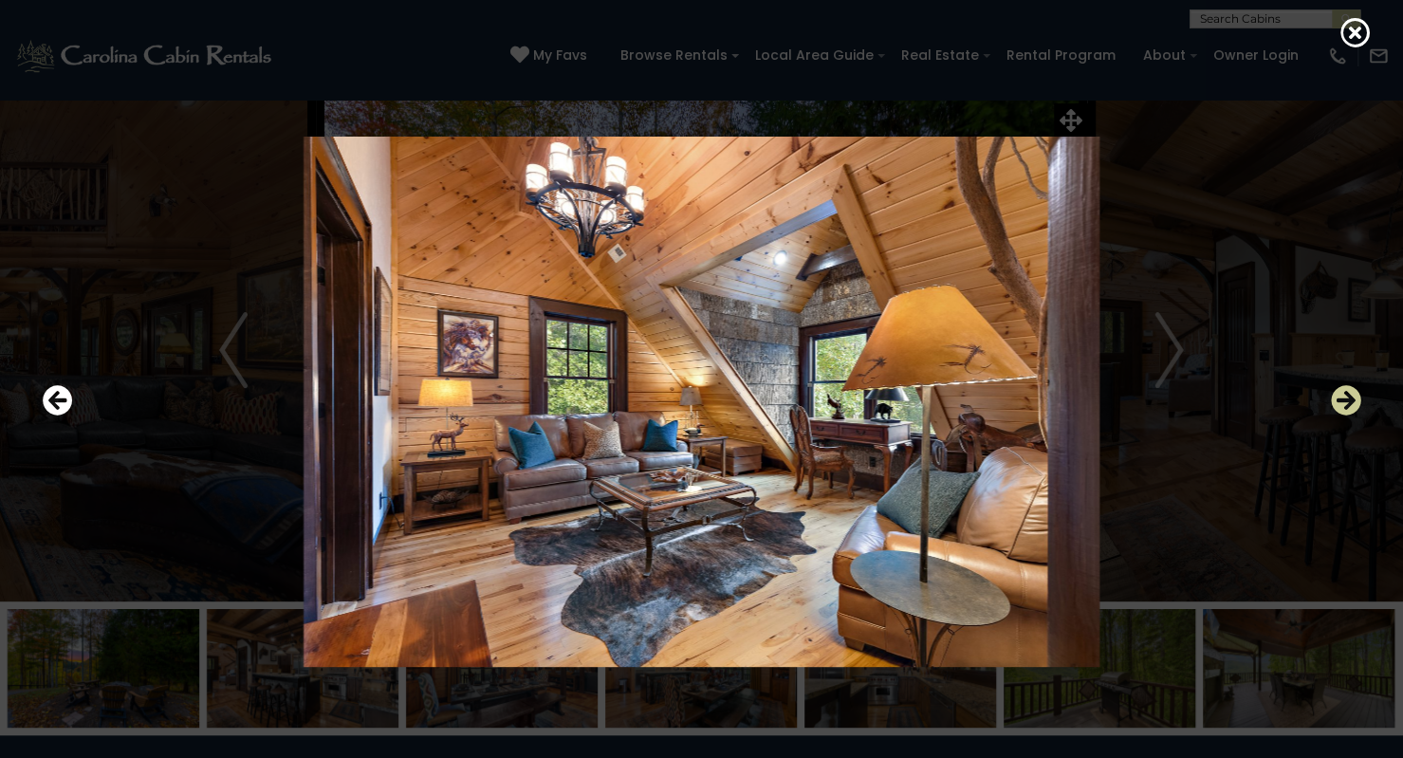
click at [1339, 387] on icon "Next" at bounding box center [1346, 401] width 30 height 30
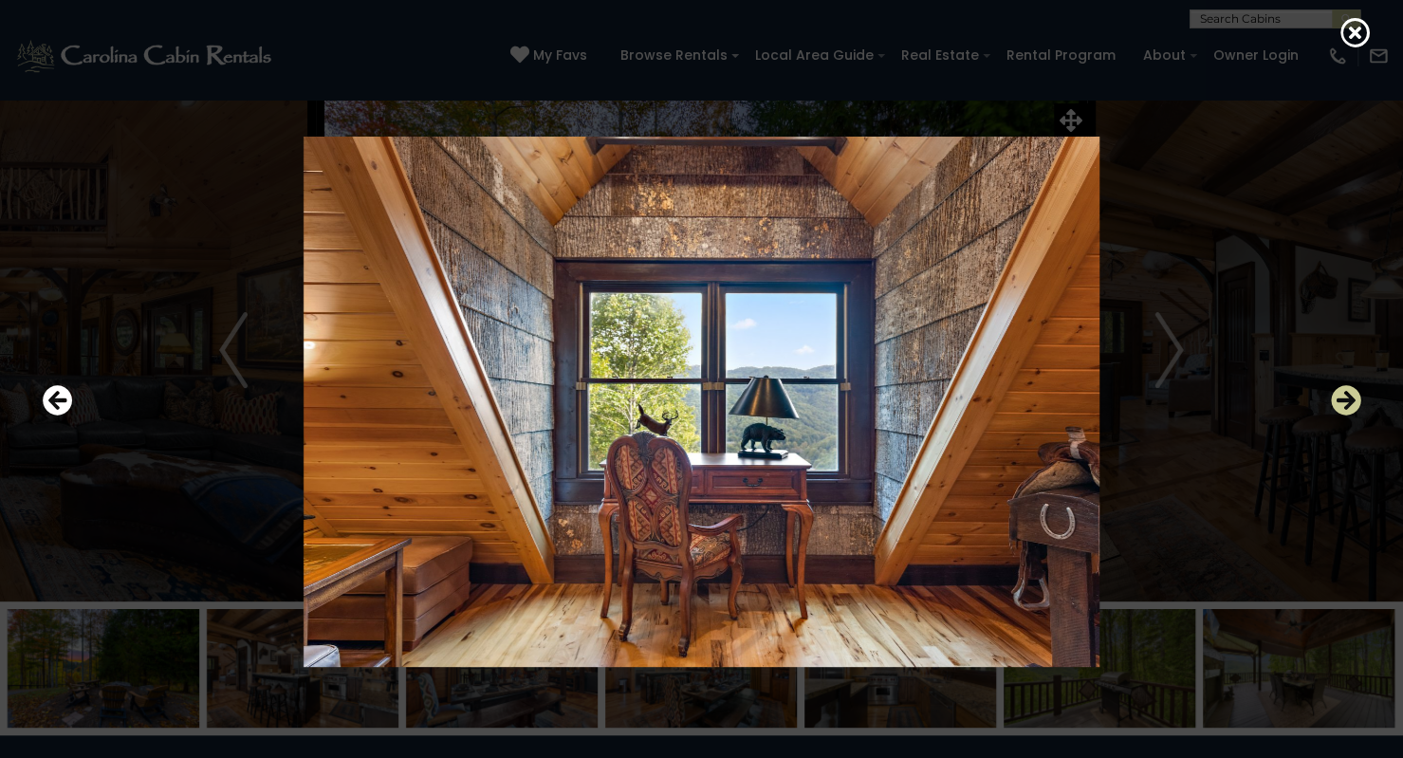
click at [1339, 387] on icon "Next" at bounding box center [1346, 401] width 30 height 30
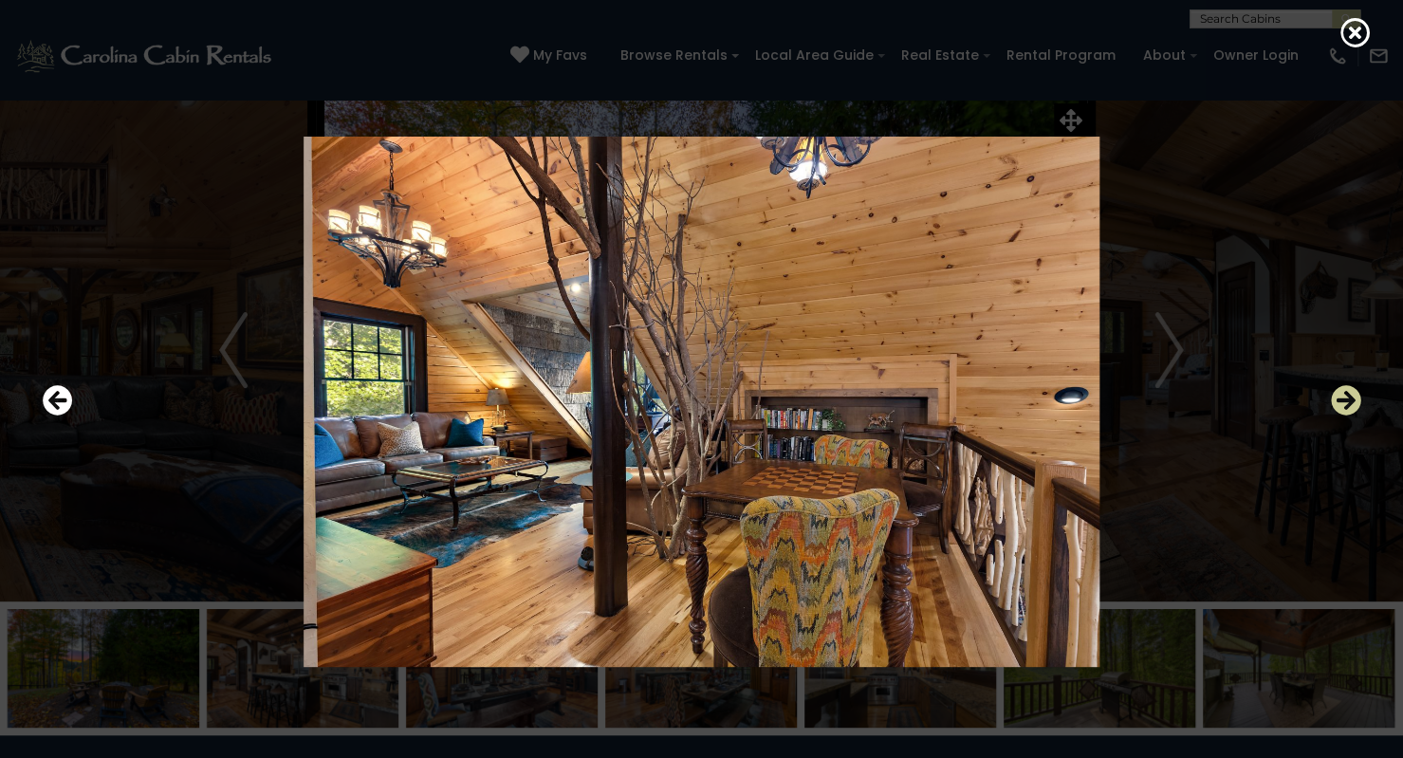
click at [1339, 387] on icon "Next" at bounding box center [1346, 401] width 30 height 30
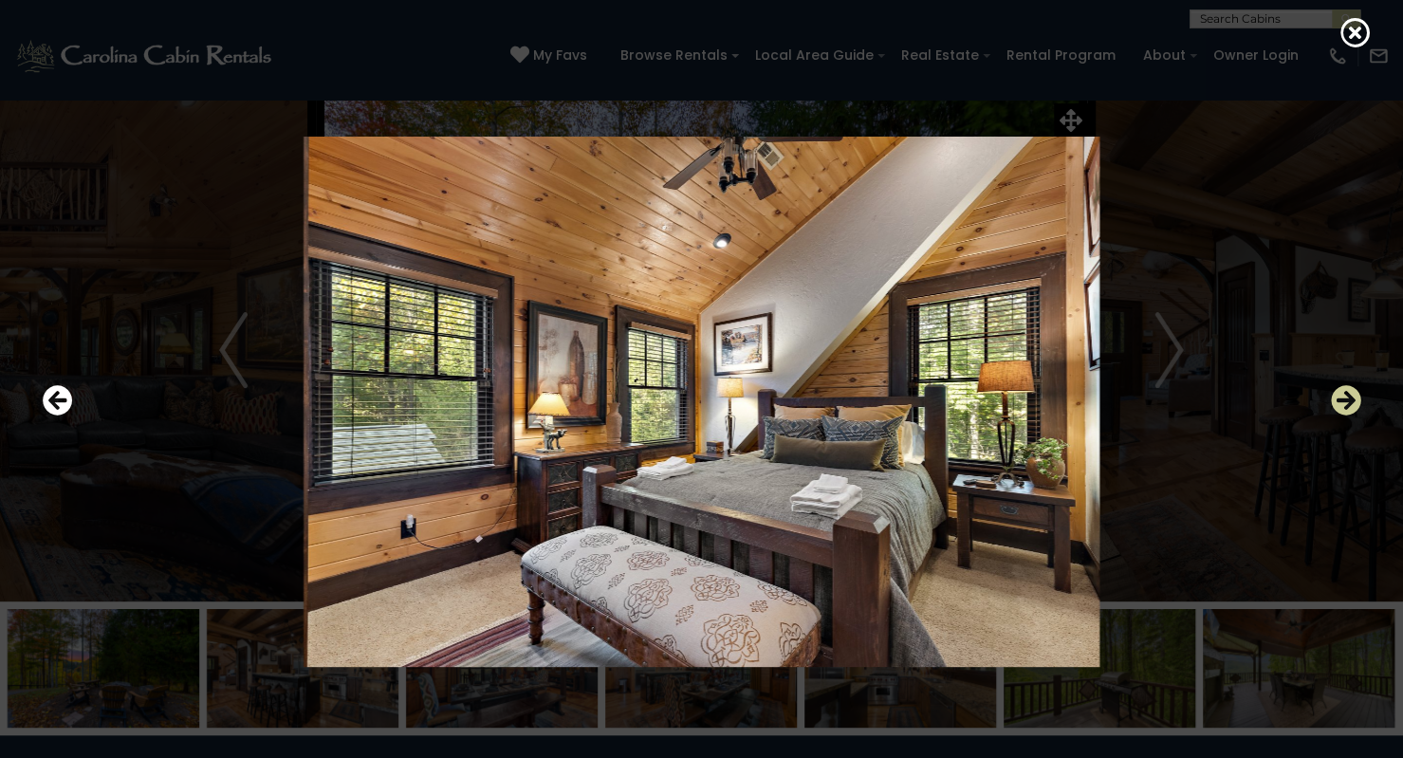
click at [1339, 387] on icon "Next" at bounding box center [1346, 401] width 30 height 30
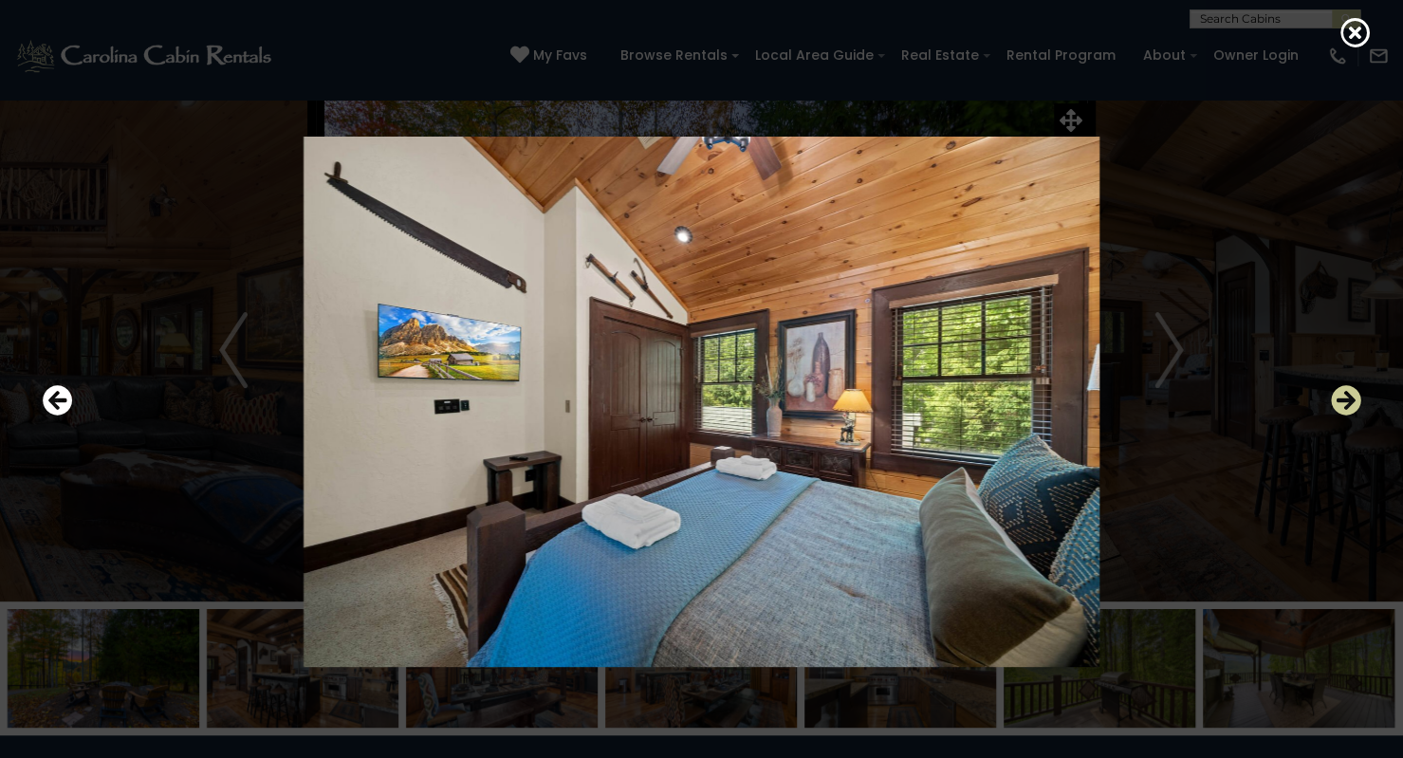
click at [1339, 387] on icon "Next" at bounding box center [1346, 401] width 30 height 30
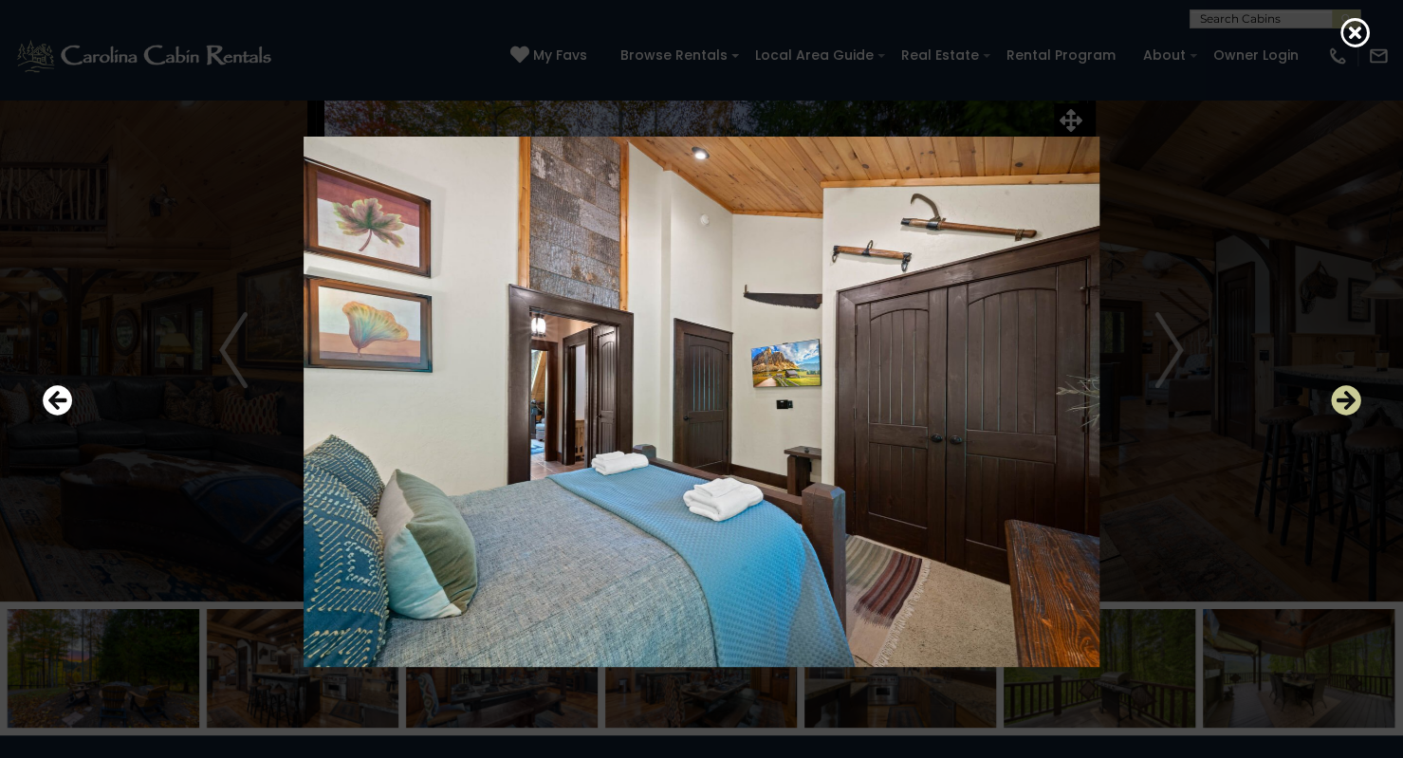
click at [1339, 387] on icon "Next" at bounding box center [1346, 401] width 30 height 30
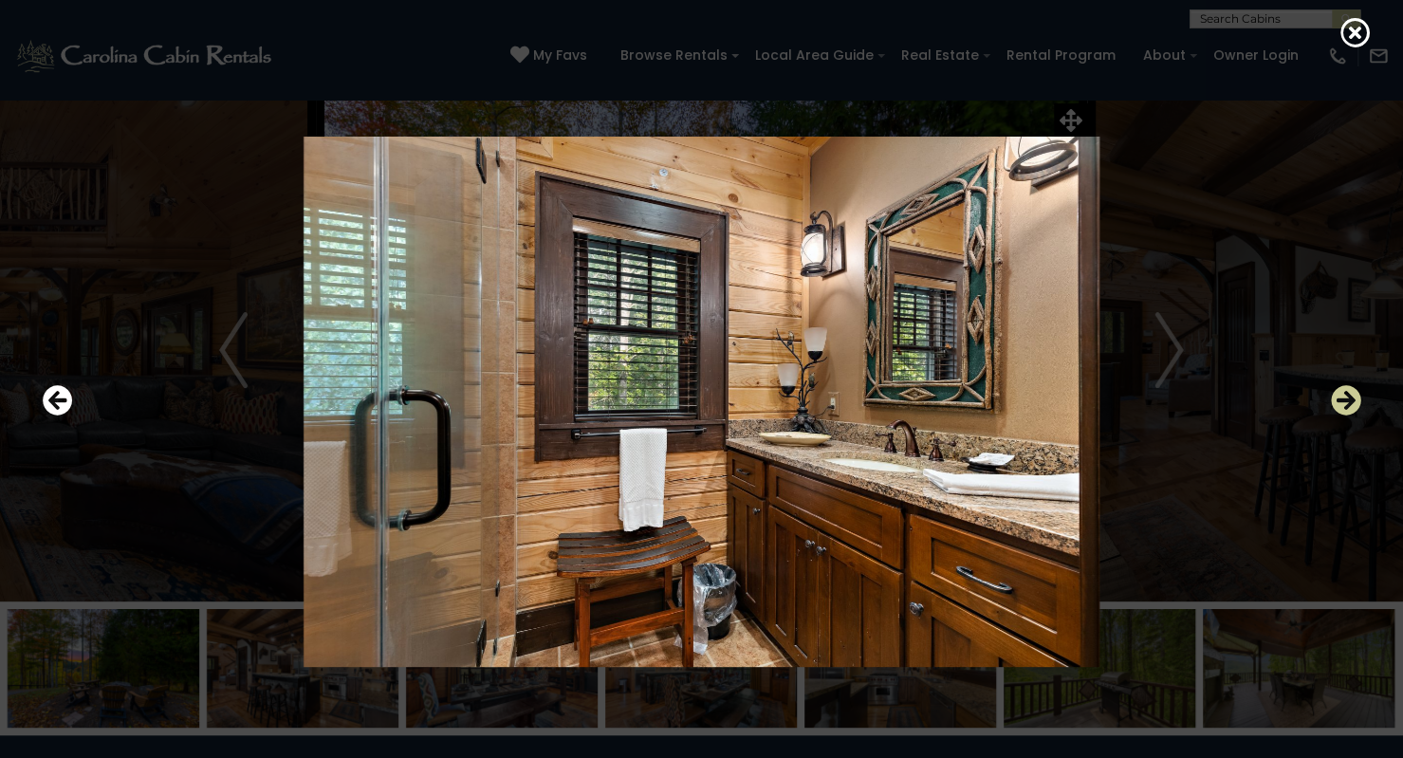
click at [1339, 387] on icon "Next" at bounding box center [1346, 401] width 30 height 30
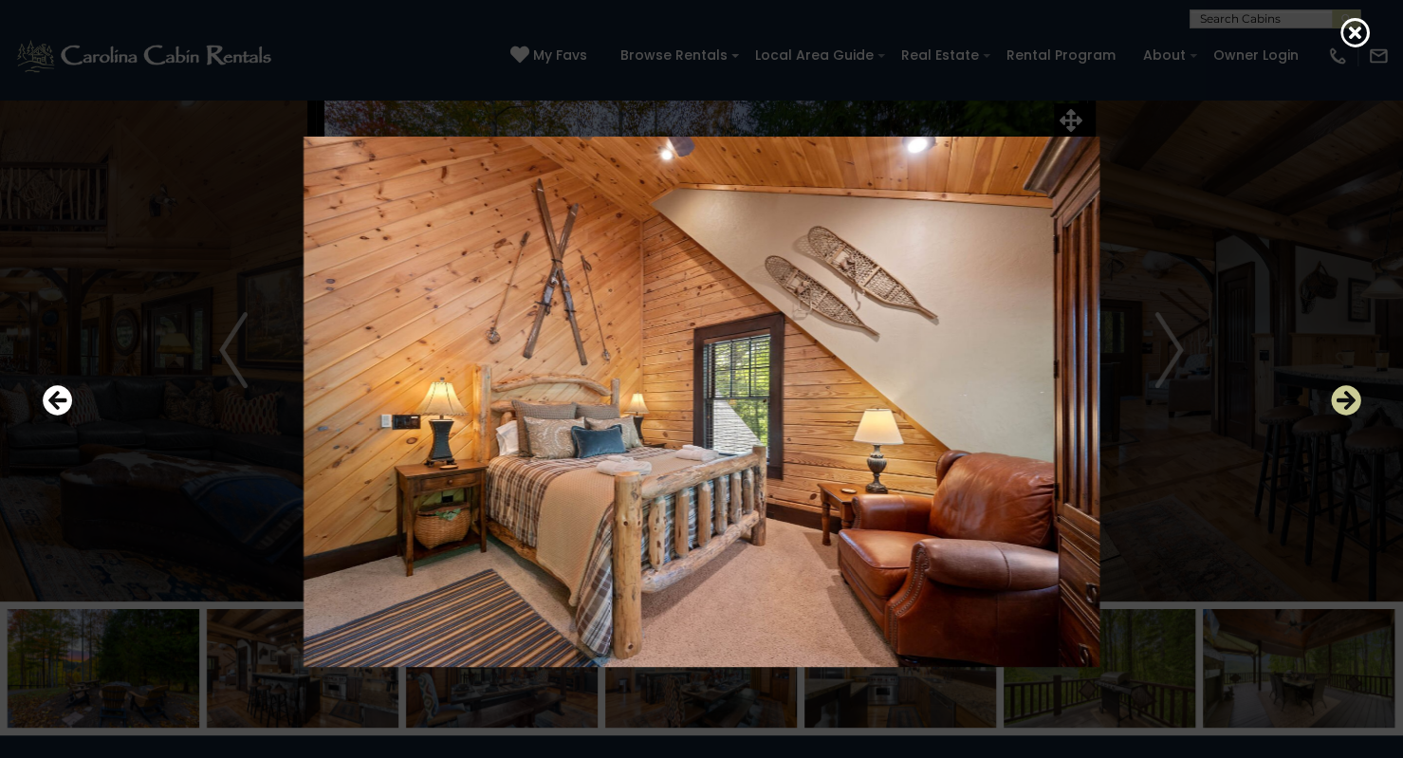
click at [1339, 387] on icon "Next" at bounding box center [1346, 401] width 30 height 30
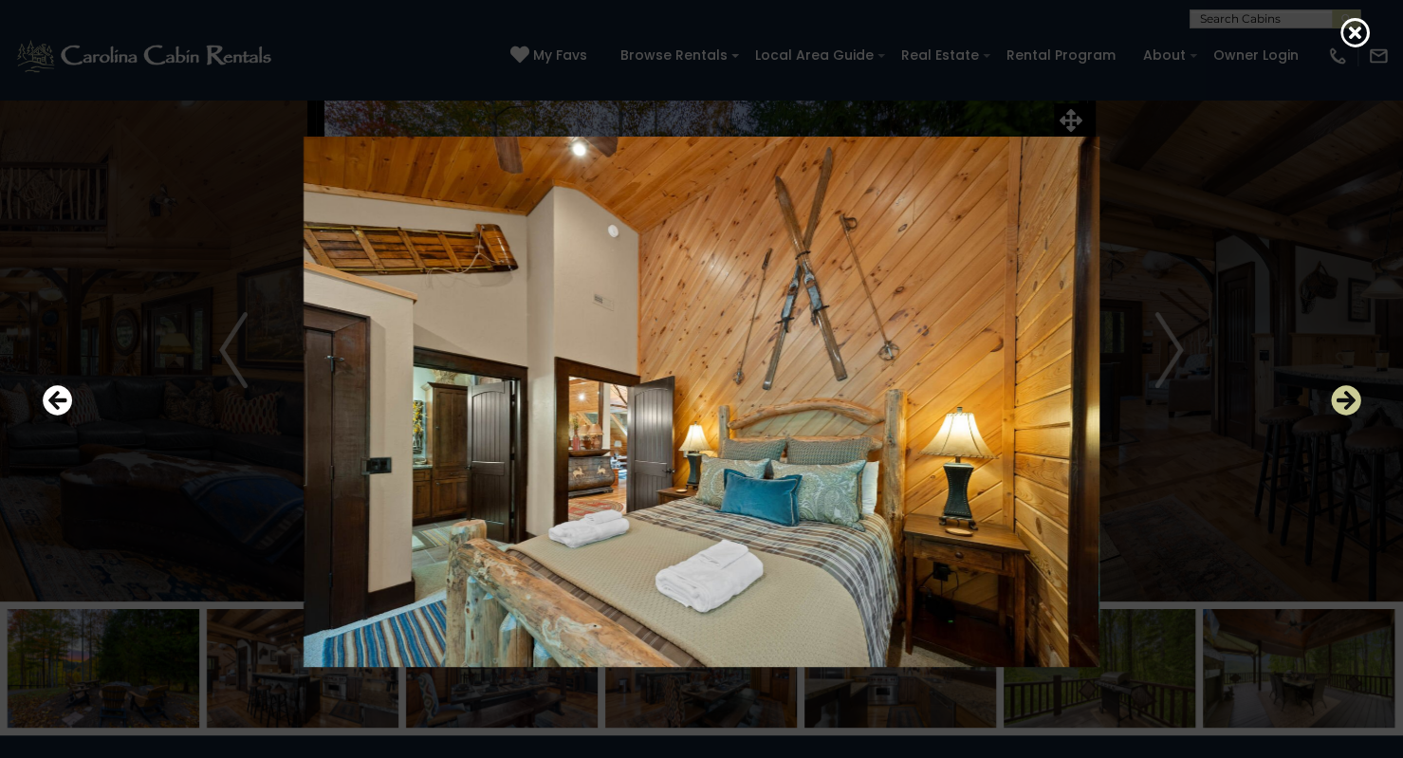
click at [1339, 387] on icon "Next" at bounding box center [1346, 401] width 30 height 30
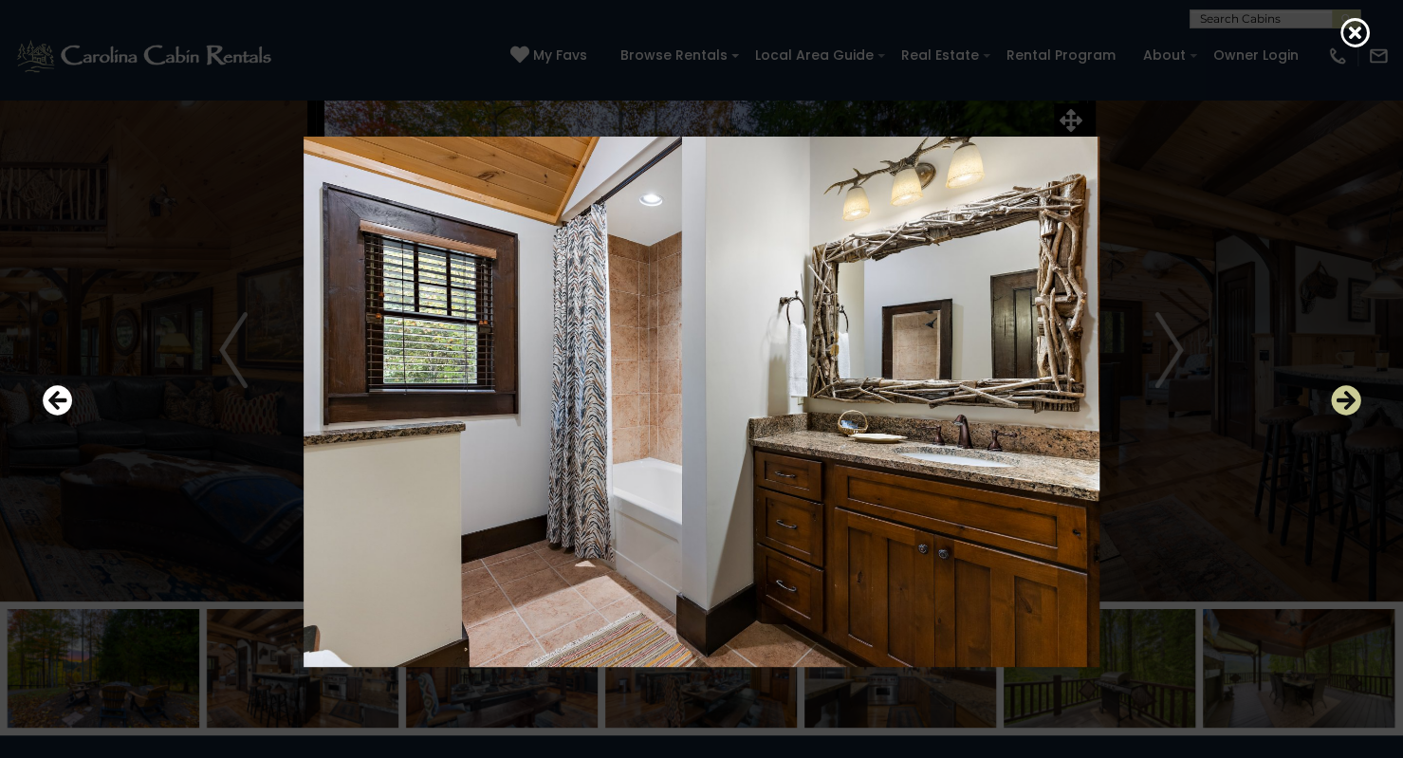
click at [1339, 387] on icon "Next" at bounding box center [1346, 401] width 30 height 30
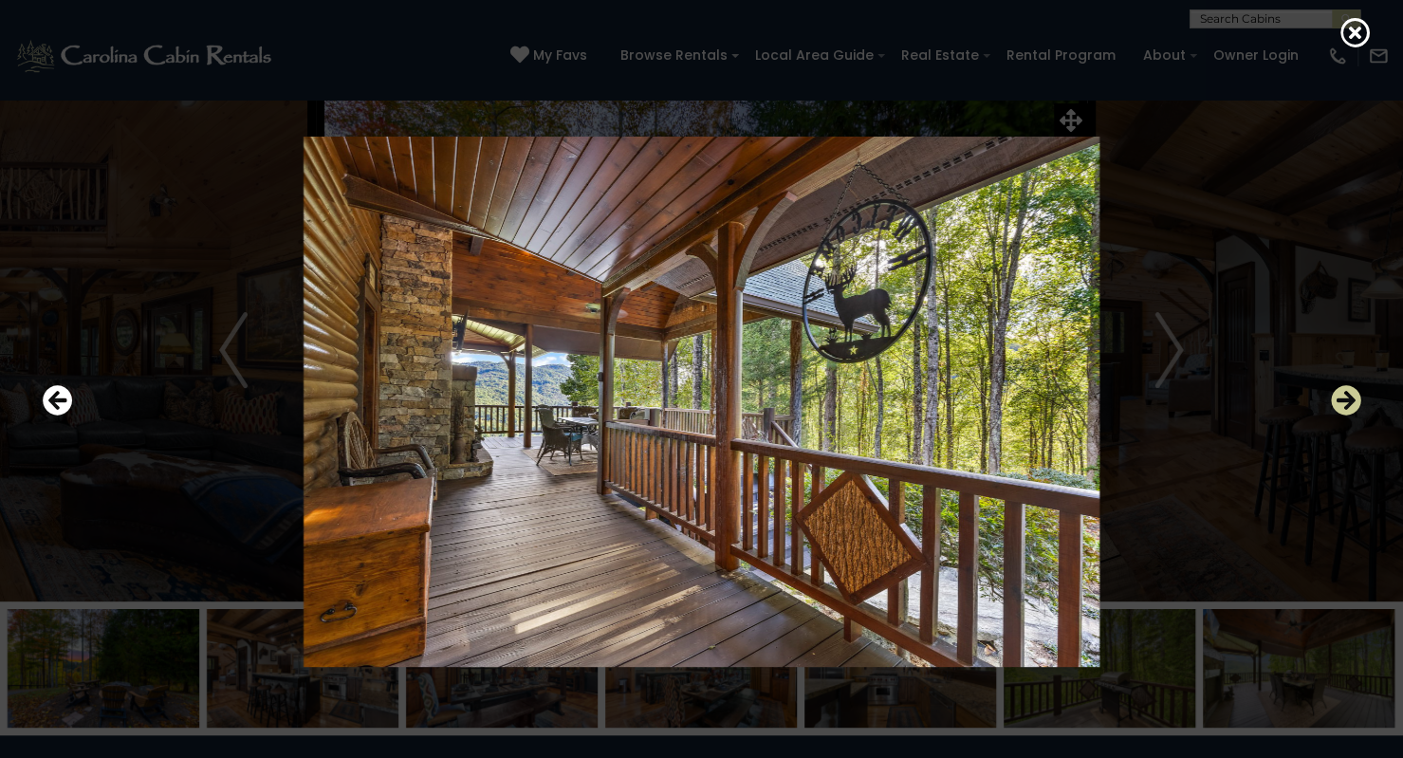
click at [1339, 387] on icon "Next" at bounding box center [1346, 401] width 30 height 30
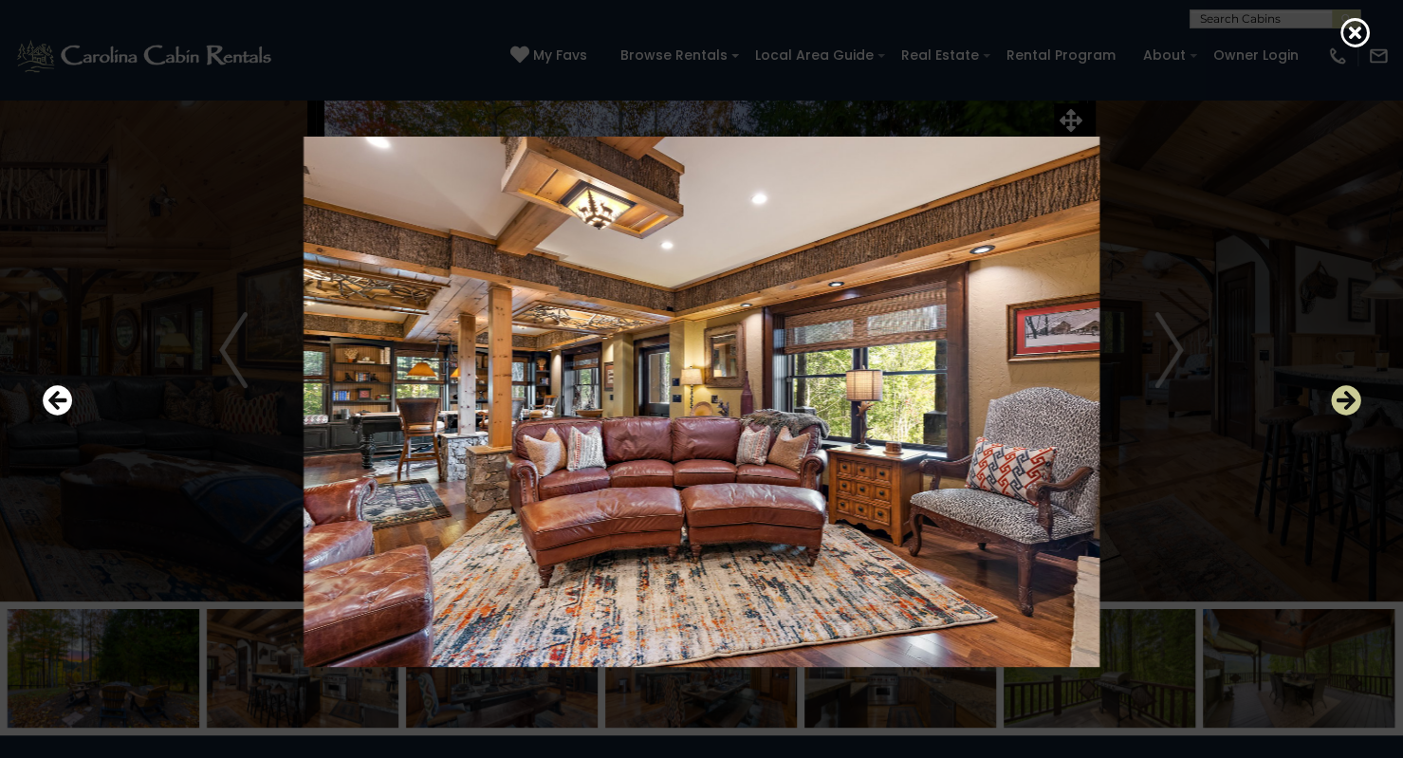
click at [1339, 387] on icon "Next" at bounding box center [1346, 401] width 30 height 30
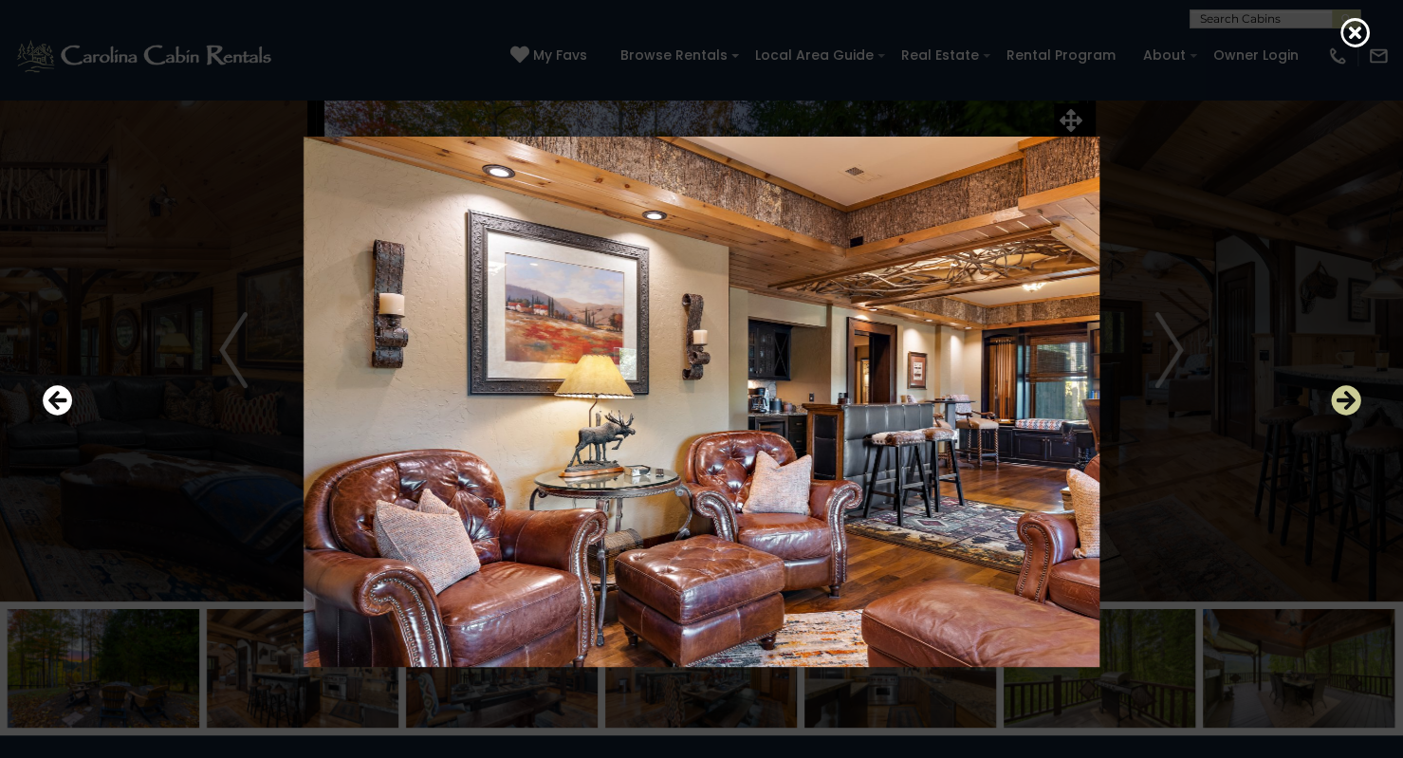
click at [1339, 387] on icon "Next" at bounding box center [1346, 401] width 30 height 30
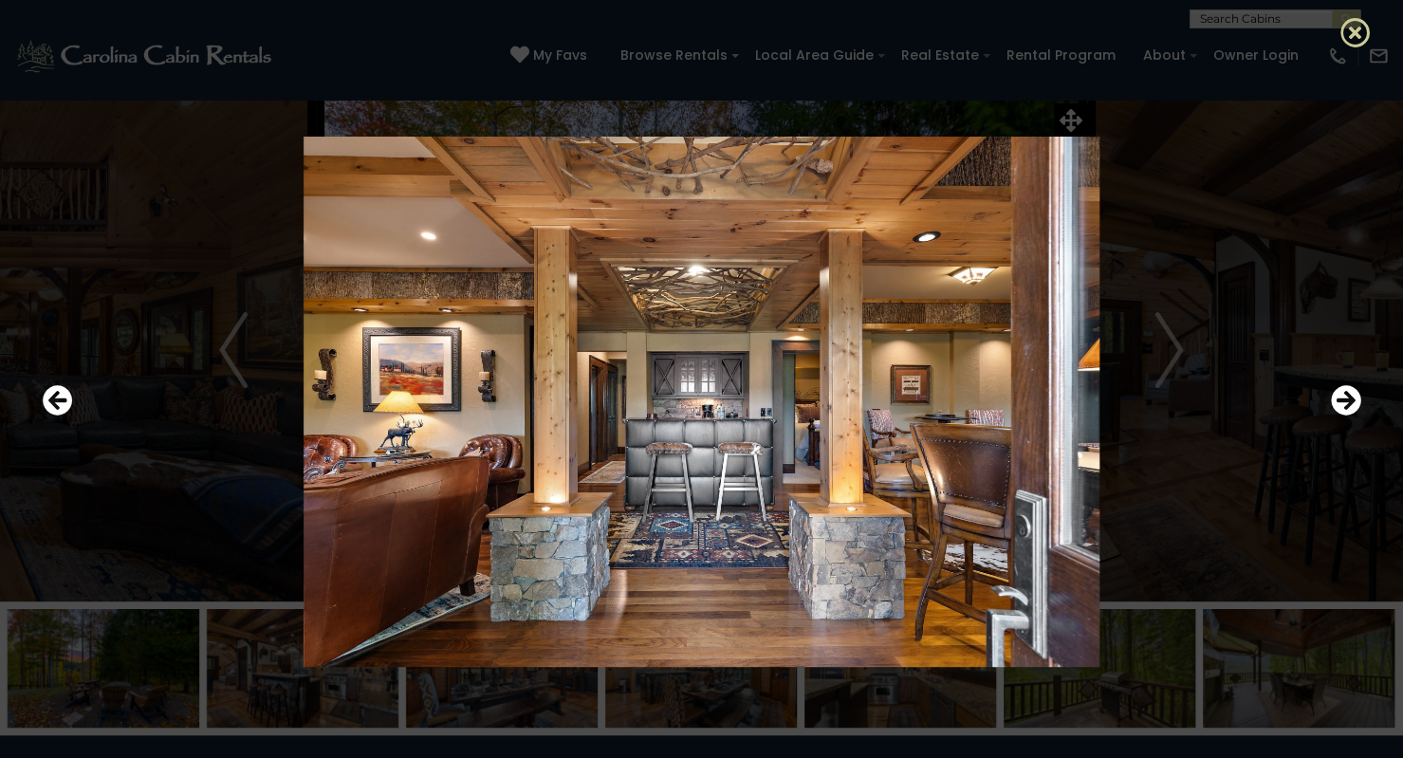
click at [1348, 31] on icon at bounding box center [1355, 32] width 30 height 30
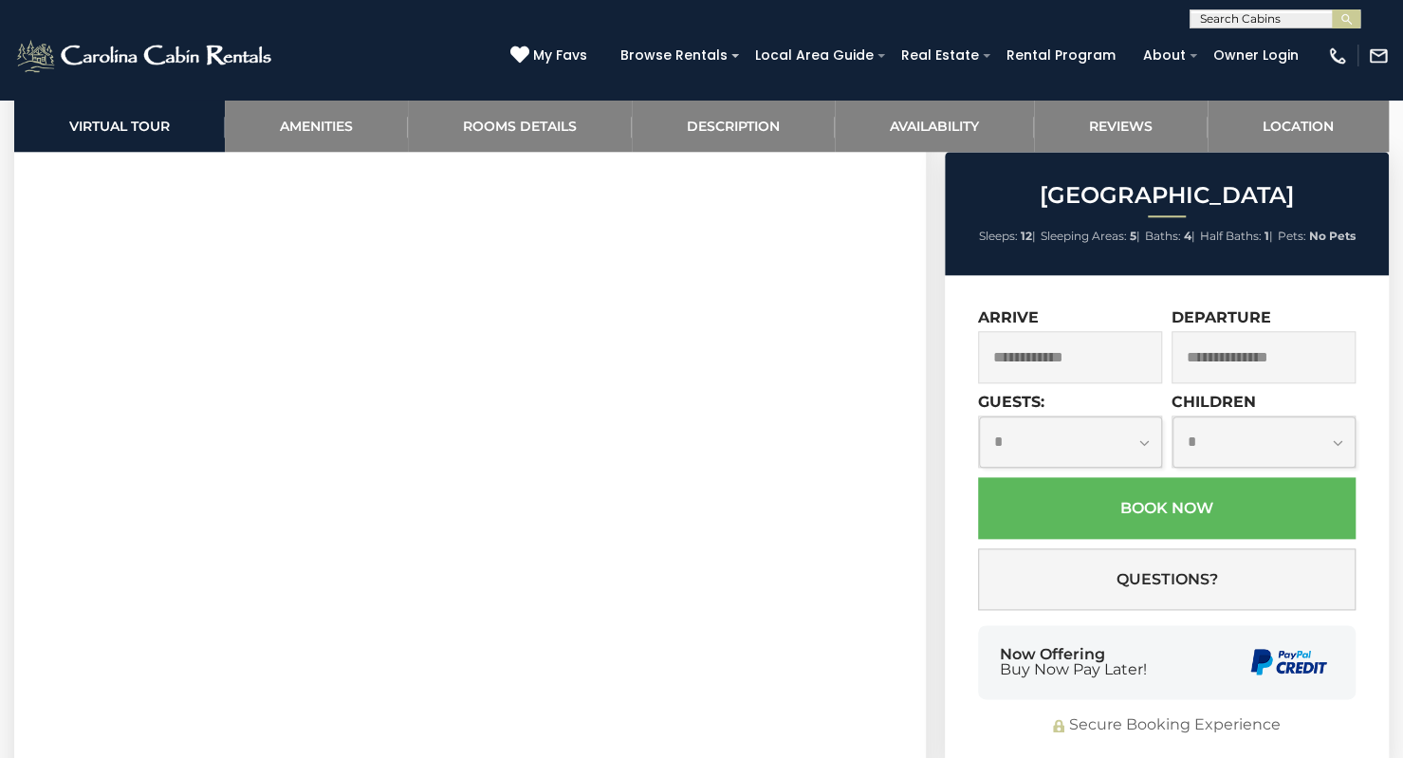
scroll to position [1065, 0]
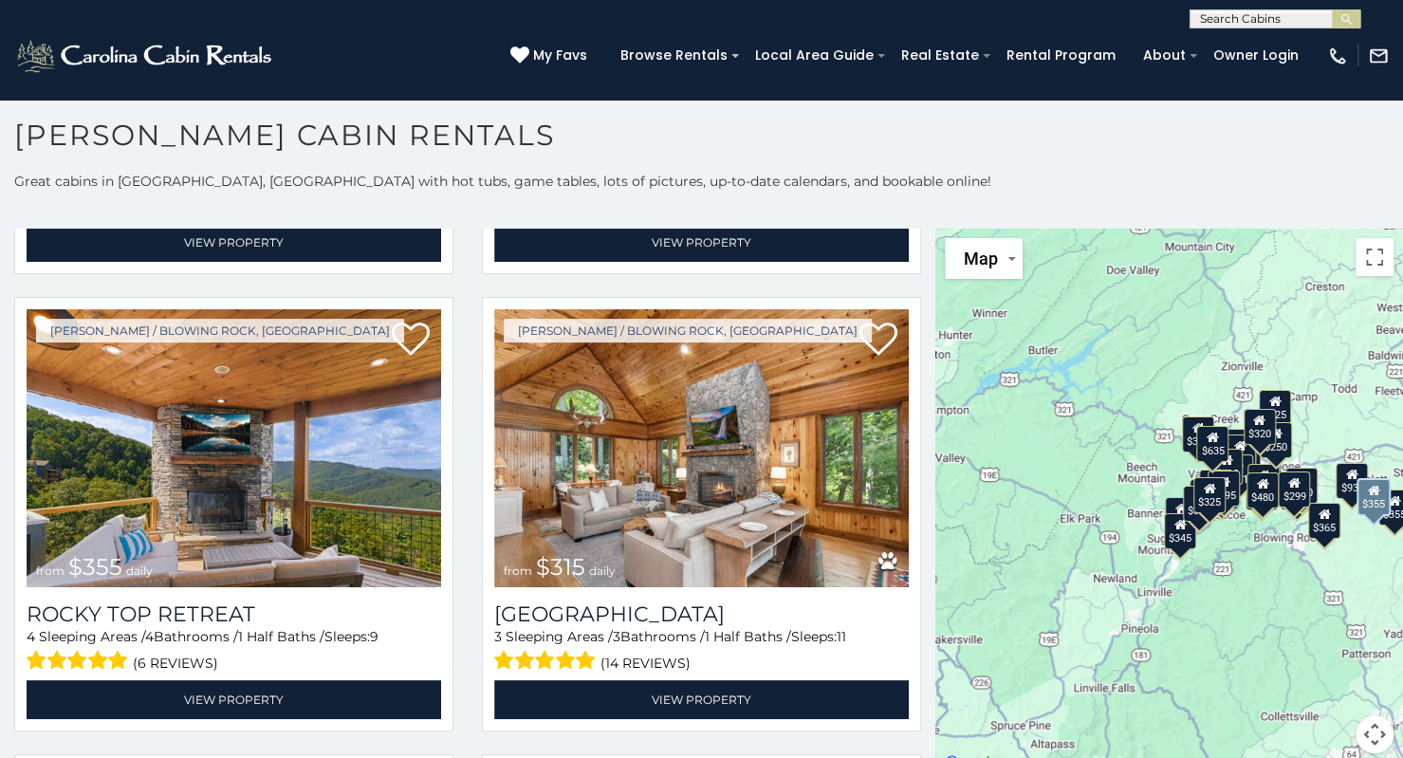
scroll to position [1348, 0]
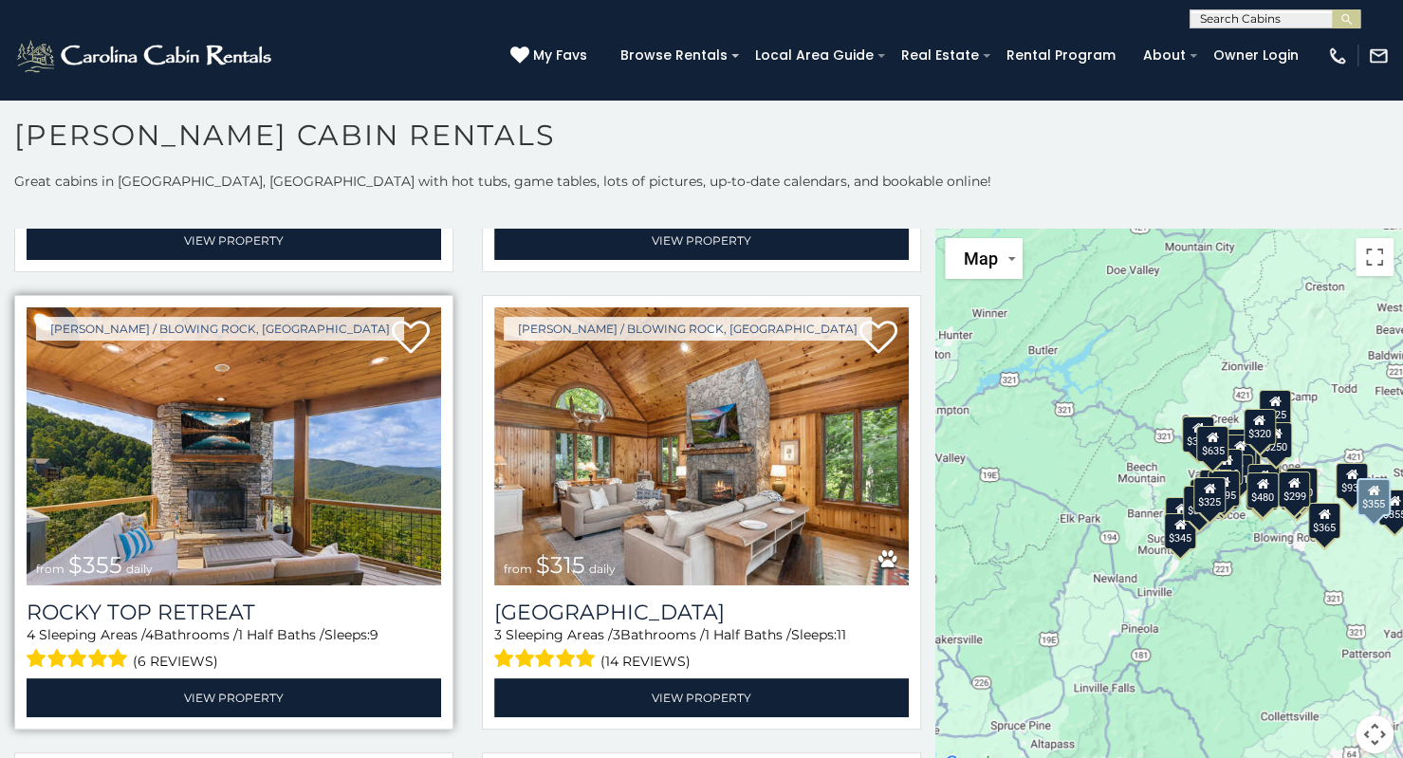
click at [278, 437] on img at bounding box center [234, 446] width 414 height 278
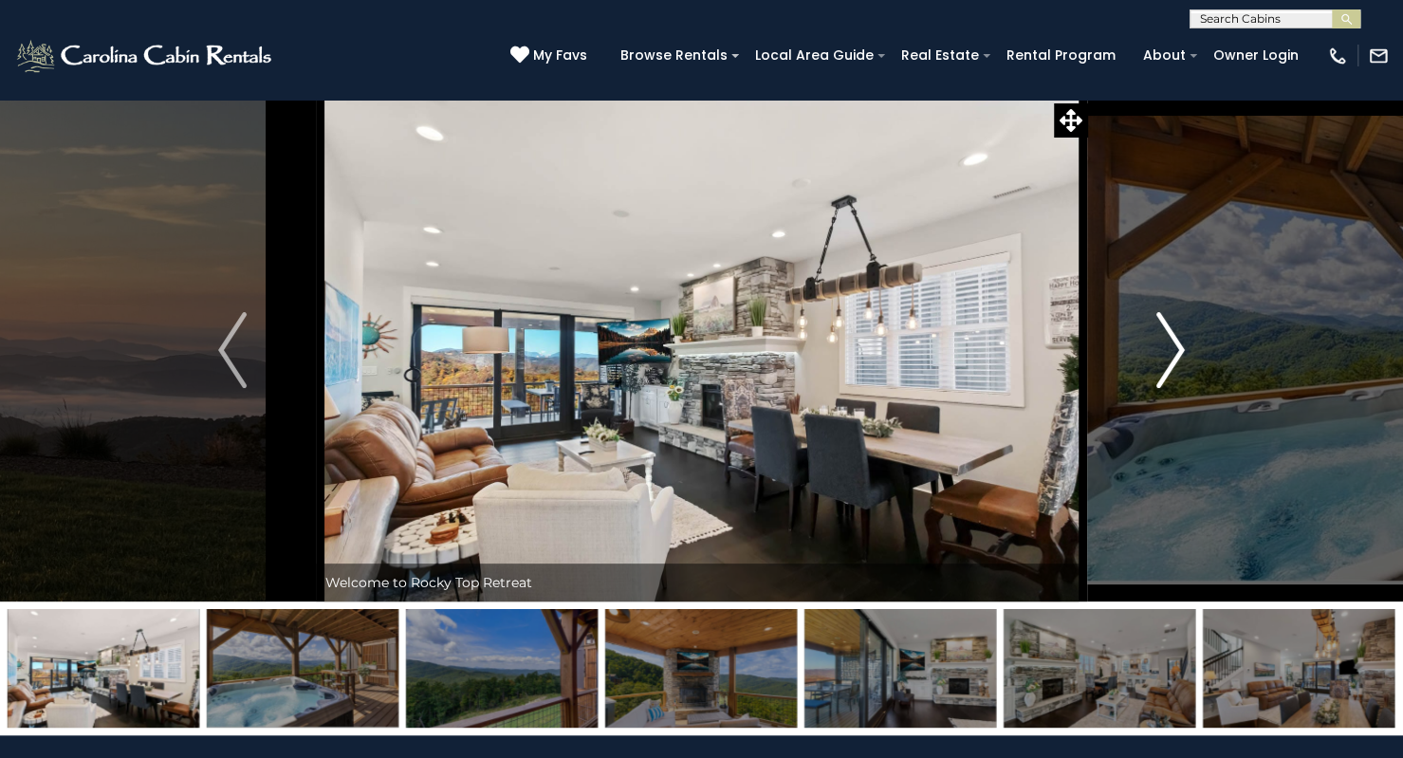
click at [1166, 344] on img "Next" at bounding box center [1170, 350] width 28 height 76
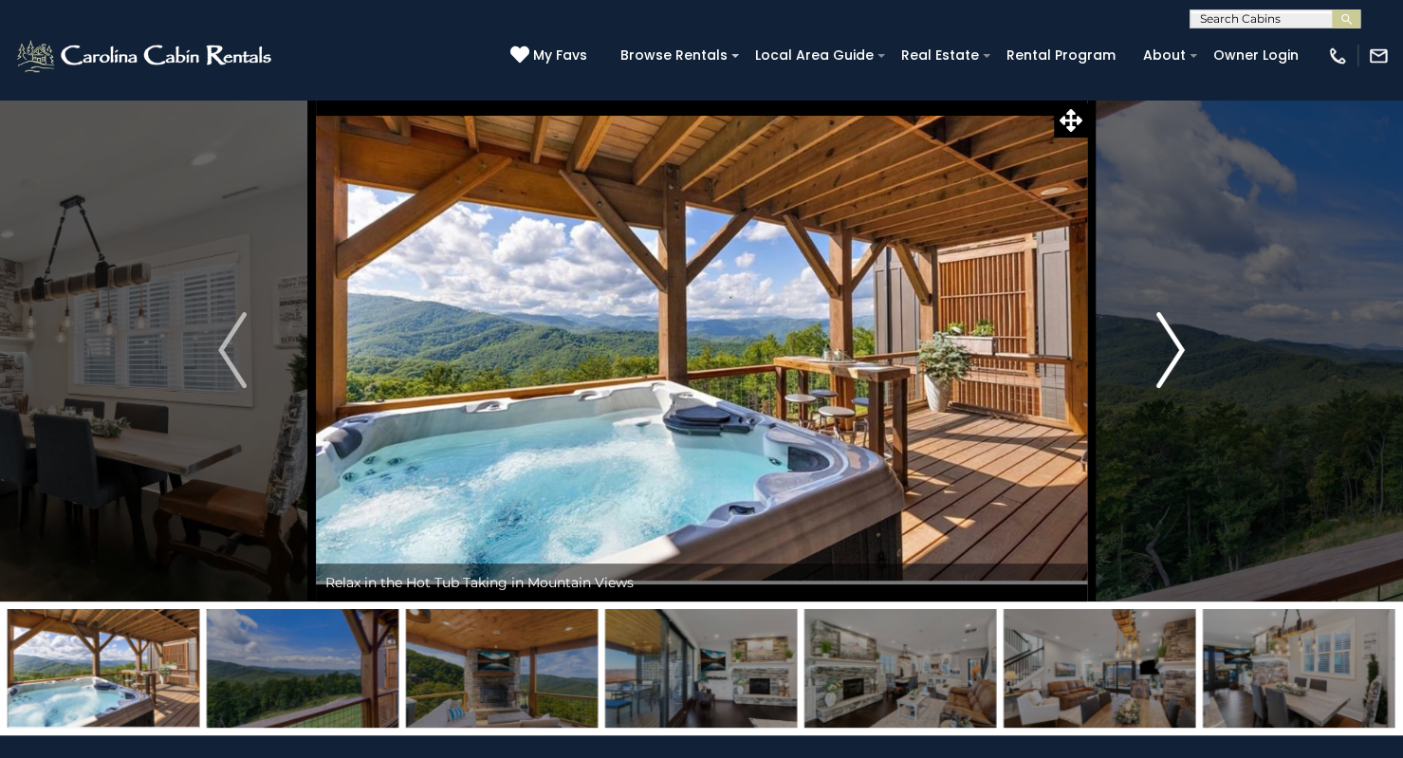
click at [1166, 344] on img "Next" at bounding box center [1170, 350] width 28 height 76
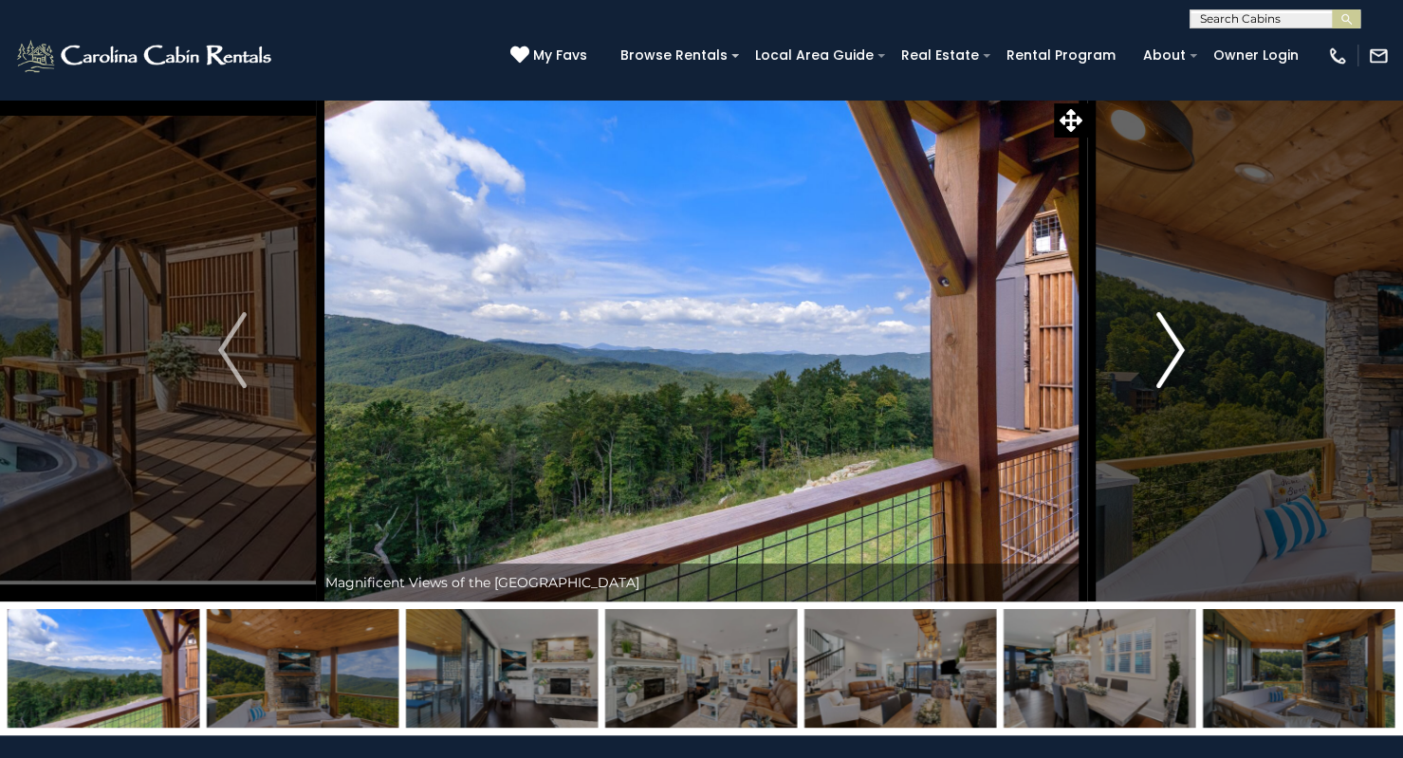
click at [1166, 344] on img "Next" at bounding box center [1170, 350] width 28 height 76
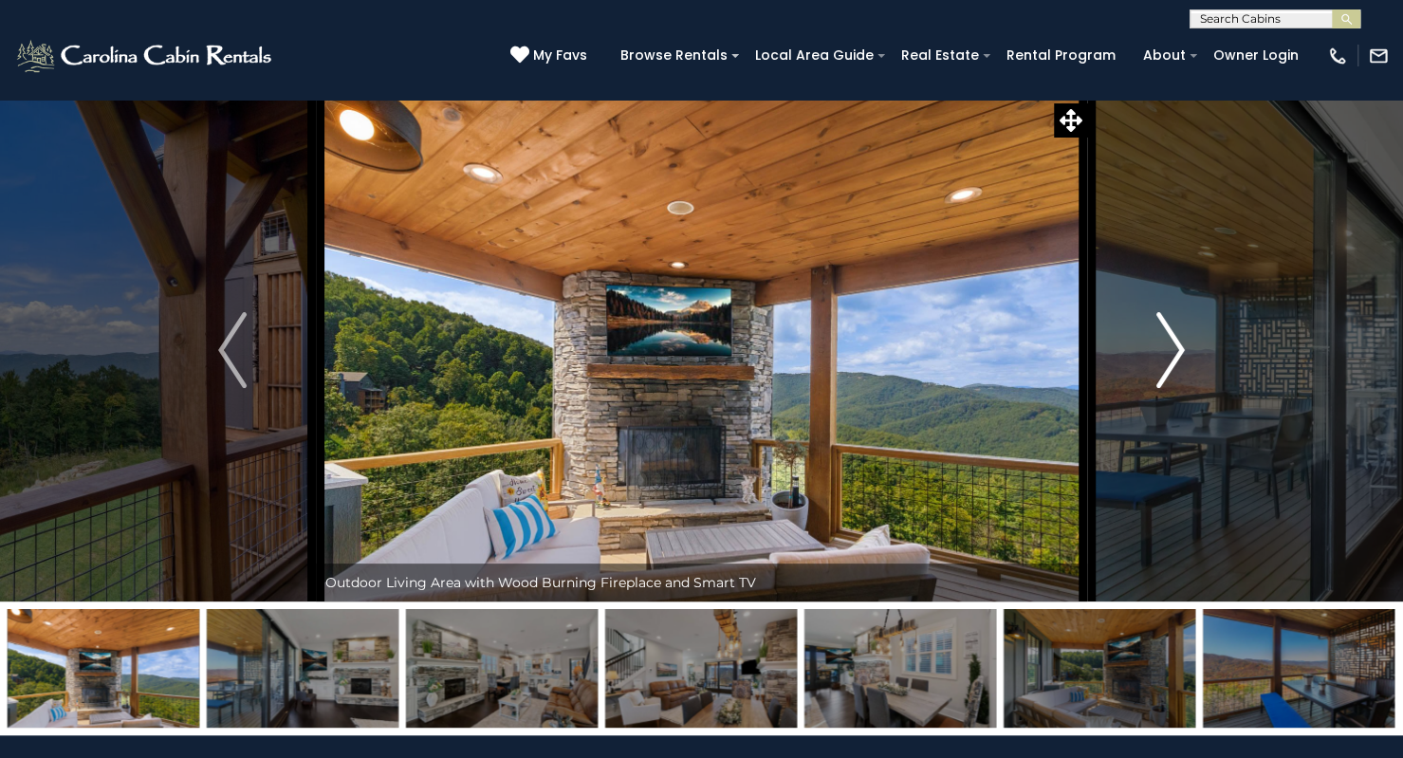
click at [1166, 344] on img "Next" at bounding box center [1170, 350] width 28 height 76
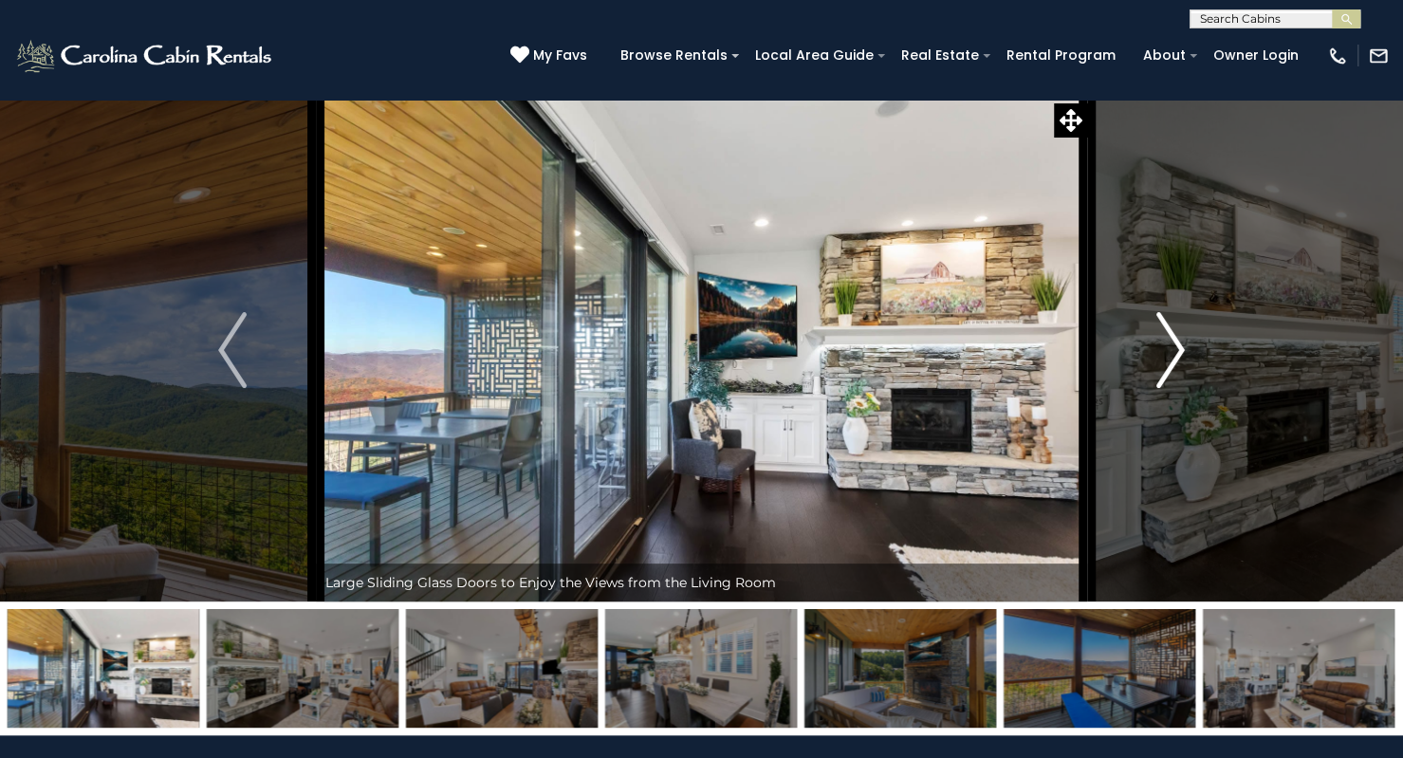
click at [1166, 344] on img "Next" at bounding box center [1170, 350] width 28 height 76
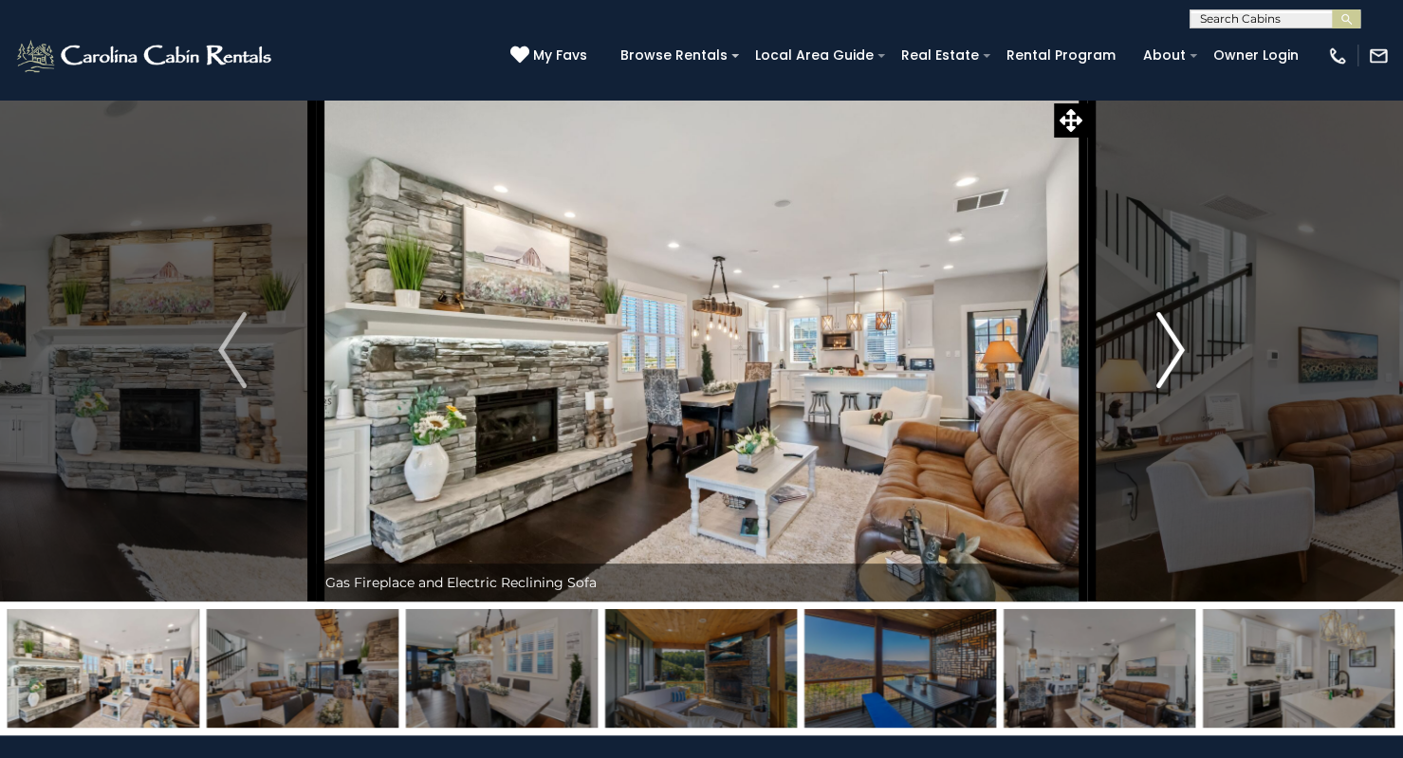
click at [1166, 344] on img "Next" at bounding box center [1170, 350] width 28 height 76
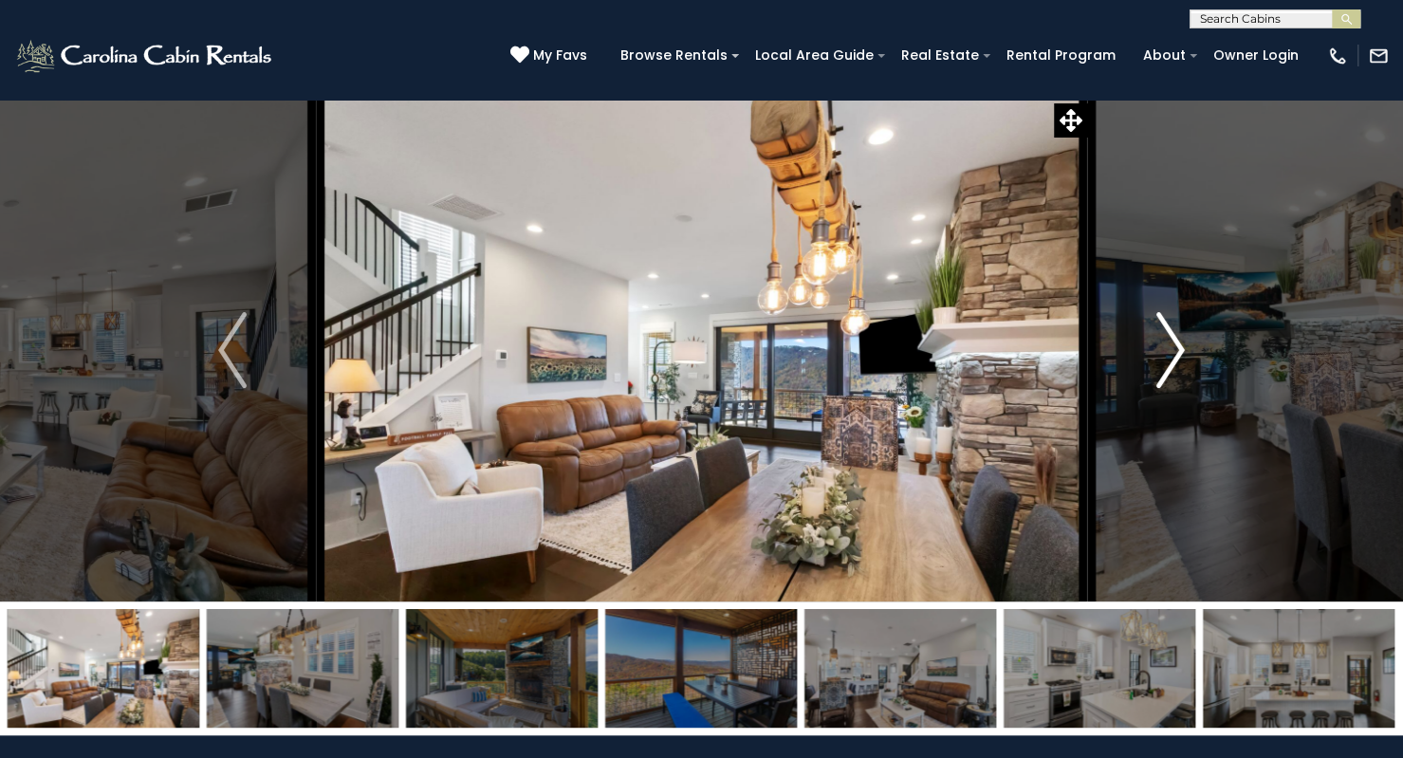
click at [1166, 344] on img "Next" at bounding box center [1170, 350] width 28 height 76
